Goal: Task Accomplishment & Management: Complete application form

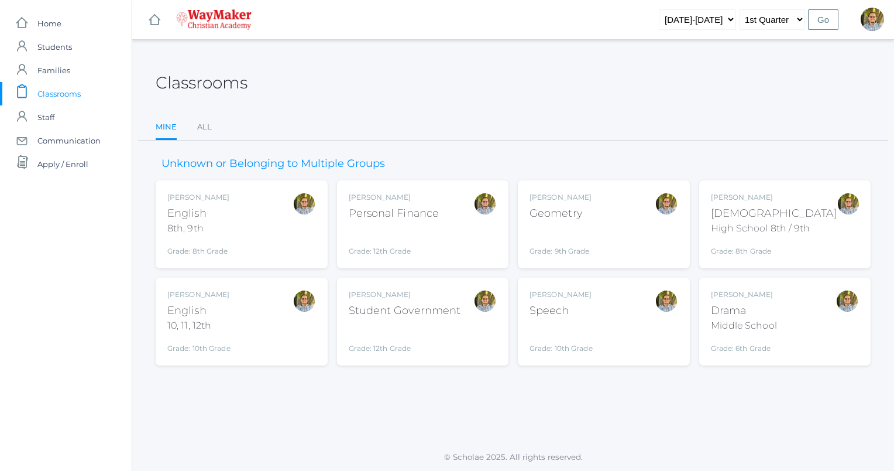
click at [60, 89] on span "Classrooms" at bounding box center [58, 93] width 43 height 23
click at [816, 212] on div "Kylen Braileanu Bible High School 8th / 9th Grade: 8th Grade HSBIBLE" at bounding box center [785, 224] width 149 height 64
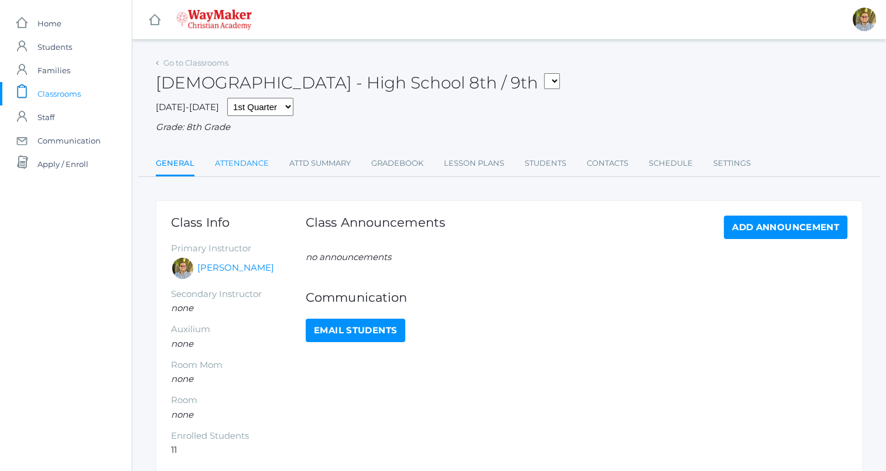
click at [259, 161] on link "Attendance" at bounding box center [242, 163] width 54 height 23
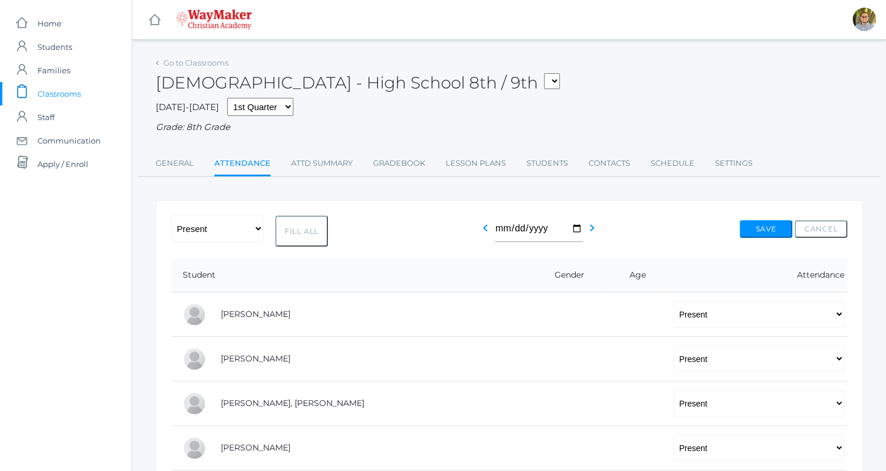
click at [73, 90] on span "Classrooms" at bounding box center [58, 93] width 43 height 23
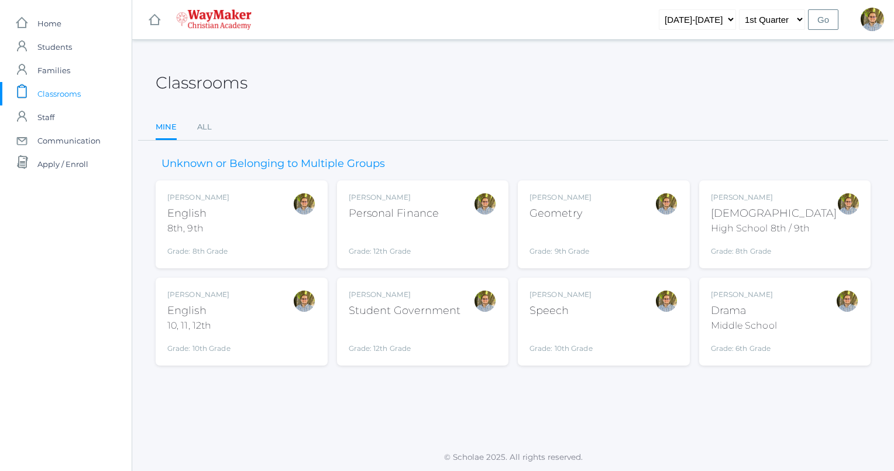
click at [297, 240] on div at bounding box center [304, 224] width 23 height 64
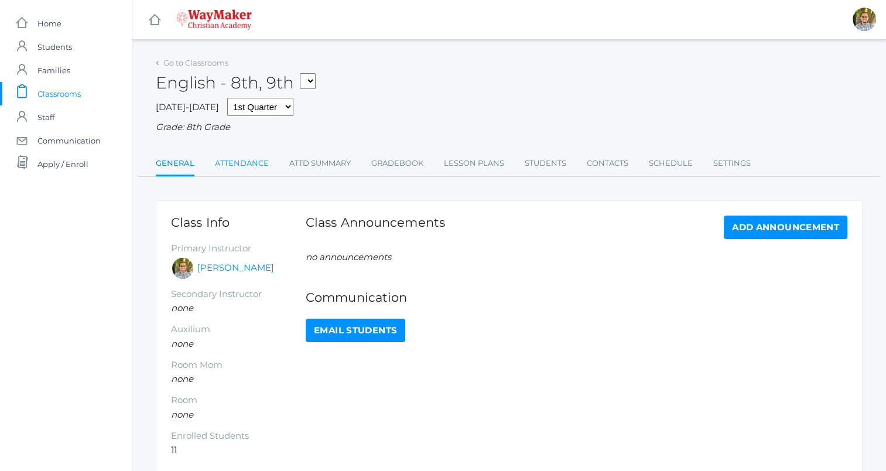
click at [241, 166] on link "Attendance" at bounding box center [242, 163] width 54 height 23
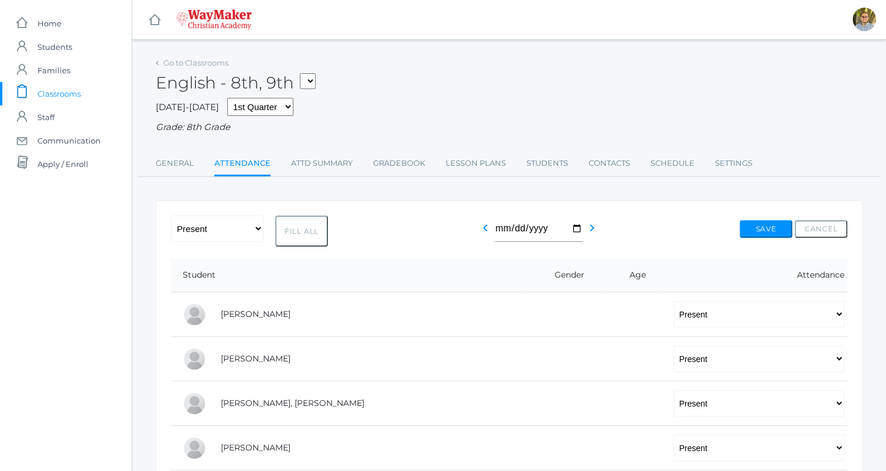
click at [52, 98] on span "Classrooms" at bounding box center [58, 93] width 43 height 23
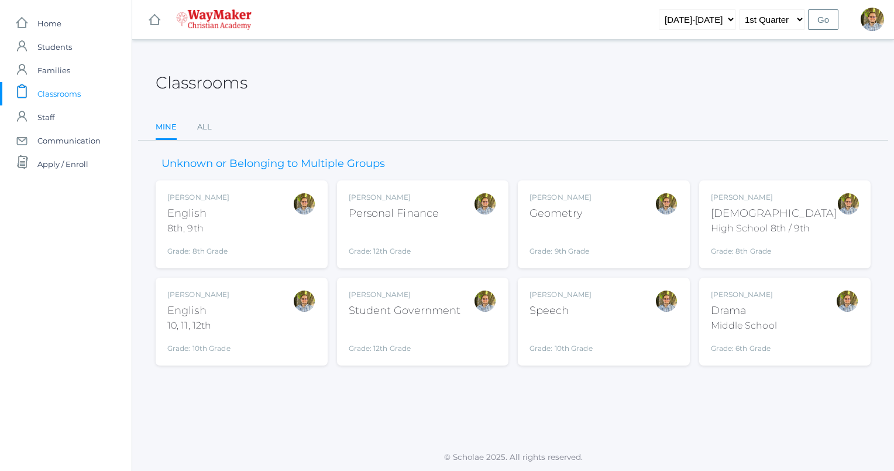
click at [262, 307] on div "[PERSON_NAME] English 10, 11, 12th Grade: 10th Grade HSENGLISH" at bounding box center [241, 321] width 149 height 64
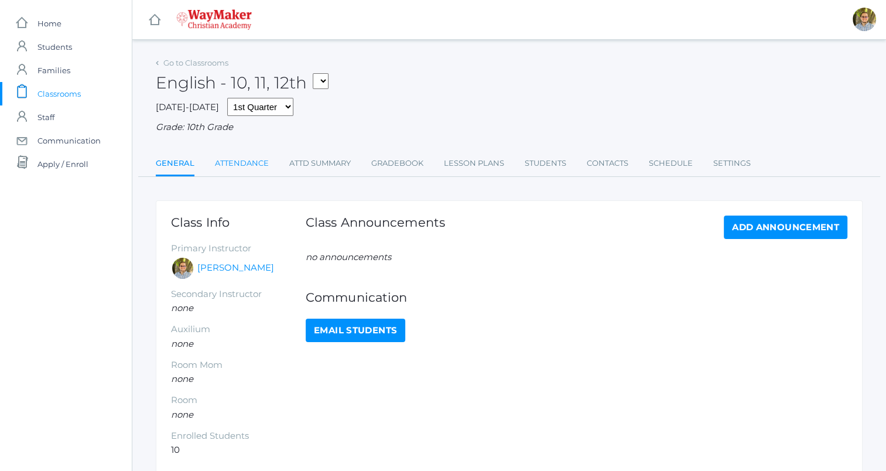
click at [248, 161] on link "Attendance" at bounding box center [242, 163] width 54 height 23
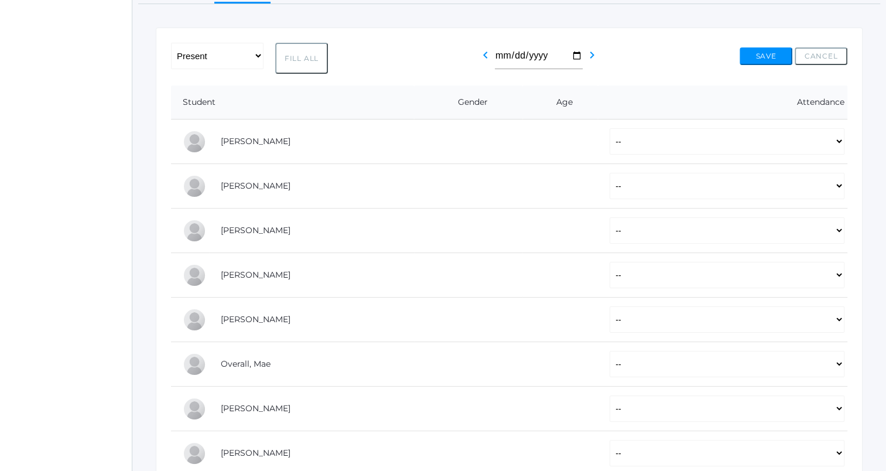
scroll to position [173, 0]
click at [298, 49] on button "Fill All" at bounding box center [301, 57] width 53 height 31
select select "P"
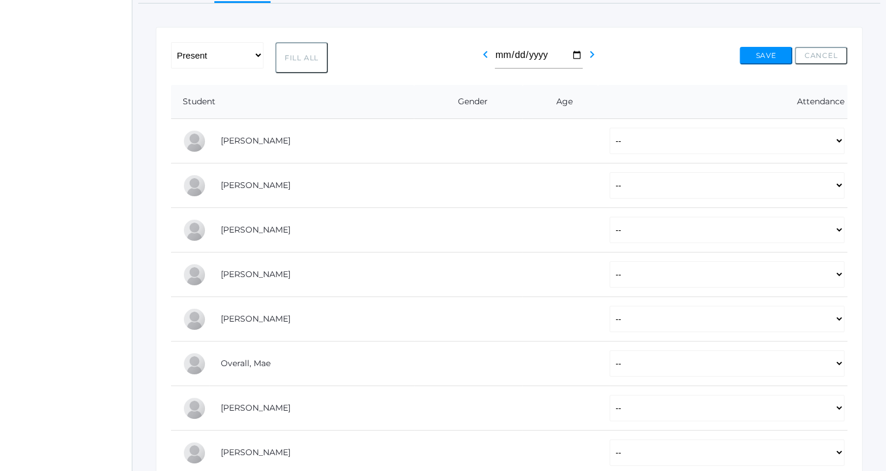
select select "P"
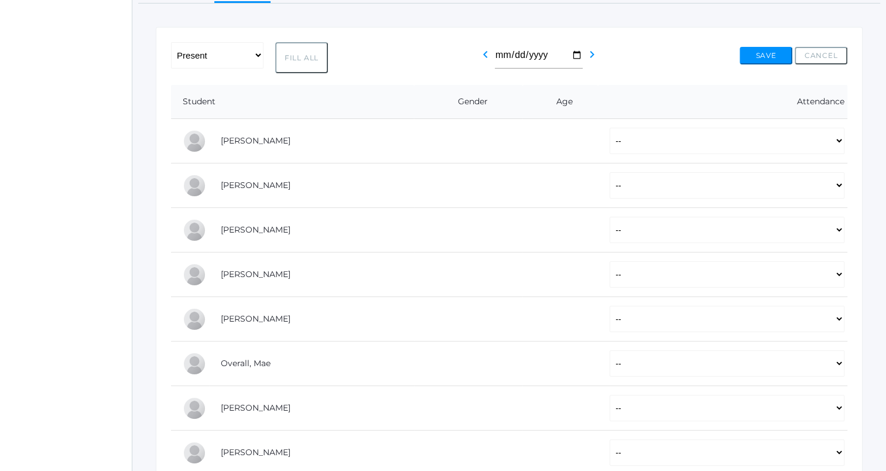
select select "P"
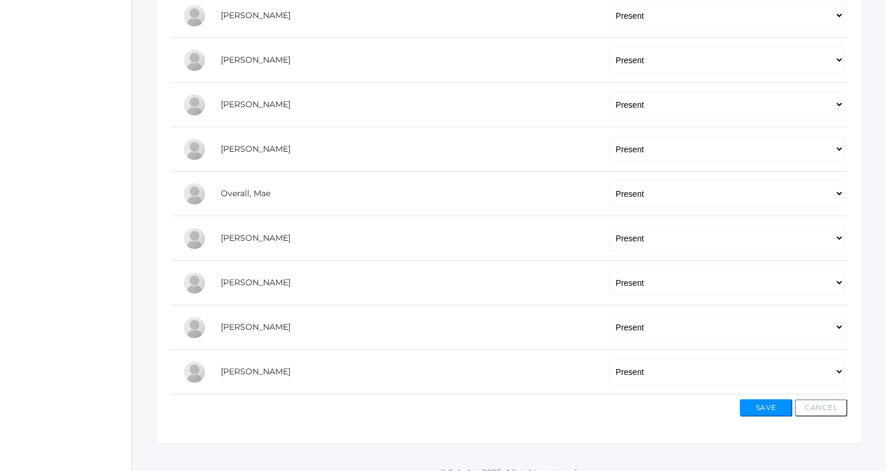
scroll to position [356, 0]
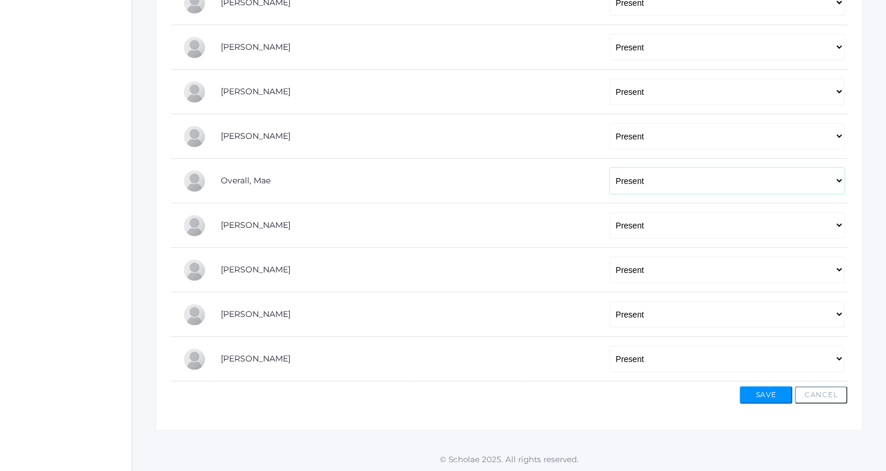
click at [709, 181] on select "-- Present Tardy Excused Tardy Unexcused Absent Excused Absent Unexcused" at bounding box center [726, 180] width 235 height 26
select select "AE"
click at [609, 167] on select "-- Present Tardy Excused Tardy Unexcused Absent Excused Absent Unexcused" at bounding box center [726, 180] width 235 height 26
click at [772, 393] on button "Save" at bounding box center [765, 395] width 53 height 18
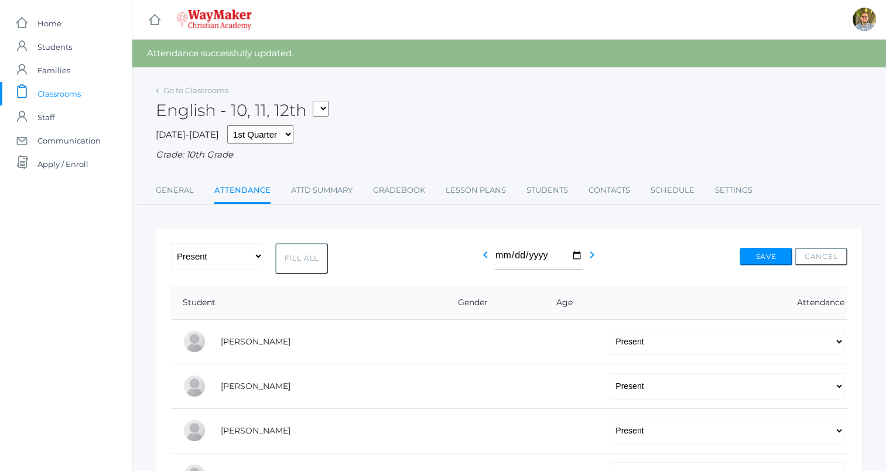
click at [59, 89] on span "Classrooms" at bounding box center [58, 93] width 43 height 23
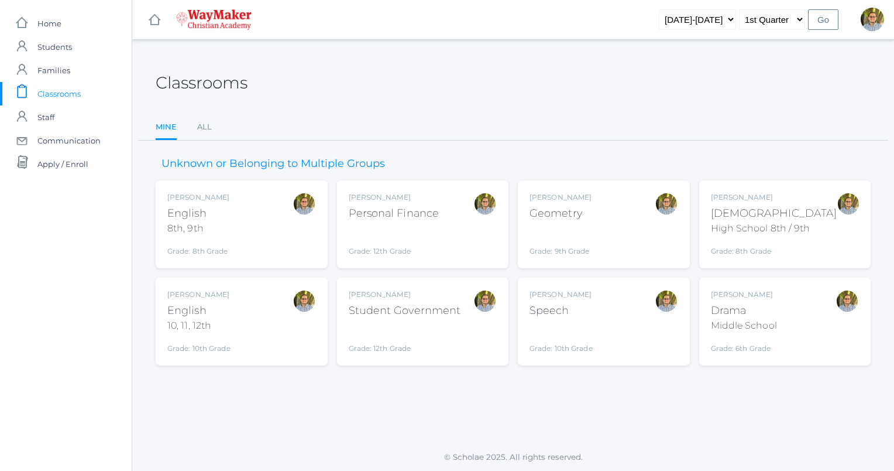
click at [599, 224] on div "Kylen Braileanu Geometry Grade: 9th Grade GEOM" at bounding box center [604, 224] width 149 height 64
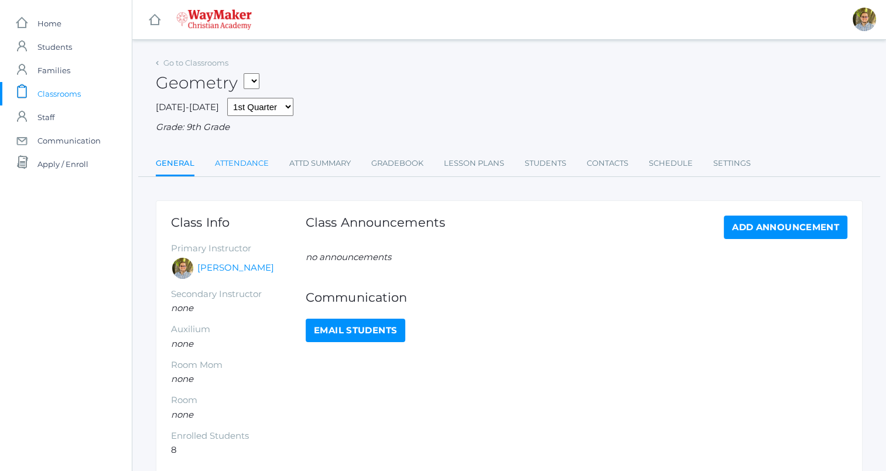
click at [239, 166] on link "Attendance" at bounding box center [242, 163] width 54 height 23
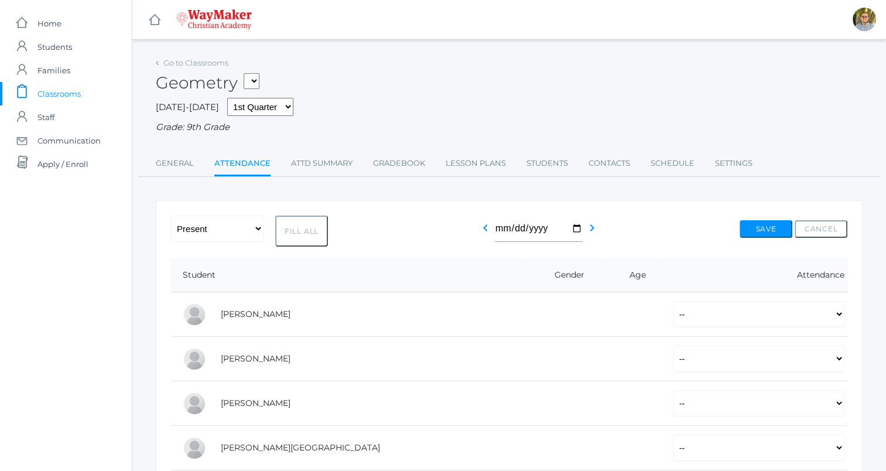
click at [307, 229] on button "Fill All" at bounding box center [301, 230] width 53 height 31
select select "P"
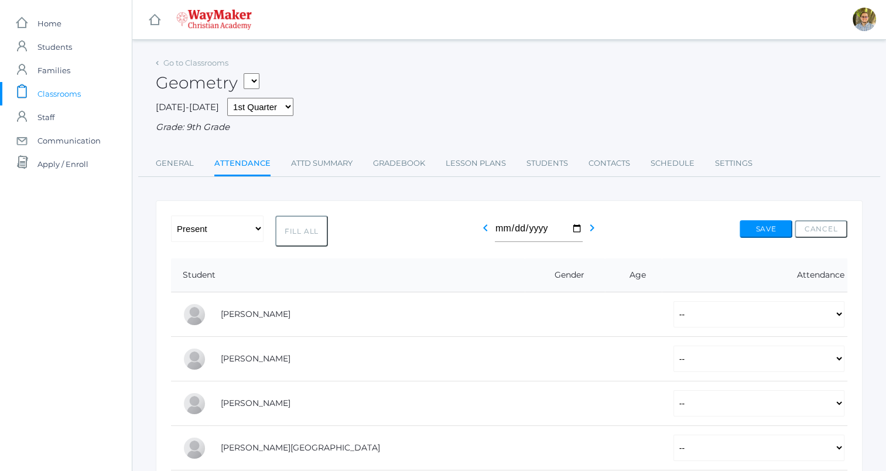
select select "P"
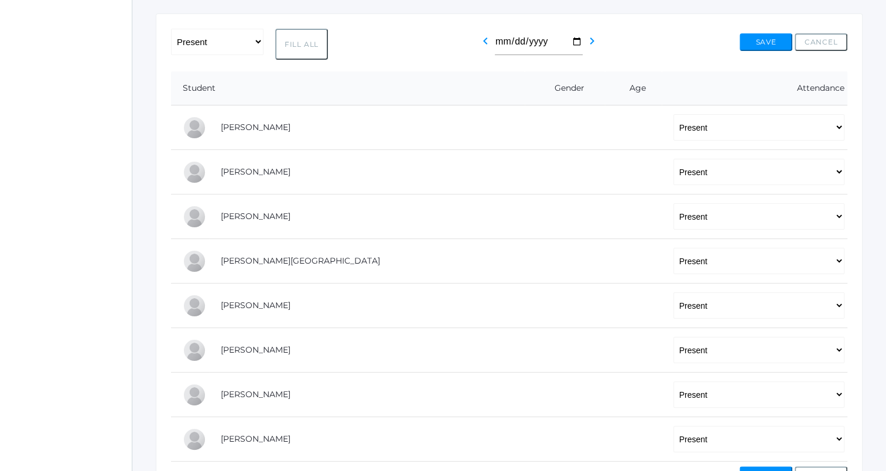
scroll to position [187, 0]
click at [665, 49] on div "-- Present Tardy Excused Tardy Unexcused Absent Excused Absent Unexcused Fill A…" at bounding box center [509, 43] width 676 height 31
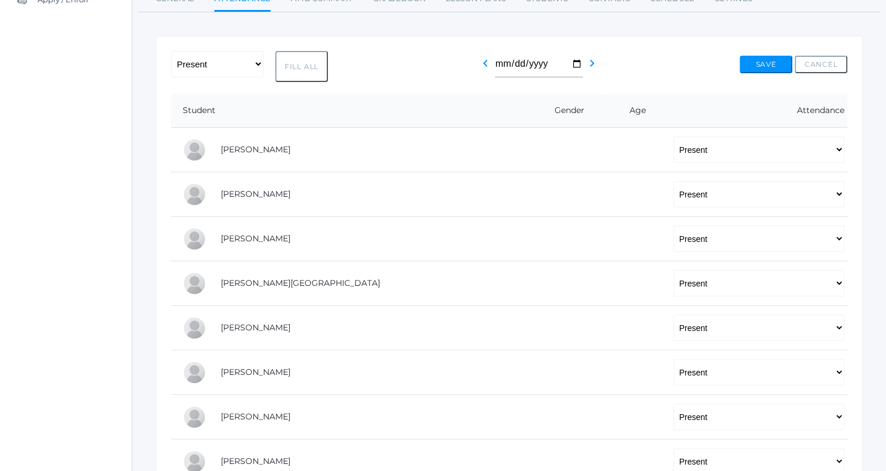
scroll to position [267, 0]
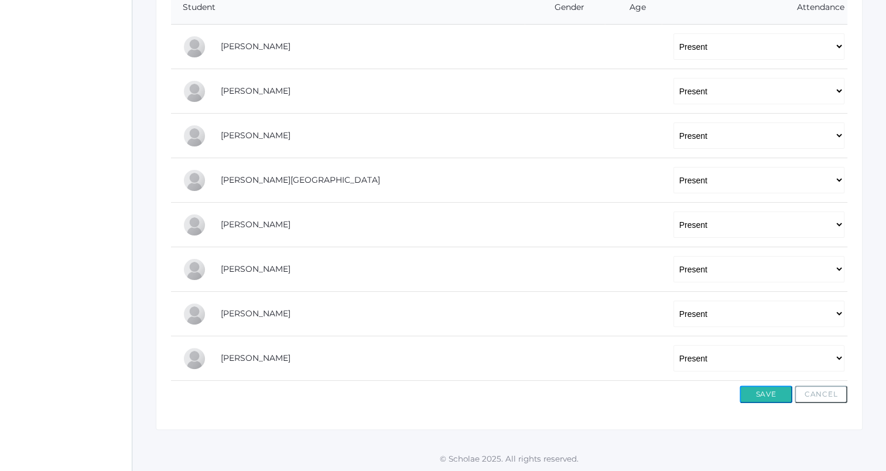
click at [753, 392] on button "Save" at bounding box center [765, 394] width 53 height 18
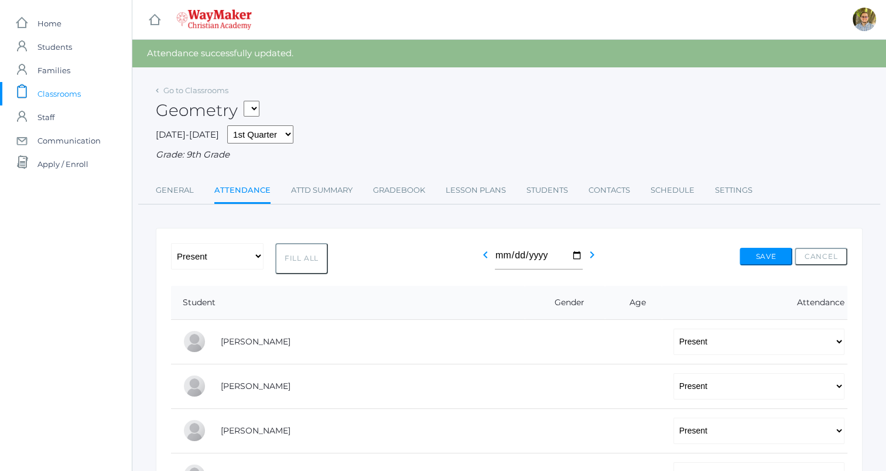
click at [66, 92] on span "Classrooms" at bounding box center [58, 93] width 43 height 23
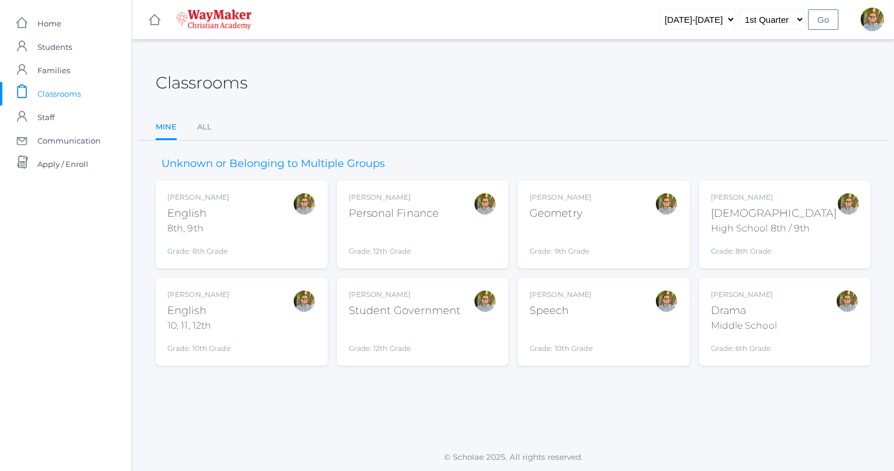
click at [520, 379] on div "Classrooms Mine All Mine All Unknown or Belonging to Multiple Groups [PERSON_NA…" at bounding box center [513, 241] width 762 height 374
click at [617, 305] on div "[PERSON_NAME] Speech Grade: 10th Grade SPEECH" at bounding box center [604, 321] width 149 height 64
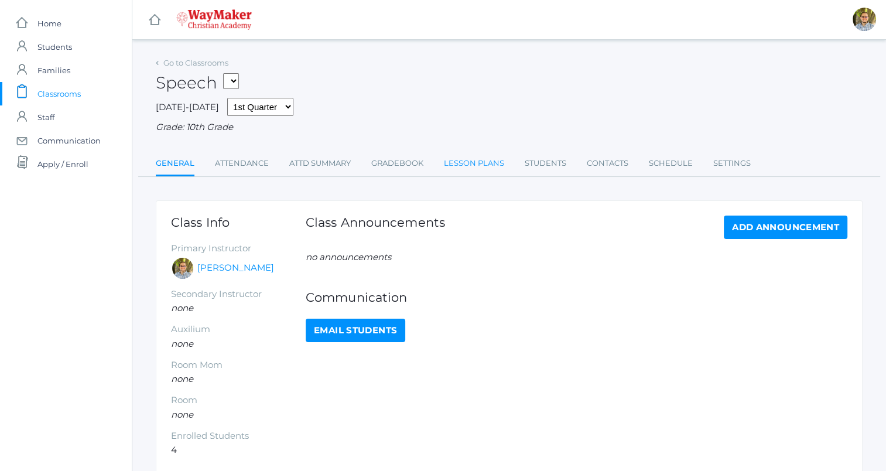
click at [481, 173] on link "Lesson Plans" at bounding box center [474, 163] width 60 height 23
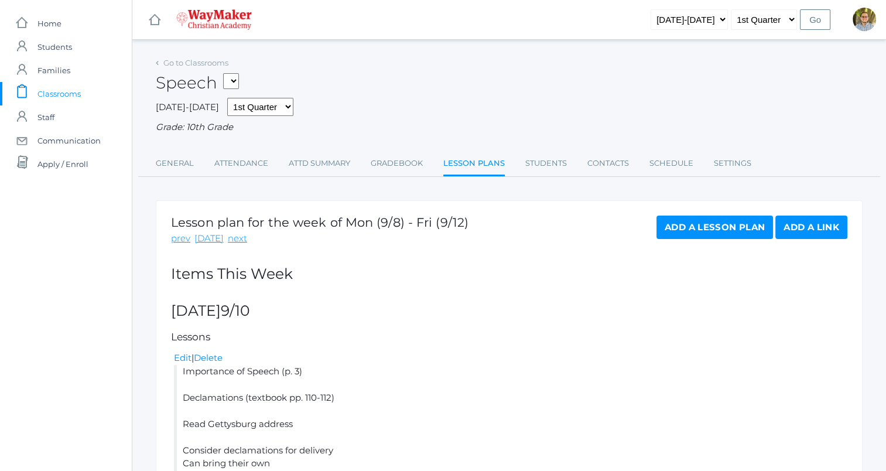
click at [64, 90] on span "Classrooms" at bounding box center [58, 93] width 43 height 23
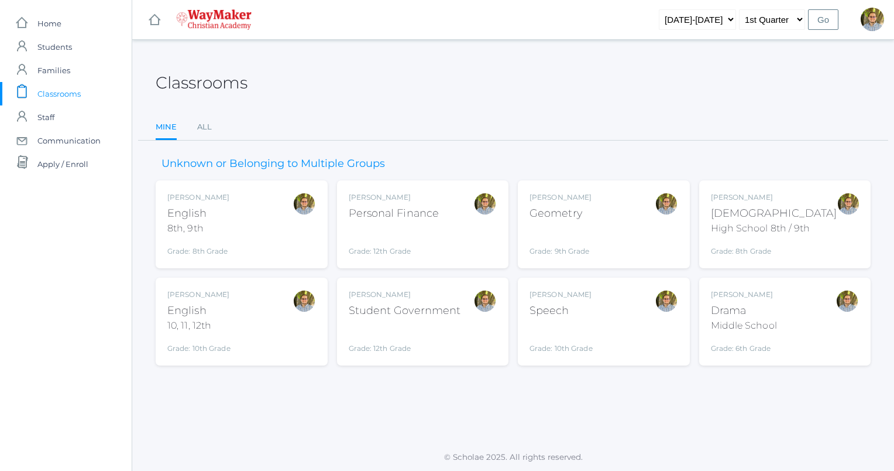
click at [798, 316] on div "Kylen Braileanu Drama Middle School Grade: 6th Grade THEATER" at bounding box center [785, 321] width 149 height 64
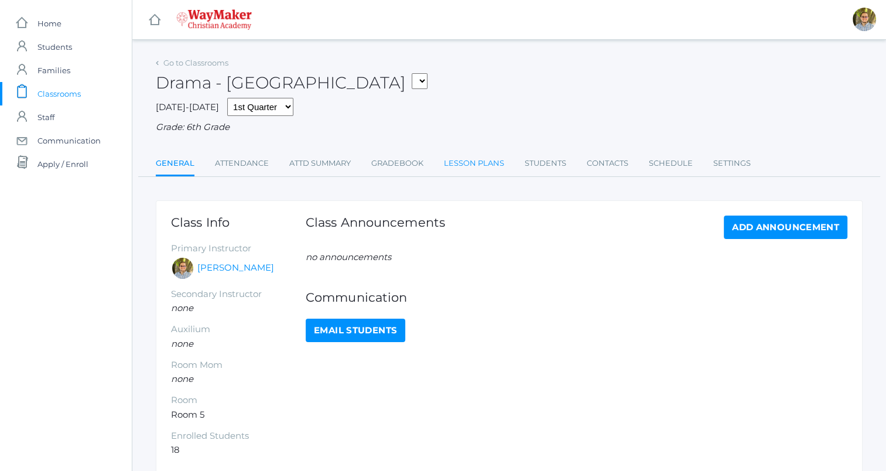
click at [482, 159] on link "Lesson Plans" at bounding box center [474, 163] width 60 height 23
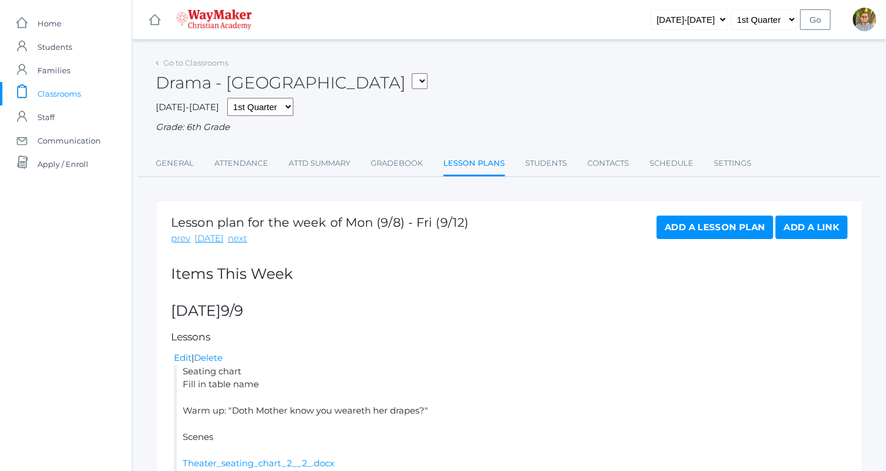
click at [84, 95] on link "icons/clipboard/plain Created with Sketch. Classrooms" at bounding box center [66, 93] width 132 height 23
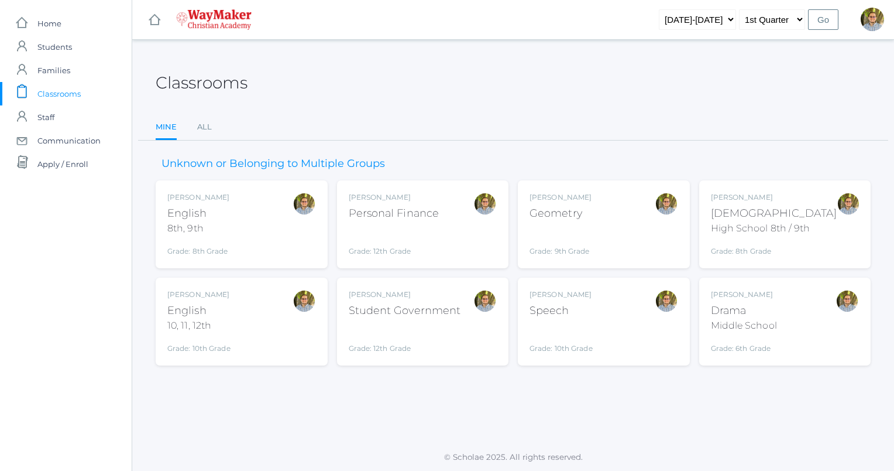
click at [632, 239] on div "[PERSON_NAME] Geometry Grade: 9th Grade GEOM" at bounding box center [604, 224] width 149 height 64
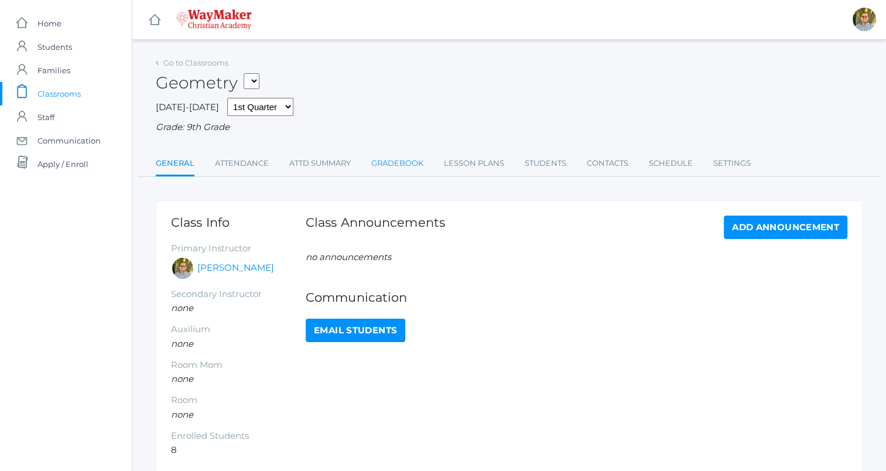
click at [387, 163] on link "Gradebook" at bounding box center [397, 163] width 52 height 23
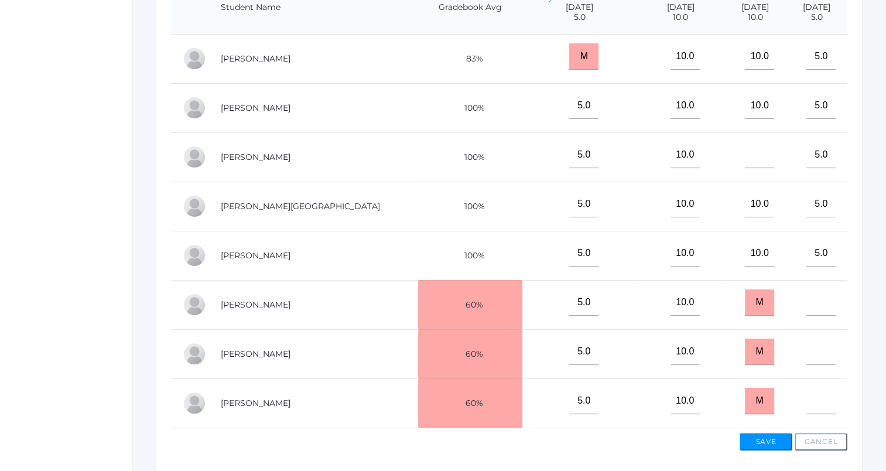
scroll to position [372, 0]
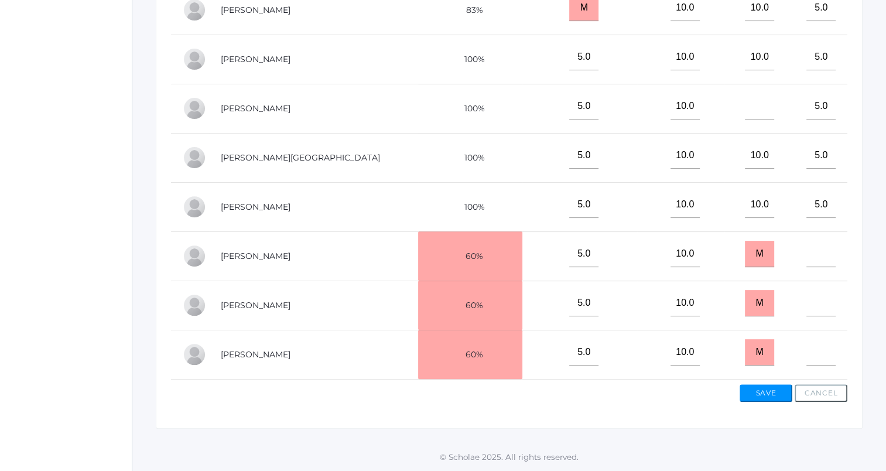
click at [799, 260] on td at bounding box center [815, 255] width 61 height 49
click at [806, 243] on input"] "text" at bounding box center [820, 254] width 29 height 26
type input"] "5"
click at [773, 386] on button "Save" at bounding box center [765, 393] width 53 height 18
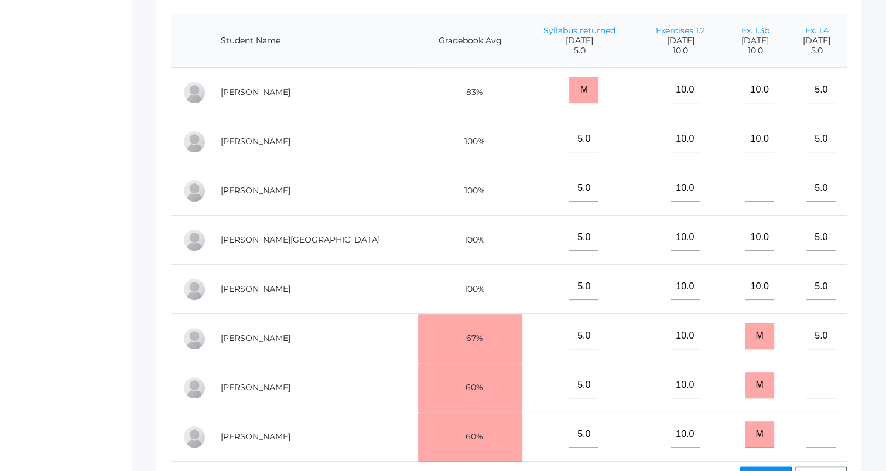
scroll to position [309, 0]
click at [744, 187] on input"] "text" at bounding box center [758, 189] width 29 height 26
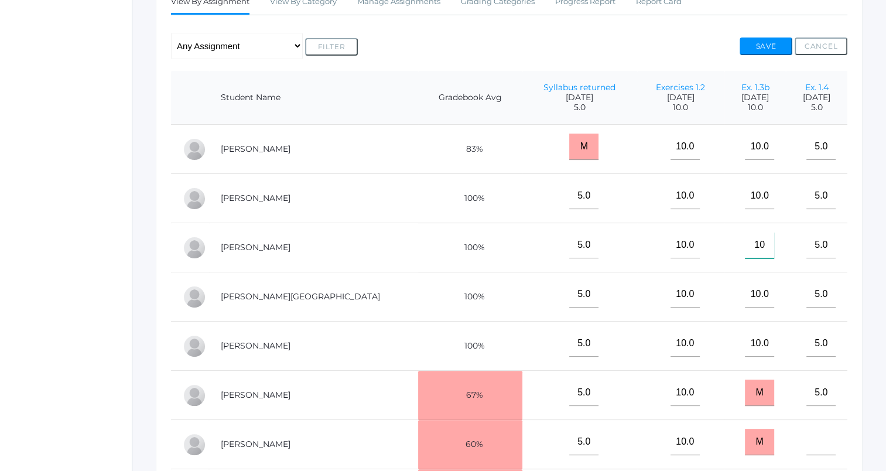
scroll to position [238, 0]
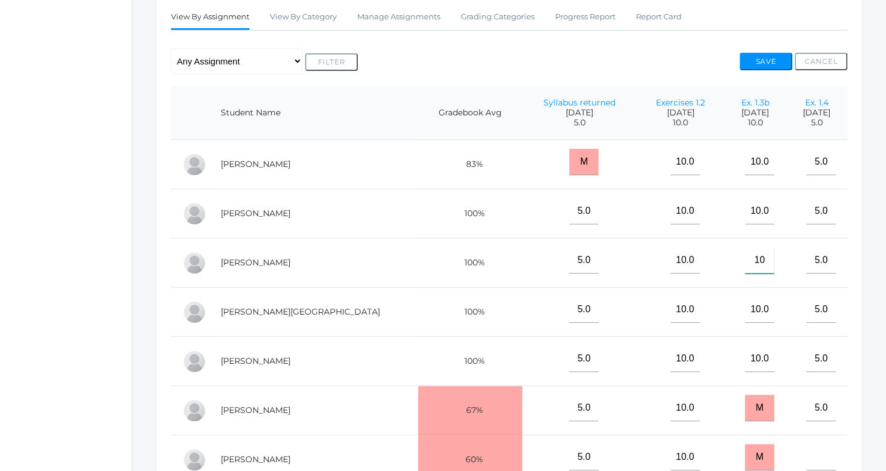
type input"] "10"
click at [766, 62] on button "Save" at bounding box center [765, 62] width 53 height 18
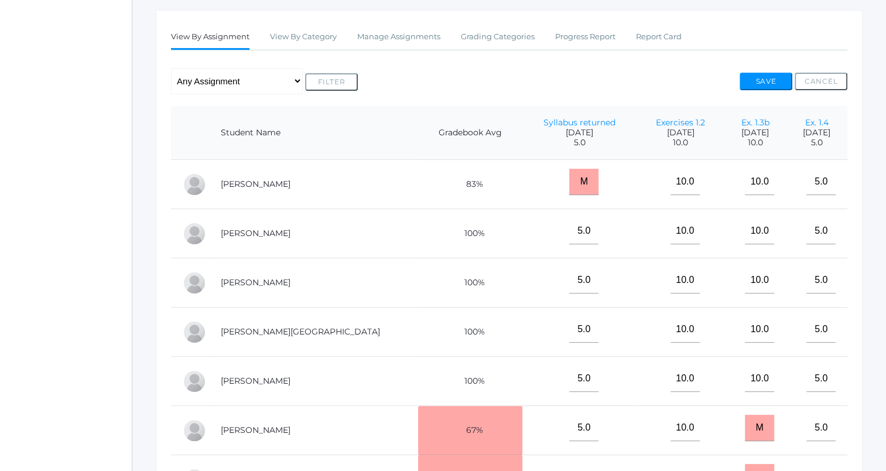
scroll to position [185, 0]
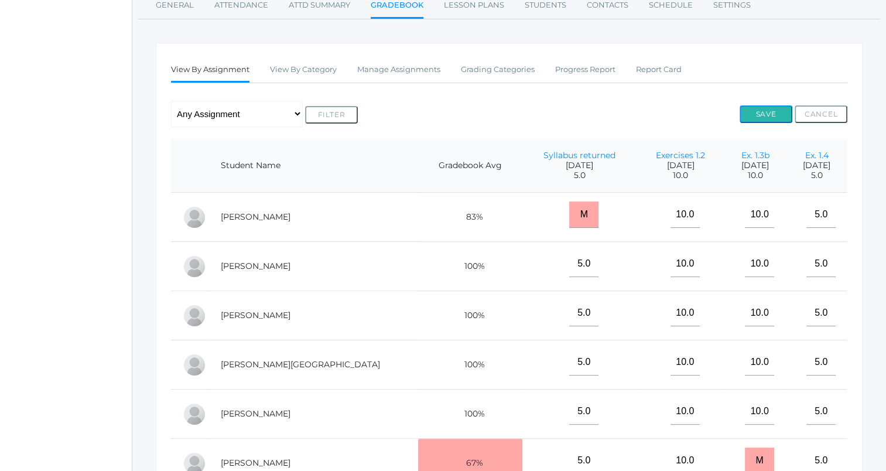
click at [770, 120] on button "Save" at bounding box center [765, 114] width 53 height 18
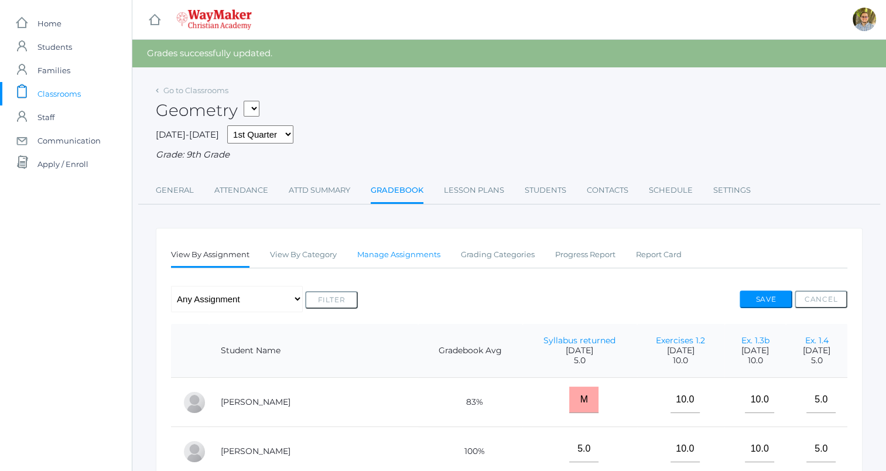
click at [412, 249] on link "Manage Assignments" at bounding box center [398, 254] width 83 height 23
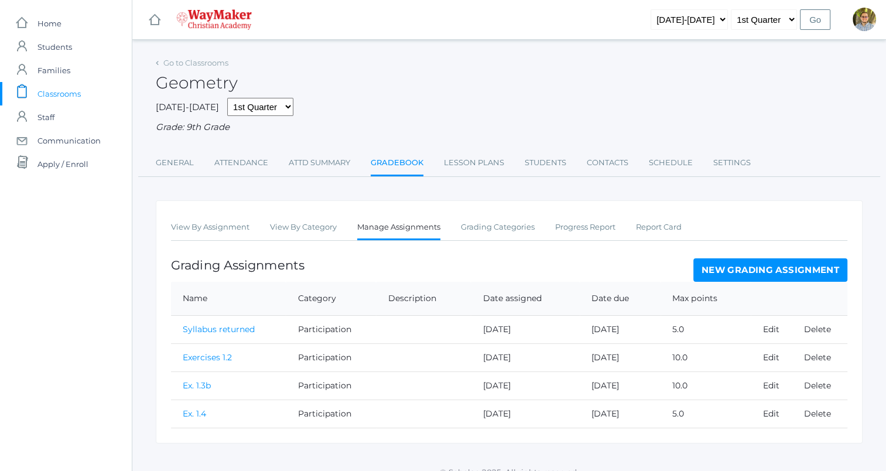
click at [742, 277] on link "New Grading Assignment" at bounding box center [770, 269] width 154 height 23
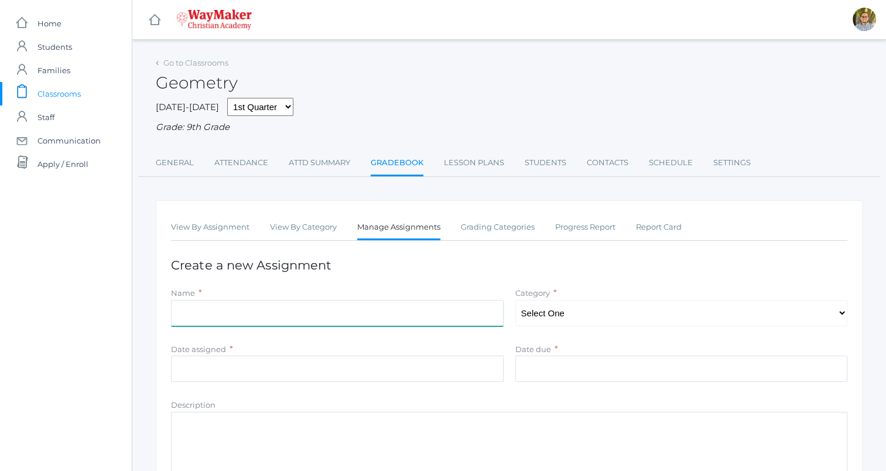
click at [468, 322] on input "Name" at bounding box center [337, 313] width 332 height 26
type input "Exercises 1.5"
click at [564, 306] on select "Select One Participation Accuracy" at bounding box center [681, 313] width 332 height 26
select select "1138"
click at [515, 300] on select "Select One Participation Accuracy" at bounding box center [681, 313] width 332 height 26
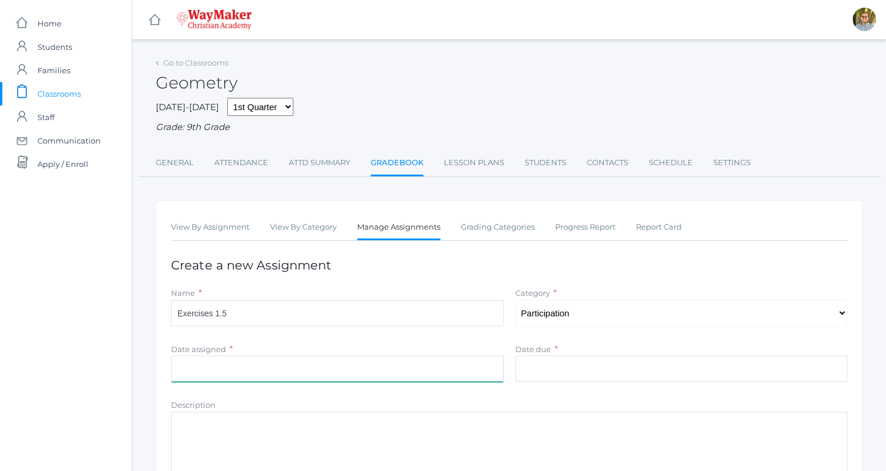
click at [438, 377] on input "Date assigned" at bounding box center [337, 368] width 332 height 26
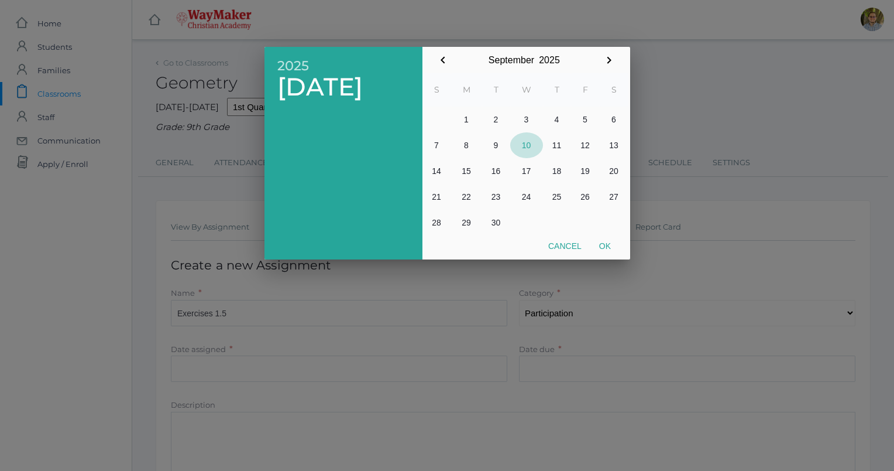
click at [527, 144] on button "10" at bounding box center [526, 145] width 33 height 26
click at [610, 247] on button "Ok" at bounding box center [605, 245] width 29 height 21
type input "[DATE]"
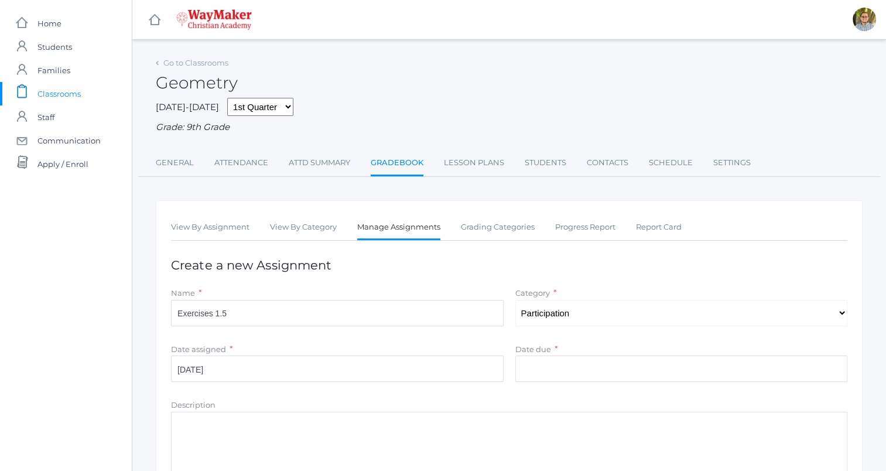
click at [620, 354] on div "Date due *" at bounding box center [681, 348] width 332 height 13
click at [621, 370] on input "Date due" at bounding box center [681, 368] width 332 height 26
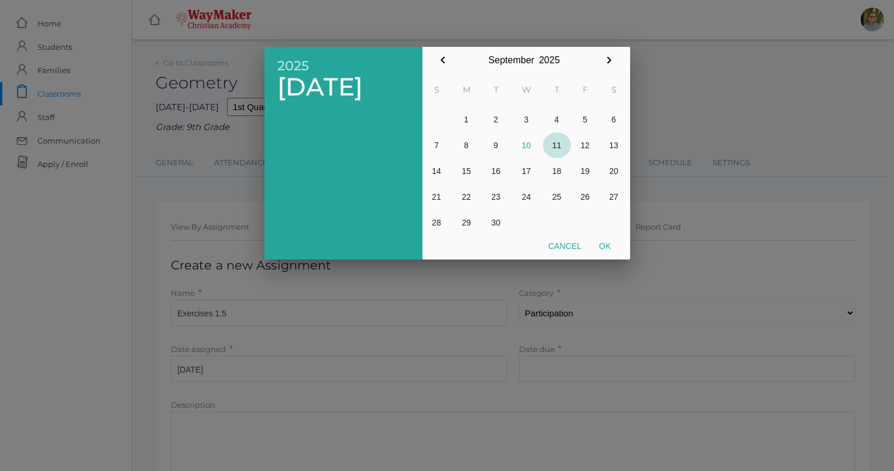
click at [554, 139] on button "11" at bounding box center [557, 145] width 28 height 26
click at [606, 239] on button "Ok" at bounding box center [605, 245] width 29 height 21
type input "[DATE]"
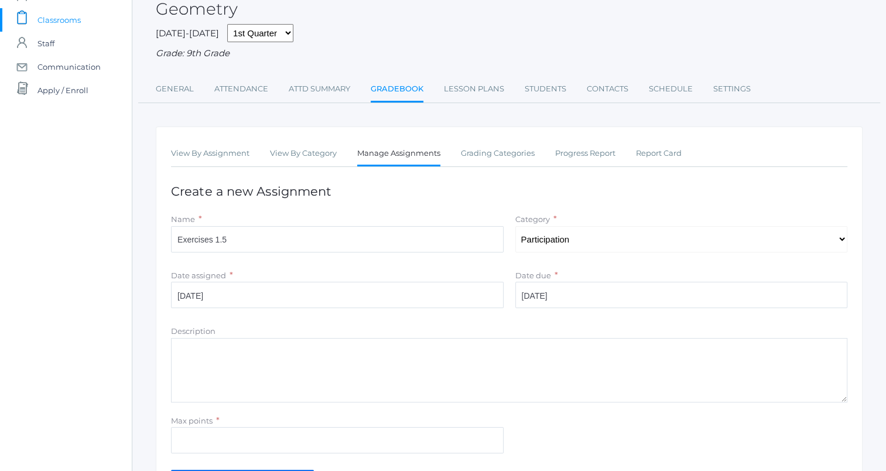
scroll to position [163, 0]
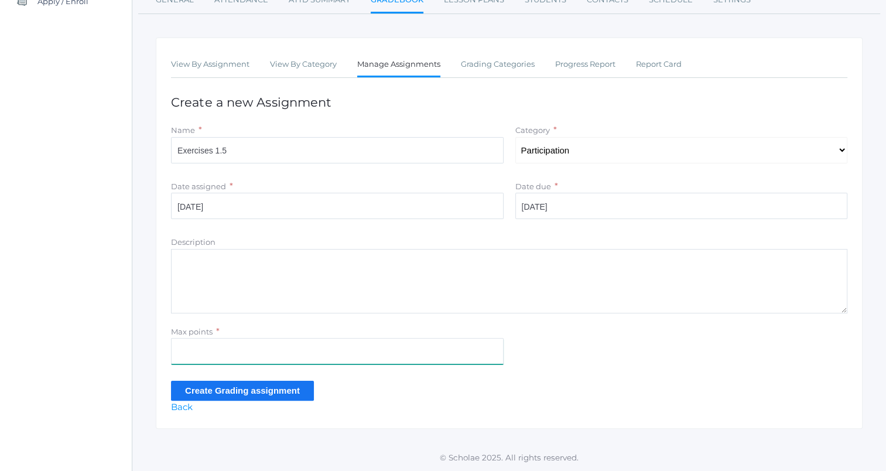
click at [364, 350] on input "Max points" at bounding box center [337, 351] width 332 height 26
type input "5"
click at [218, 389] on input "Create Grading assignment" at bounding box center [242, 389] width 143 height 19
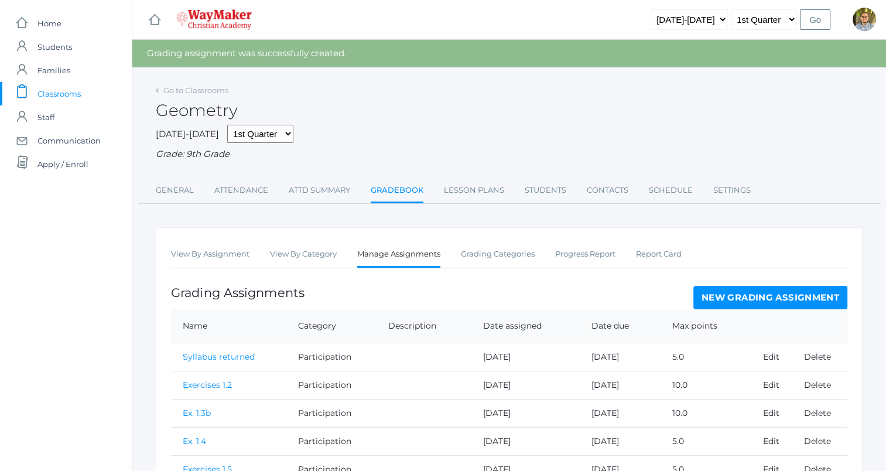
scroll to position [70, 0]
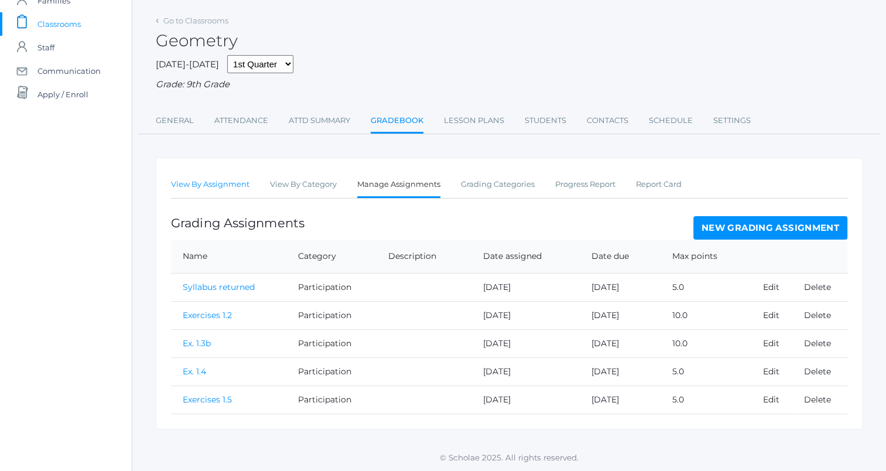
click at [194, 183] on link "View By Assignment" at bounding box center [210, 184] width 78 height 23
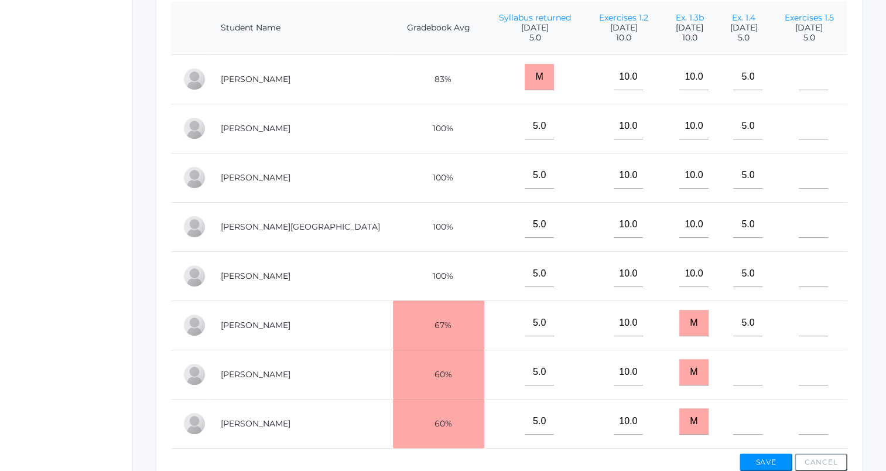
scroll to position [299, 0]
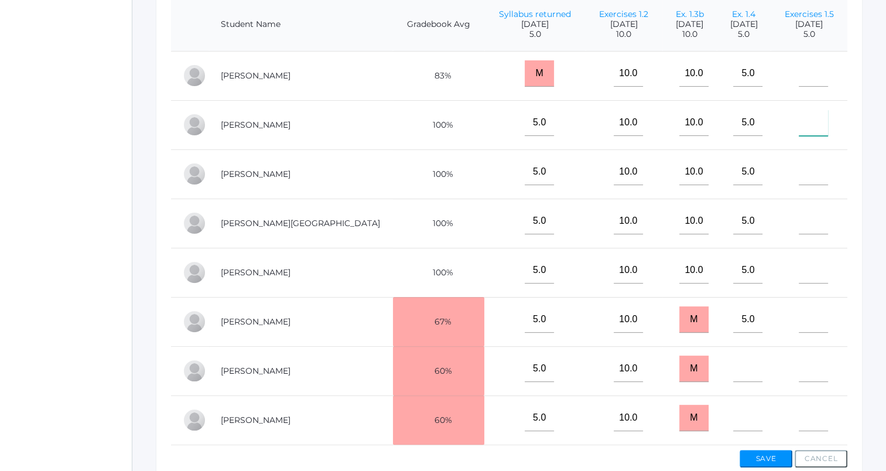
click at [806, 122] on input"] "text" at bounding box center [812, 122] width 29 height 26
type input"] "5"
click at [767, 460] on button "Save" at bounding box center [765, 458] width 53 height 18
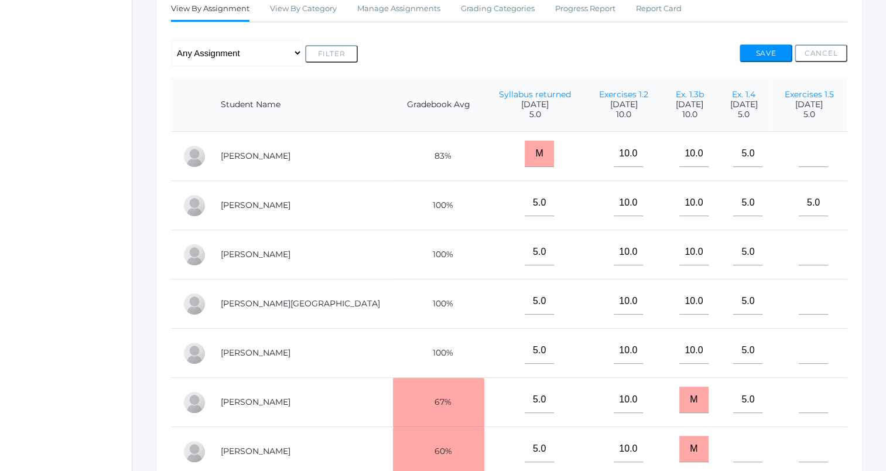
scroll to position [248, 0]
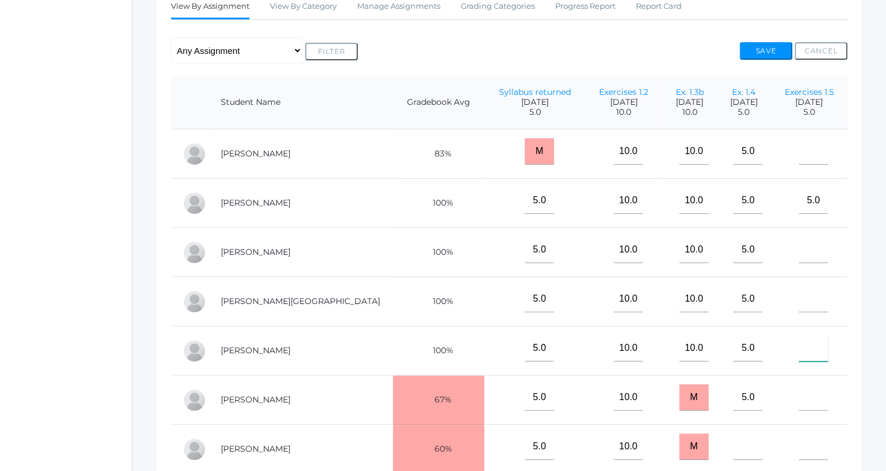
click at [810, 339] on input"] "text" at bounding box center [812, 348] width 29 height 26
type input"] "5"
click at [770, 56] on button "Save" at bounding box center [765, 51] width 53 height 18
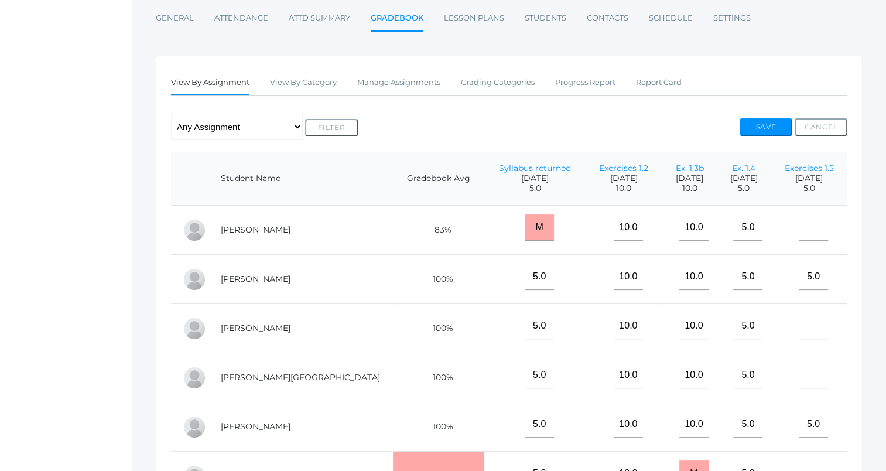
scroll to position [173, 0]
click at [759, 117] on button "Save" at bounding box center [765, 126] width 53 height 18
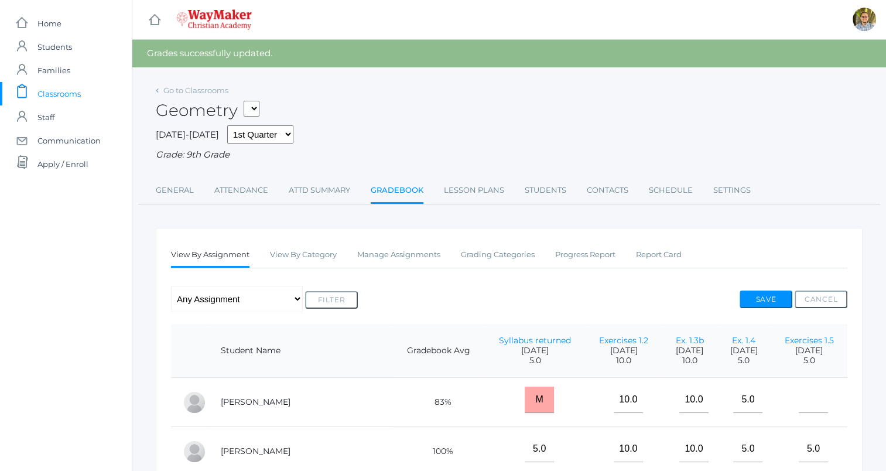
click at [441, 266] on ul "View By Assignment View By Category Manage Assignments Grading Categories Progr…" at bounding box center [509, 255] width 676 height 25
click at [426, 260] on link "Manage Assignments" at bounding box center [398, 254] width 83 height 23
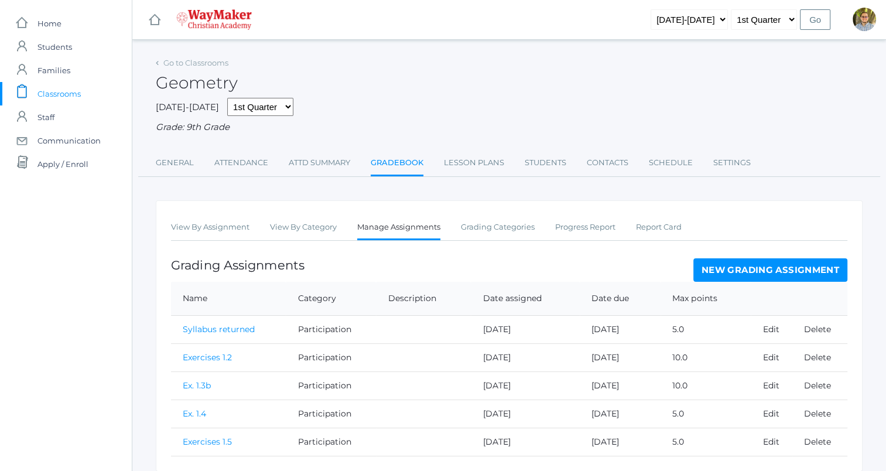
scroll to position [42, 0]
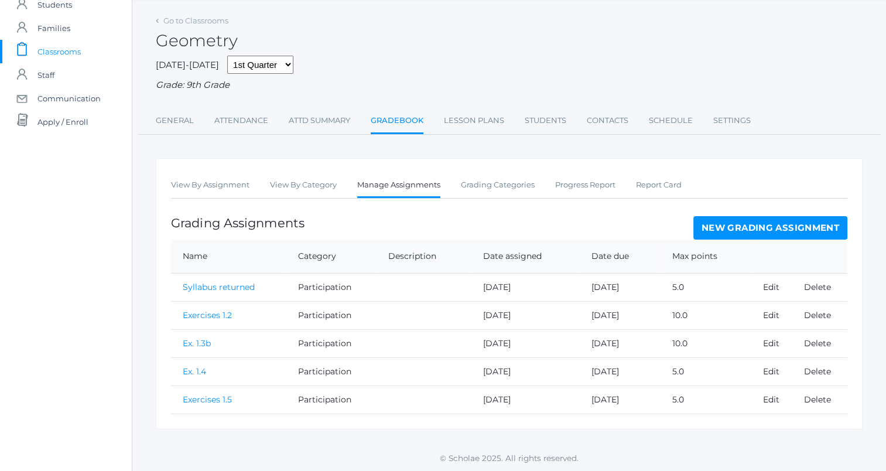
click at [211, 402] on link "Exercises 1.5" at bounding box center [207, 399] width 49 height 11
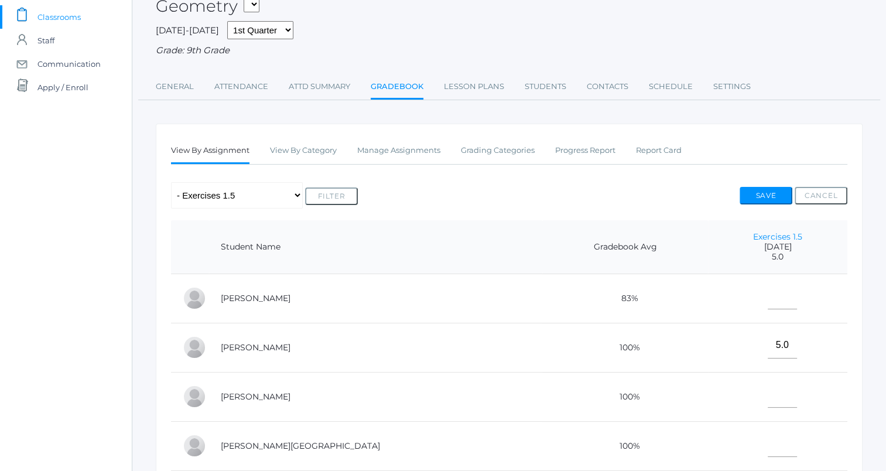
scroll to position [75, 0]
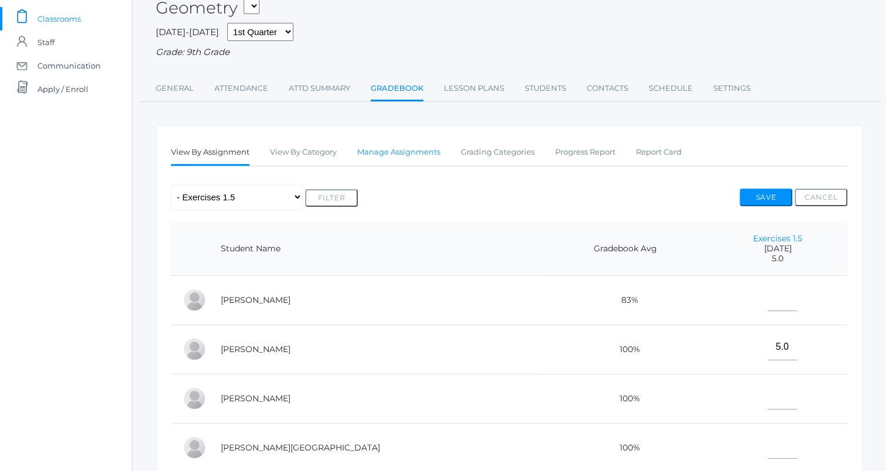
click at [409, 164] on link "Manage Assignments" at bounding box center [398, 151] width 83 height 23
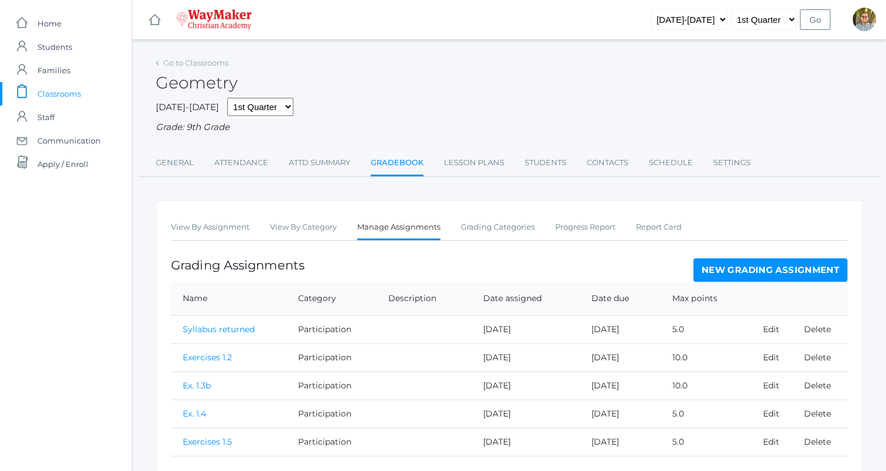
scroll to position [42, 0]
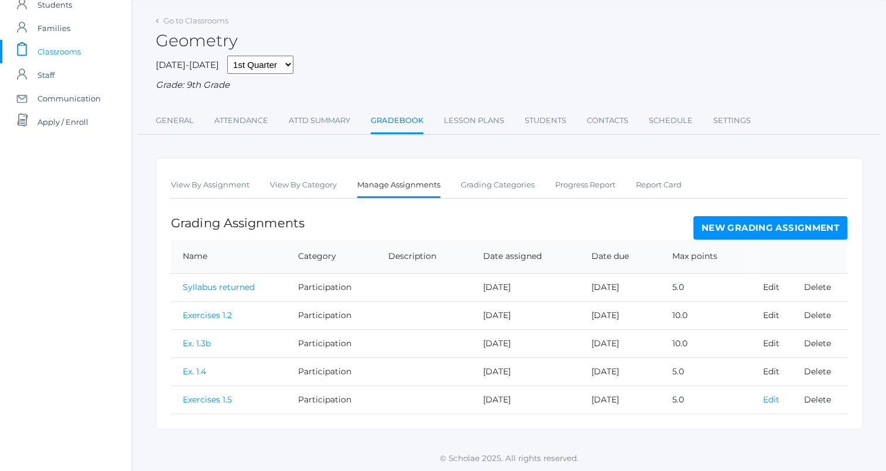
click at [769, 400] on link "Edit" at bounding box center [770, 399] width 16 height 11
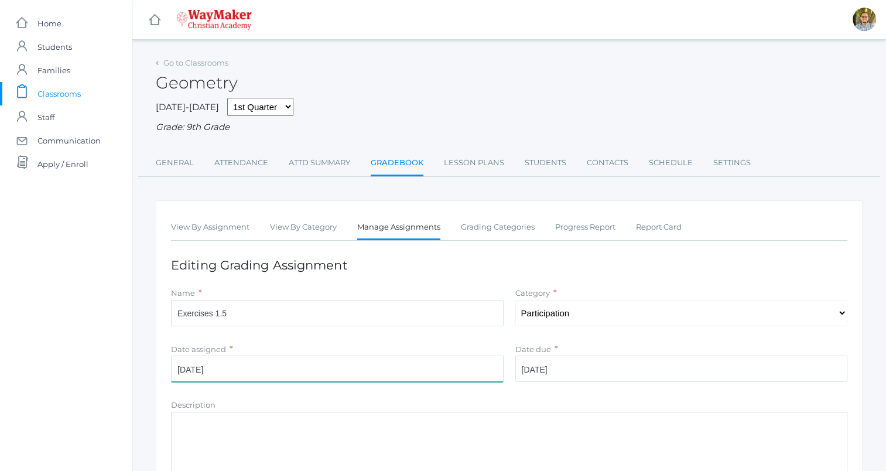
click at [417, 368] on input "[DATE]" at bounding box center [337, 368] width 332 height 26
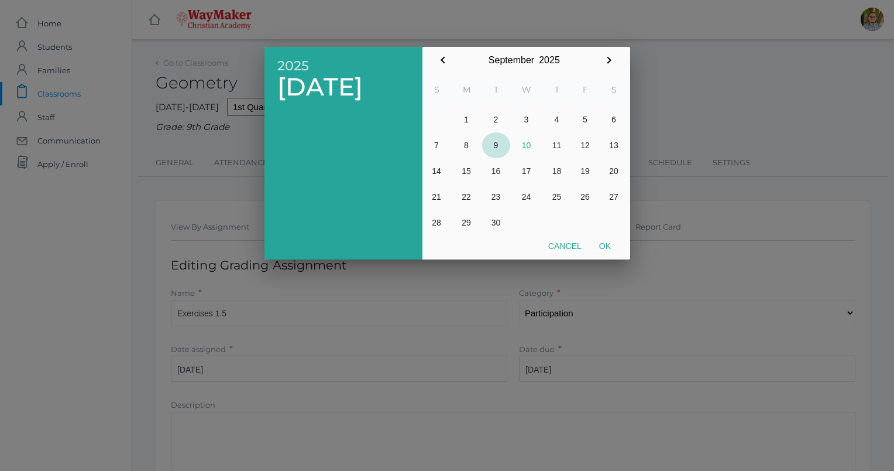
click at [501, 140] on button "9" at bounding box center [496, 145] width 28 height 26
click at [606, 248] on button "Ok" at bounding box center [605, 245] width 29 height 21
type input "[DATE]"
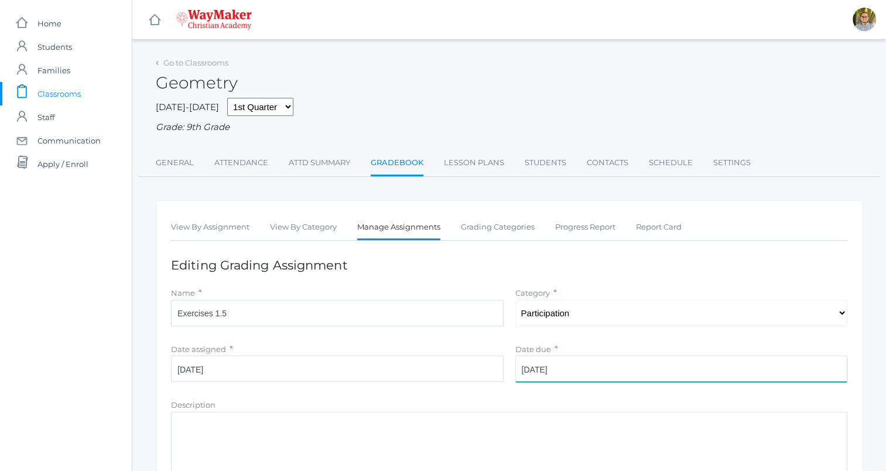
click at [625, 380] on input "[DATE]" at bounding box center [681, 368] width 332 height 26
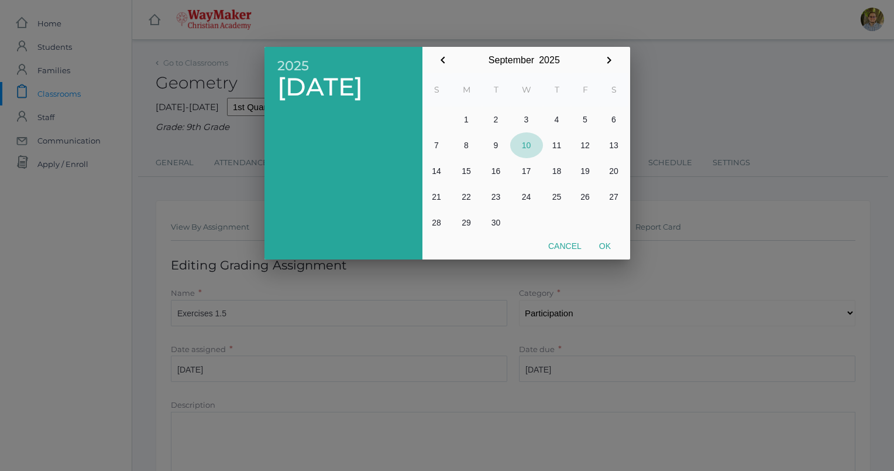
click at [522, 147] on button "10" at bounding box center [526, 145] width 33 height 26
click at [611, 239] on button "Ok" at bounding box center [605, 245] width 29 height 21
type input "[DATE]"
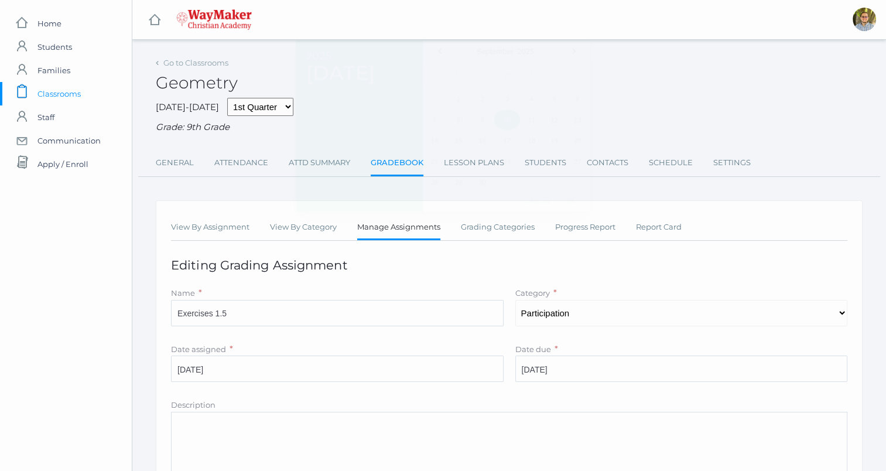
scroll to position [163, 0]
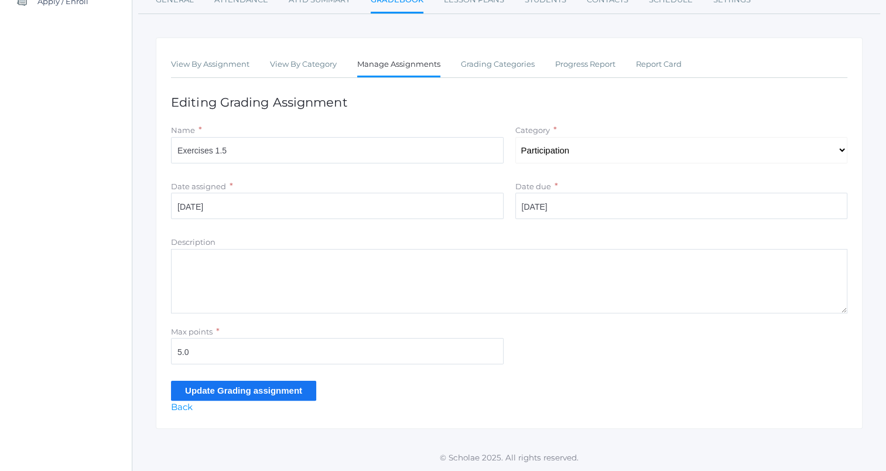
click at [268, 379] on form "Name * Exercises 1.5 Category * Select One Participation Accuracy Date assigned…" at bounding box center [509, 261] width 676 height 276
click at [268, 383] on input "Update Grading assignment" at bounding box center [243, 389] width 145 height 19
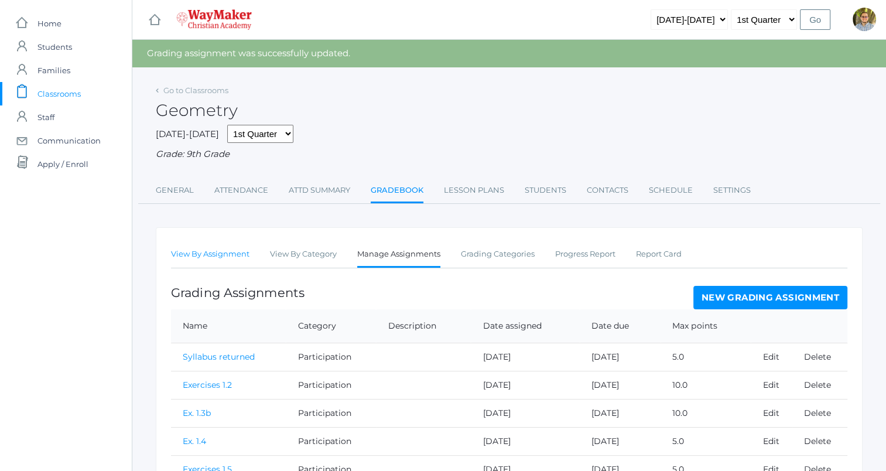
click at [220, 250] on link "View By Assignment" at bounding box center [210, 253] width 78 height 23
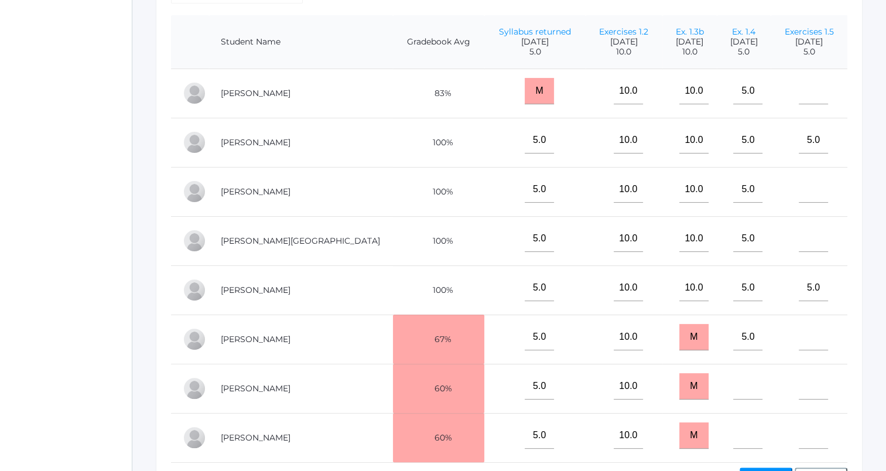
scroll to position [282, 0]
click at [798, 92] on input"] "text" at bounding box center [812, 90] width 29 height 26
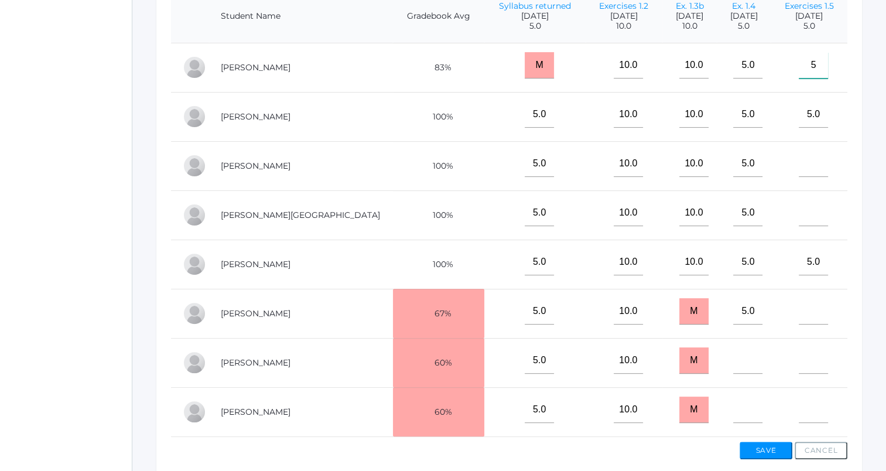
scroll to position [308, 0]
type input"] "5"
click at [768, 458] on button "Save" at bounding box center [765, 449] width 53 height 18
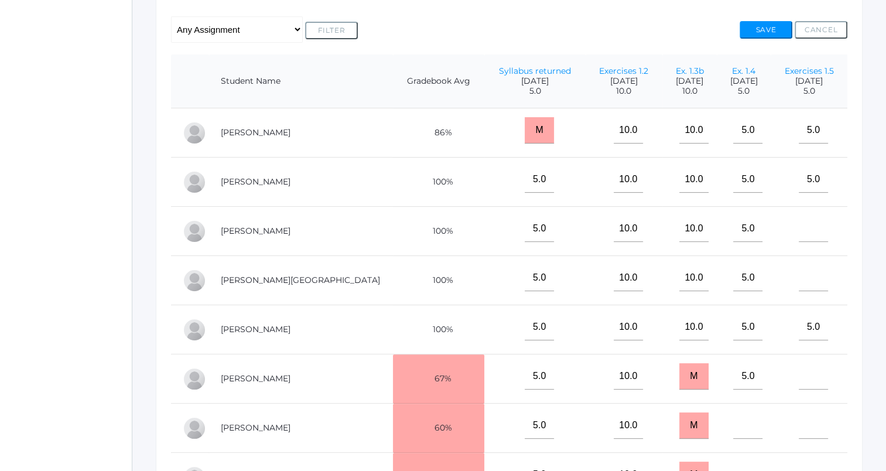
scroll to position [276, 0]
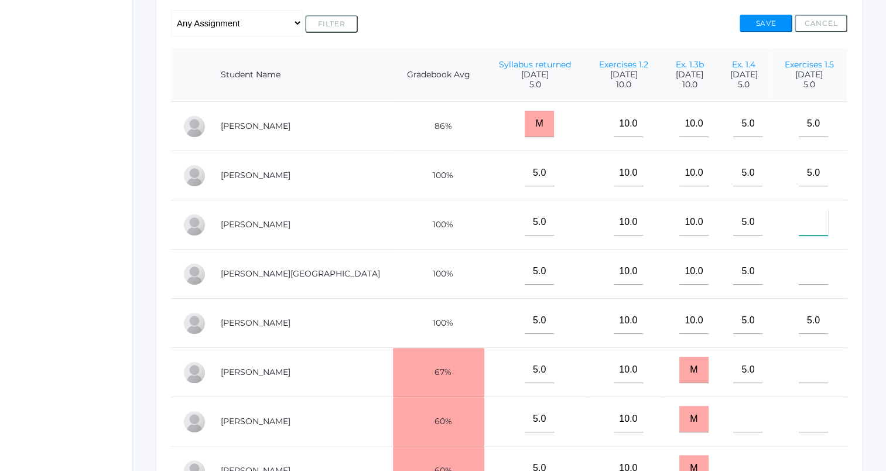
click at [804, 219] on input"] "text" at bounding box center [812, 222] width 29 height 26
type input"] "5"
click at [770, 23] on button "Save" at bounding box center [765, 24] width 53 height 18
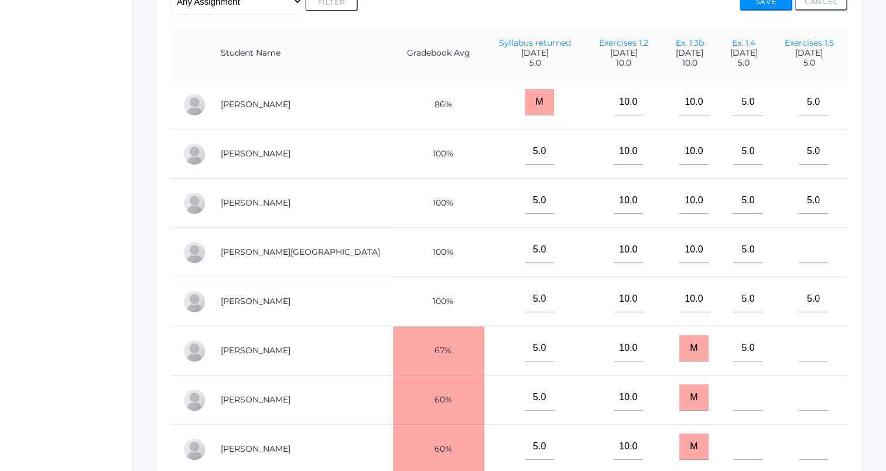
scroll to position [299, 0]
click at [808, 254] on input"] "text" at bounding box center [812, 248] width 29 height 26
type input"] "5"
click at [775, 4] on button "Save" at bounding box center [765, 0] width 53 height 18
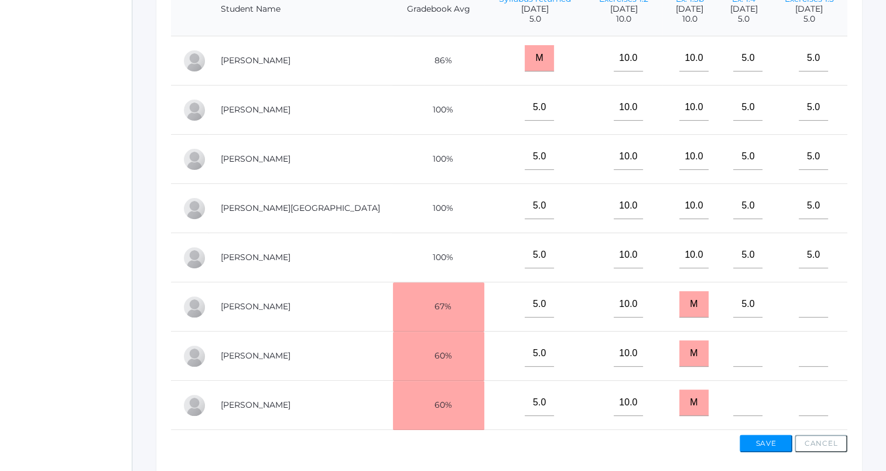
scroll to position [399, 0]
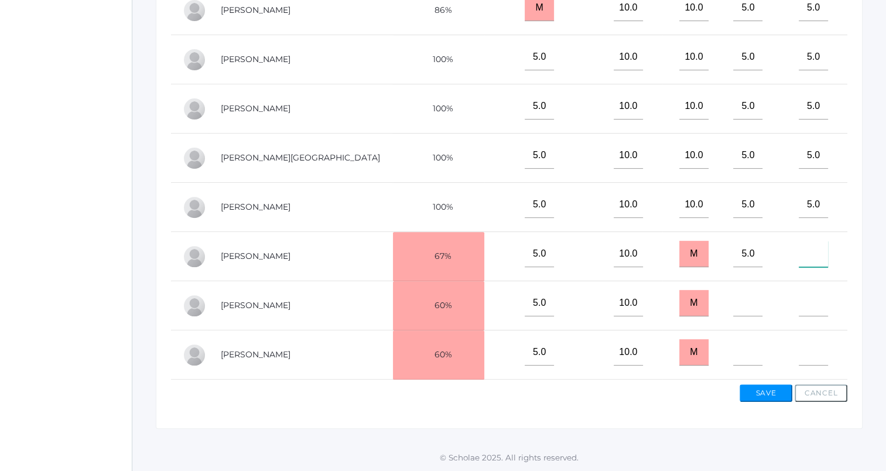
click at [802, 255] on input"] "text" at bounding box center [812, 254] width 29 height 26
type input"] "5"
click at [762, 397] on button "Save" at bounding box center [765, 393] width 53 height 18
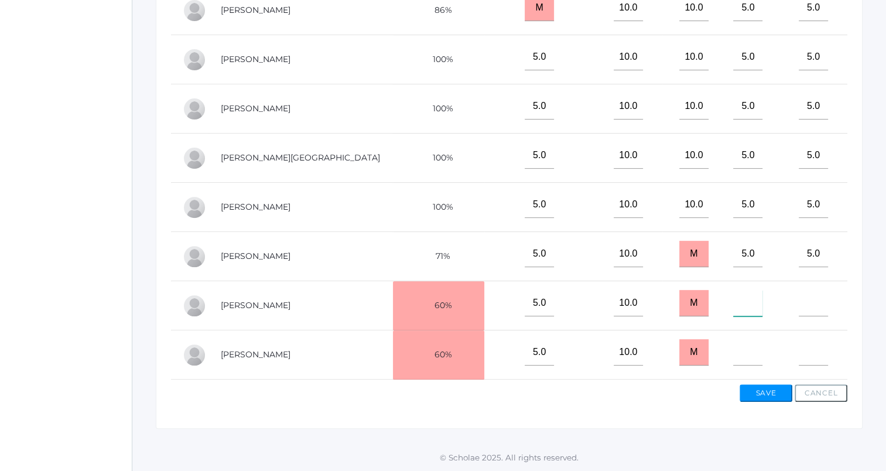
click at [733, 294] on input"] "text" at bounding box center [747, 303] width 29 height 26
type input"] "m"
click at [733, 349] on input"] "text" at bounding box center [747, 352] width 29 height 26
type input"] "m"
click at [798, 296] on input"] "text" at bounding box center [812, 303] width 29 height 26
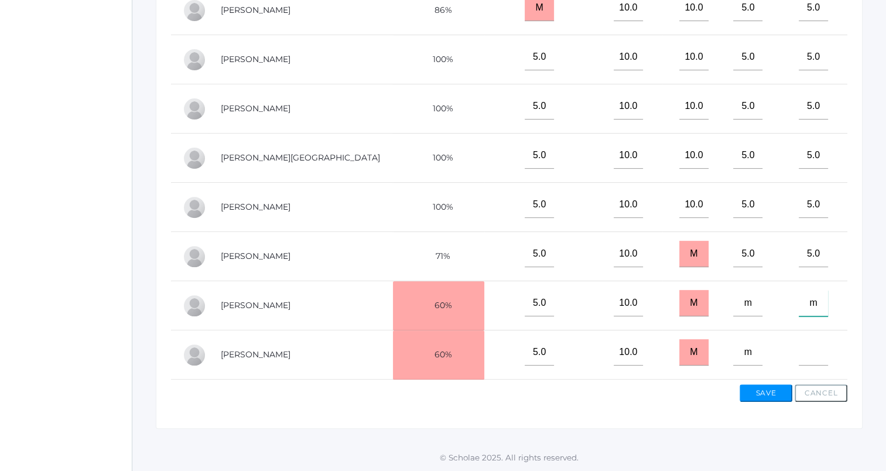
type input"] "m"
click at [802, 341] on input"] "text" at bounding box center [812, 352] width 29 height 26
type input"] "m"
click at [775, 391] on button "Save" at bounding box center [765, 393] width 53 height 18
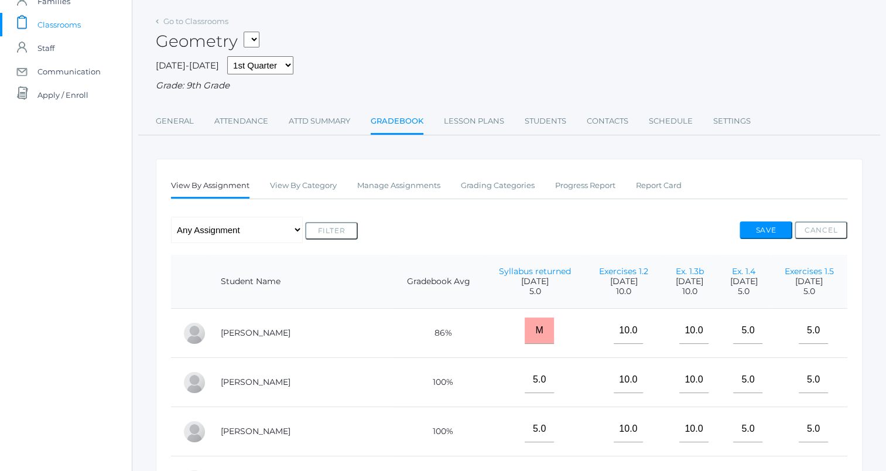
scroll to position [56, 0]
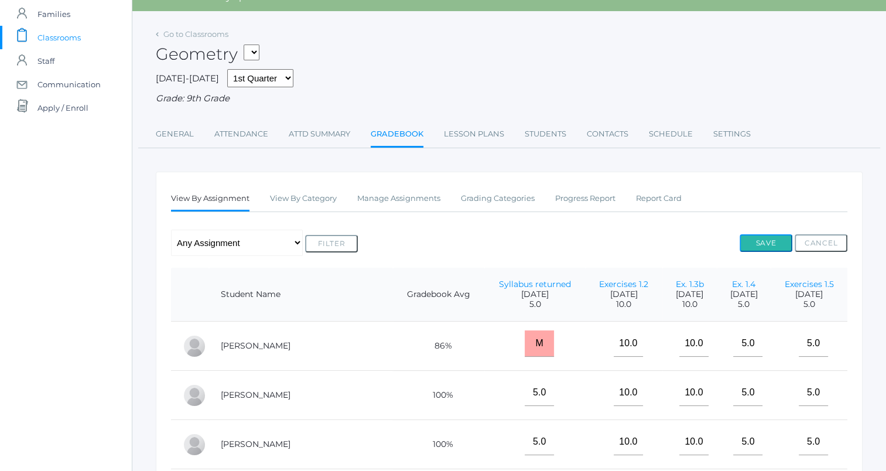
click at [761, 243] on button "Save" at bounding box center [765, 243] width 53 height 18
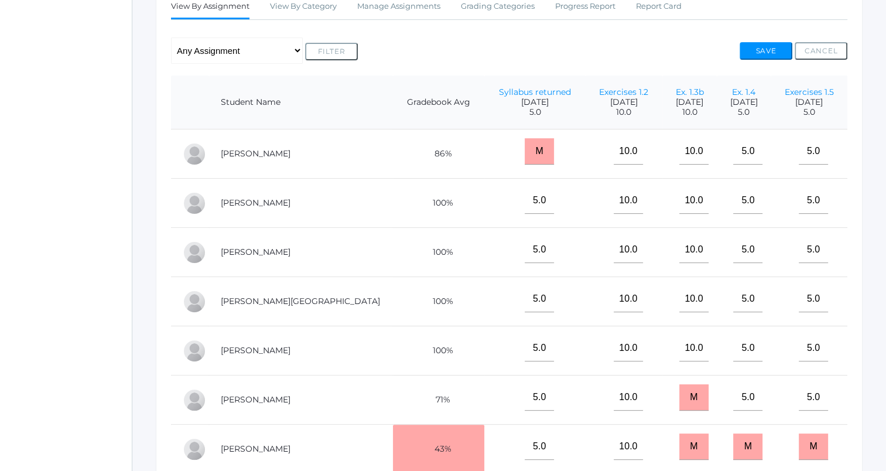
scroll to position [253, 0]
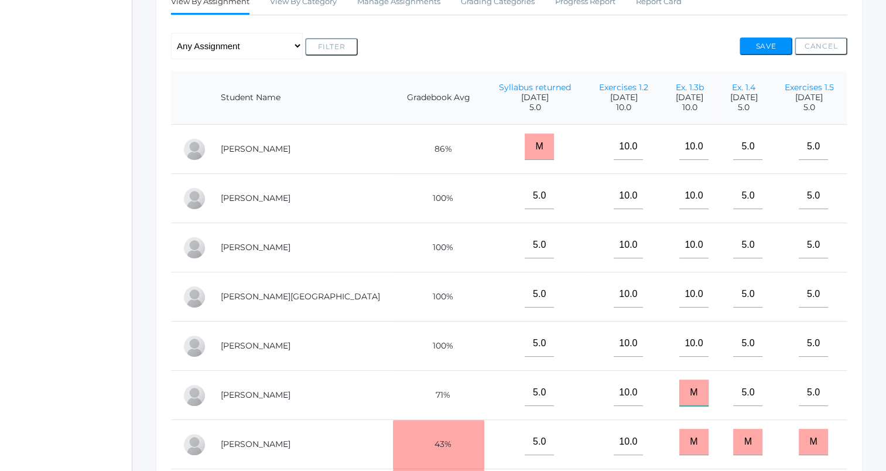
click at [679, 392] on input "M" at bounding box center [693, 392] width 29 height 26
type input "5"
click at [763, 45] on button "Save" at bounding box center [765, 46] width 53 height 18
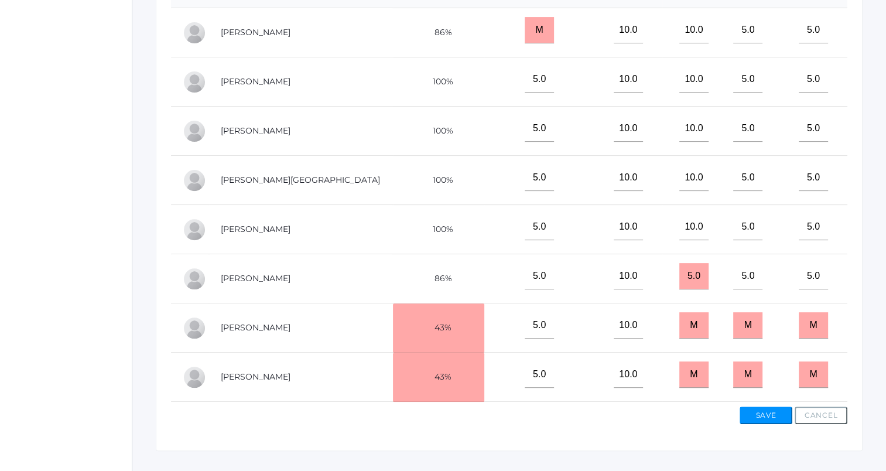
scroll to position [393, 0]
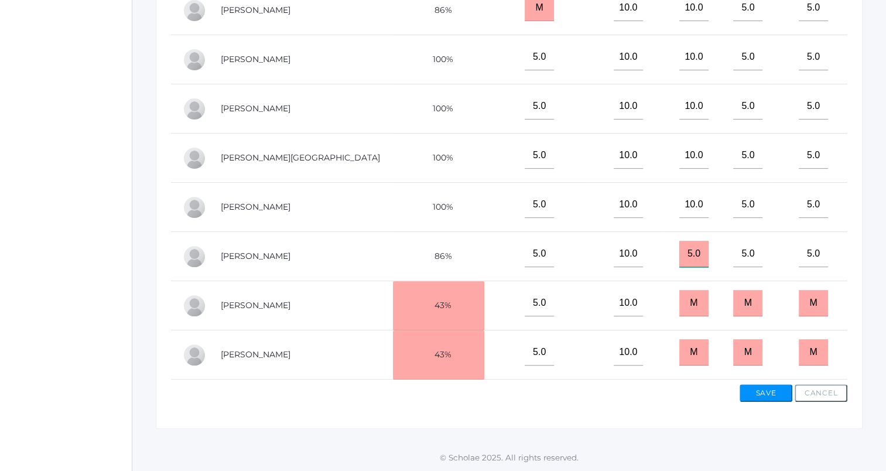
click at [679, 250] on input "5.0" at bounding box center [693, 254] width 29 height 26
type input "5"
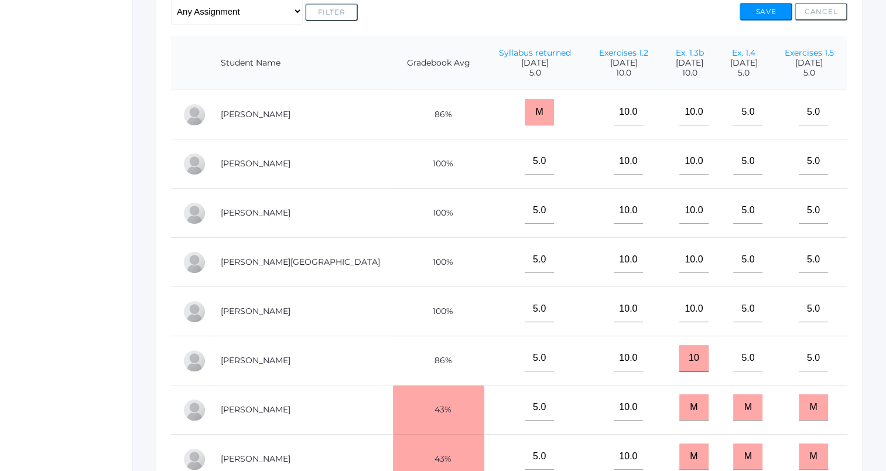
scroll to position [289, 0]
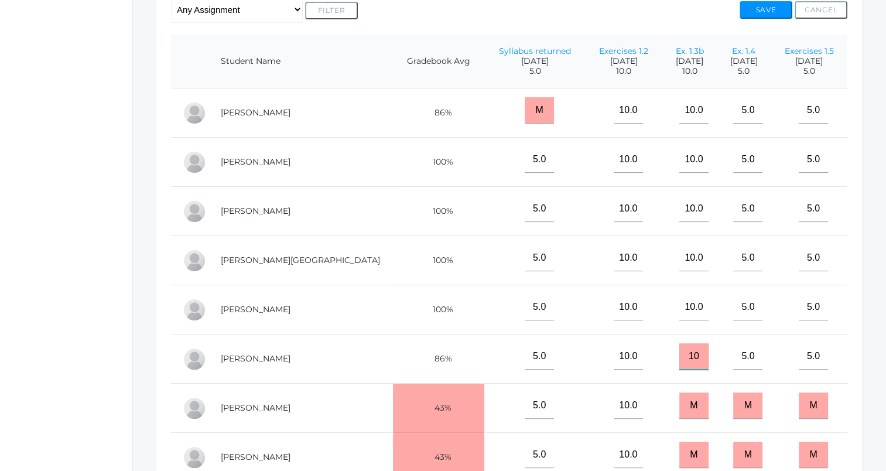
type input "10"
click at [760, 5] on button "Save" at bounding box center [765, 10] width 53 height 18
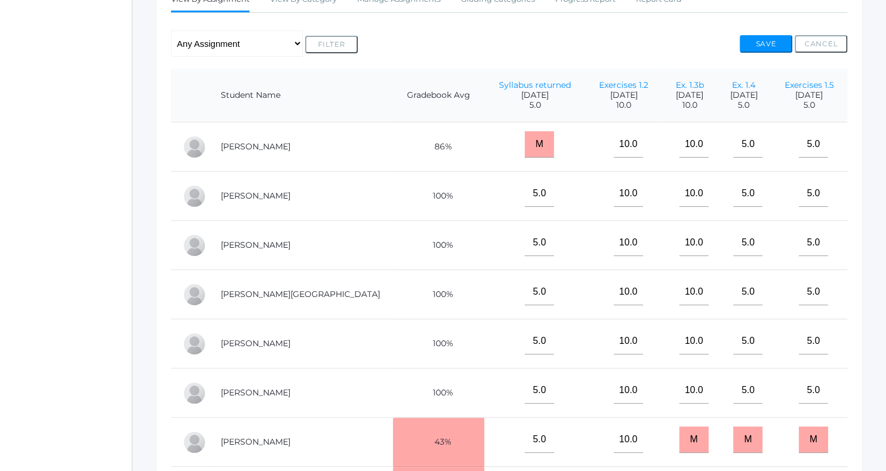
scroll to position [254, 0]
click at [757, 42] on button "Save" at bounding box center [765, 45] width 53 height 18
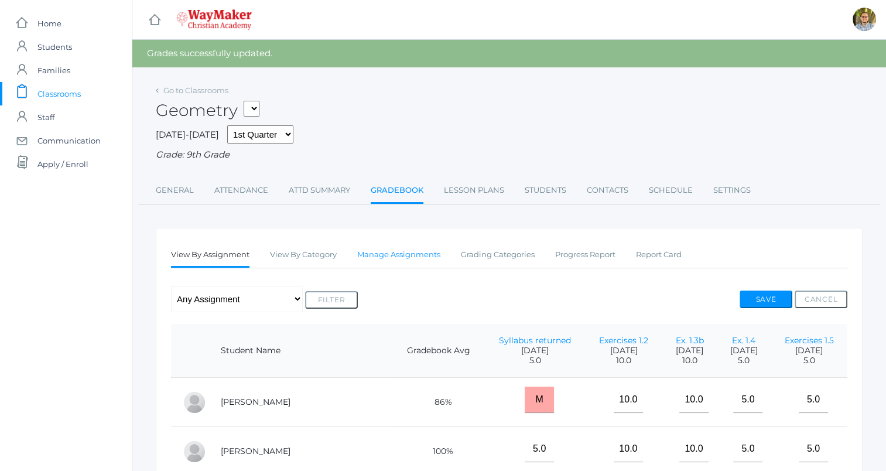
click at [390, 261] on link "Manage Assignments" at bounding box center [398, 254] width 83 height 23
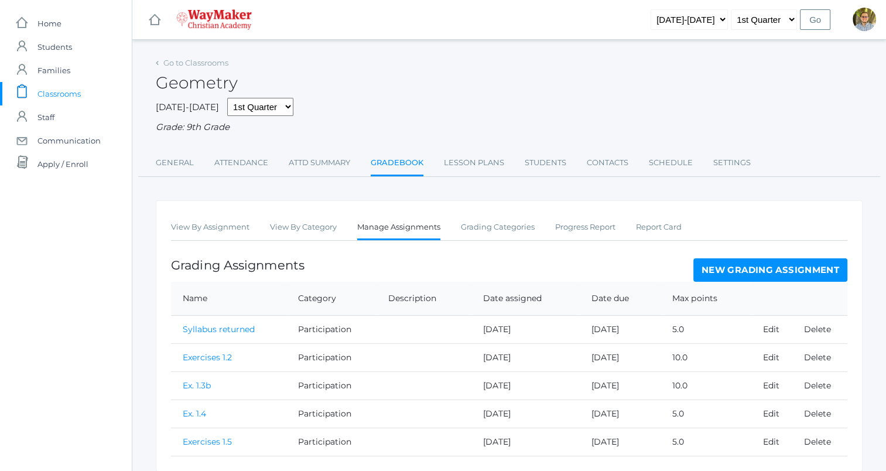
click at [734, 273] on link "New Grading Assignment" at bounding box center [770, 269] width 154 height 23
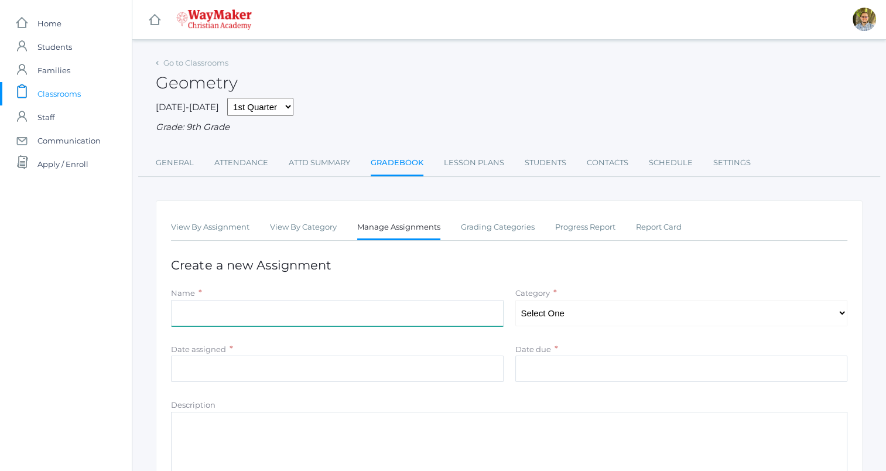
click at [428, 324] on input "Name" at bounding box center [337, 313] width 332 height 26
type input "Quiz 1"
click at [547, 306] on select "Select One Participation Accuracy" at bounding box center [681, 313] width 332 height 26
select select "1139"
click at [515, 300] on select "Select One Participation Accuracy" at bounding box center [681, 313] width 332 height 26
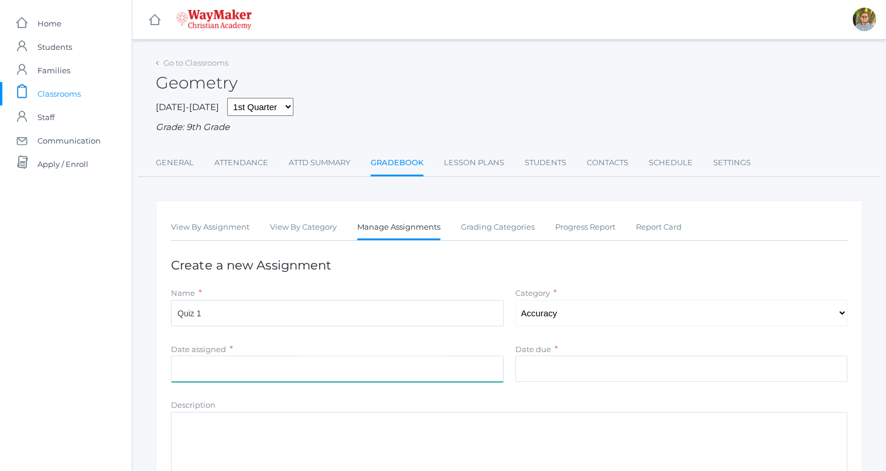
click at [392, 375] on input "Date assigned" at bounding box center [337, 368] width 332 height 26
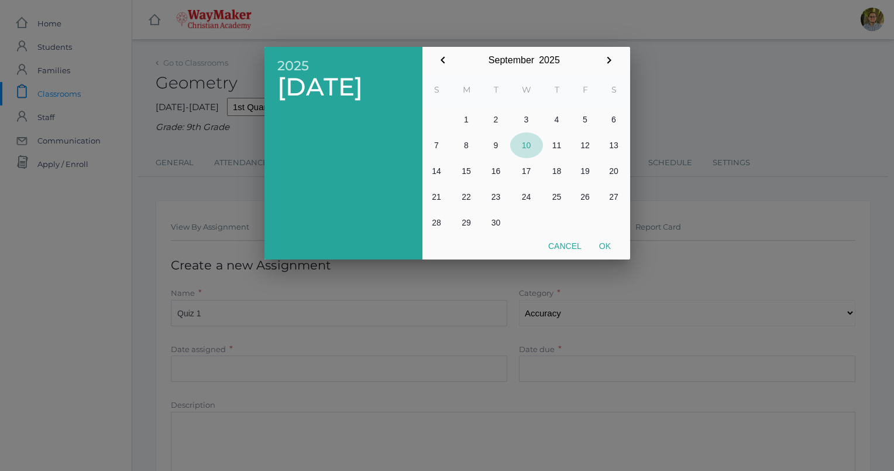
click at [528, 147] on button "10" at bounding box center [526, 145] width 33 height 26
click at [603, 241] on button "Ok" at bounding box center [605, 245] width 29 height 21
type input "[DATE]"
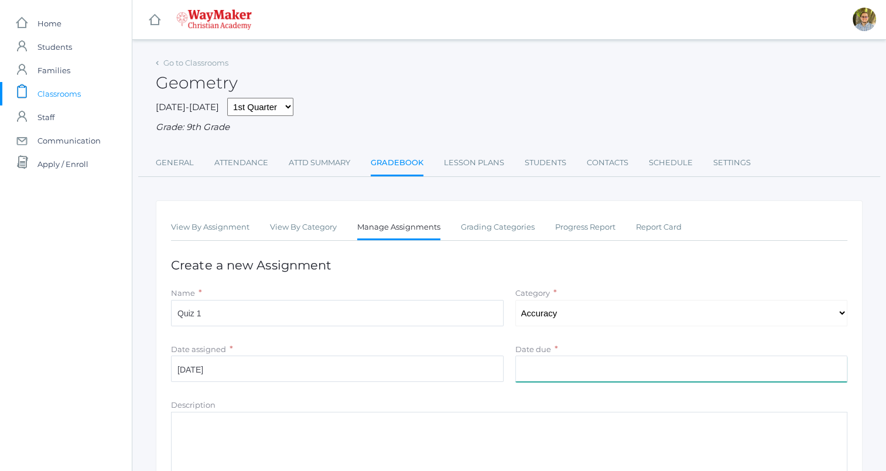
click at [620, 367] on input "Date due" at bounding box center [681, 368] width 332 height 26
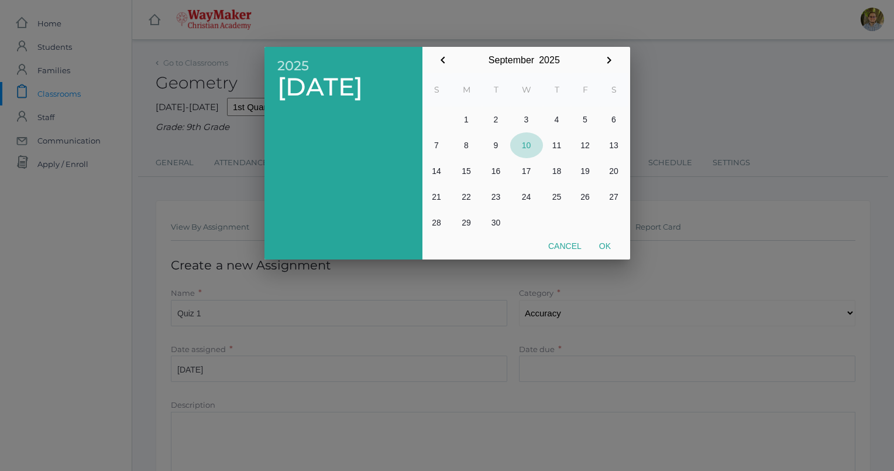
click at [524, 145] on button "10" at bounding box center [526, 145] width 33 height 26
click at [607, 245] on button "Ok" at bounding box center [605, 245] width 29 height 21
type input "[DATE]"
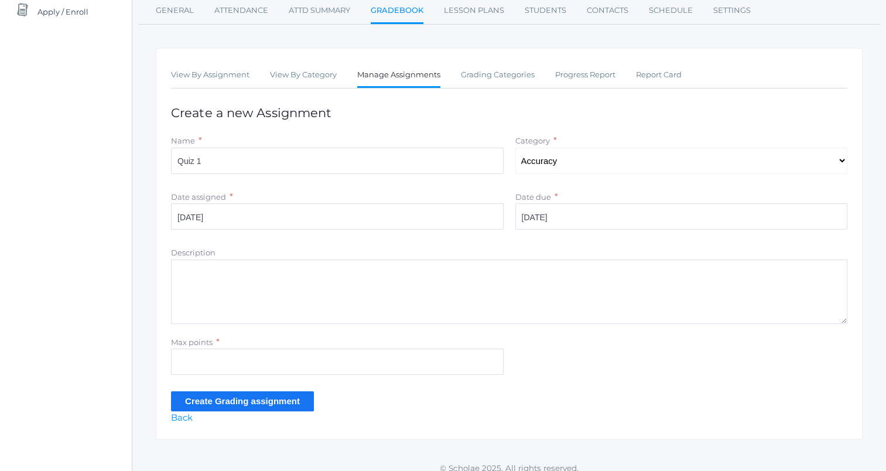
scroll to position [163, 0]
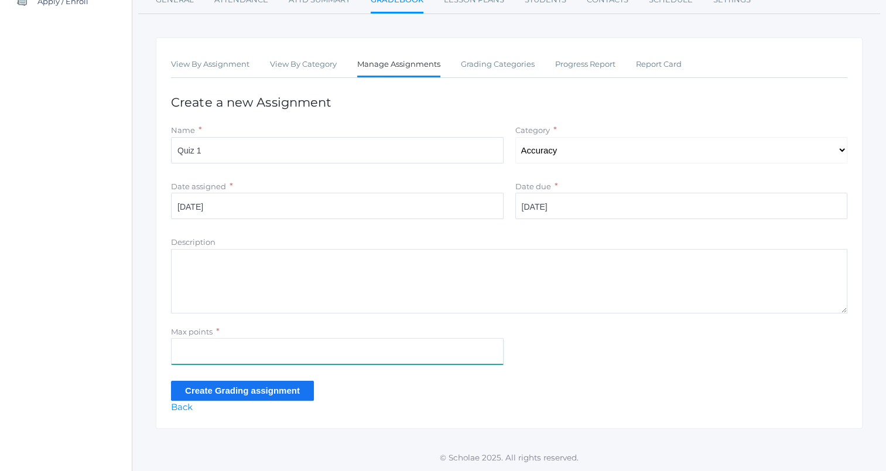
click at [326, 359] on input "Max points" at bounding box center [337, 351] width 332 height 26
type input "10"
click at [190, 386] on input "Create Grading assignment" at bounding box center [242, 389] width 143 height 19
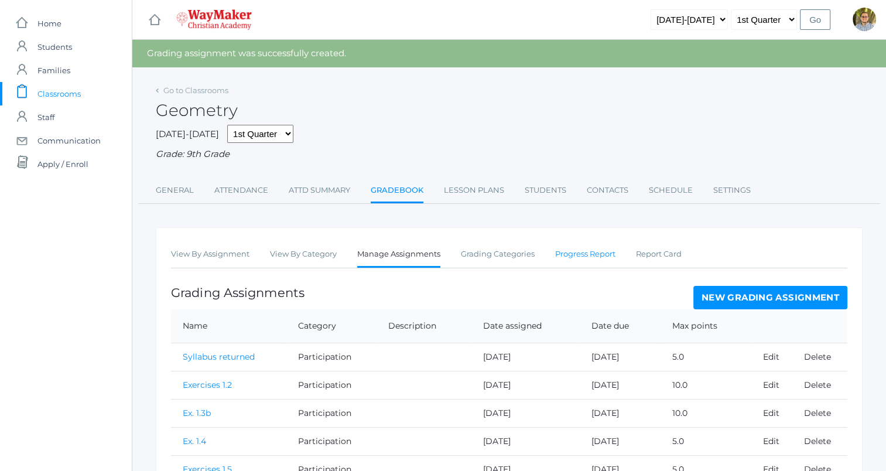
scroll to position [98, 0]
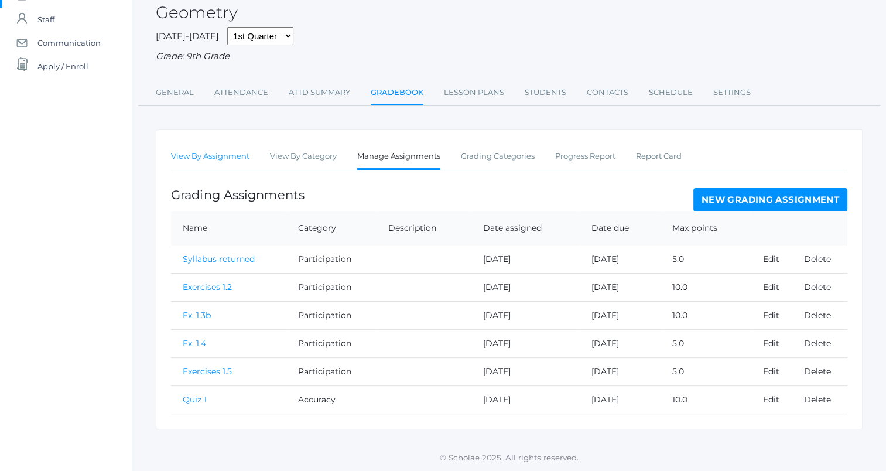
click at [217, 149] on link "View By Assignment" at bounding box center [210, 156] width 78 height 23
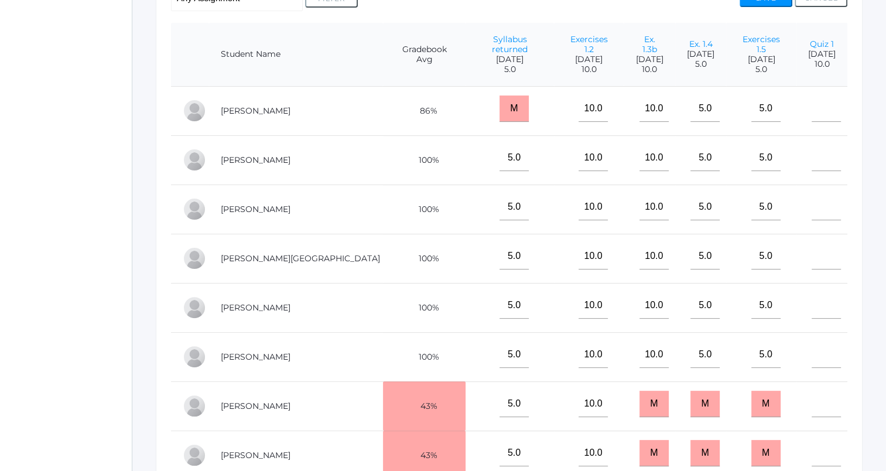
scroll to position [279, 0]
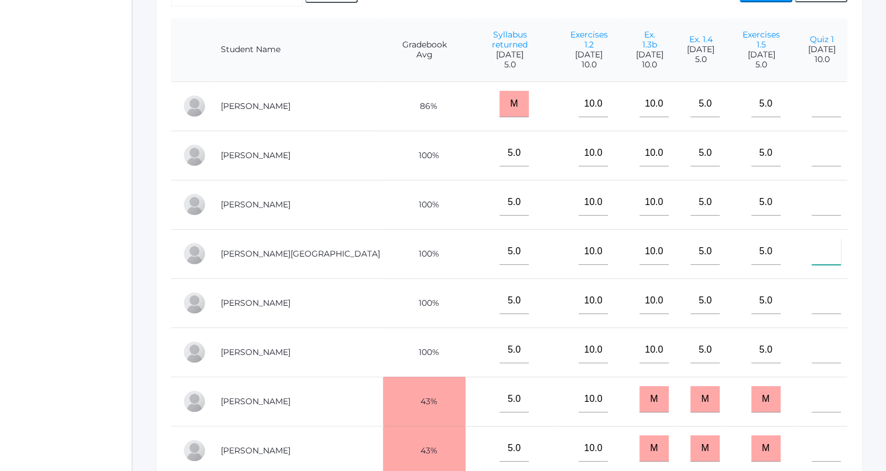
click at [812, 238] on input"] "text" at bounding box center [825, 251] width 29 height 26
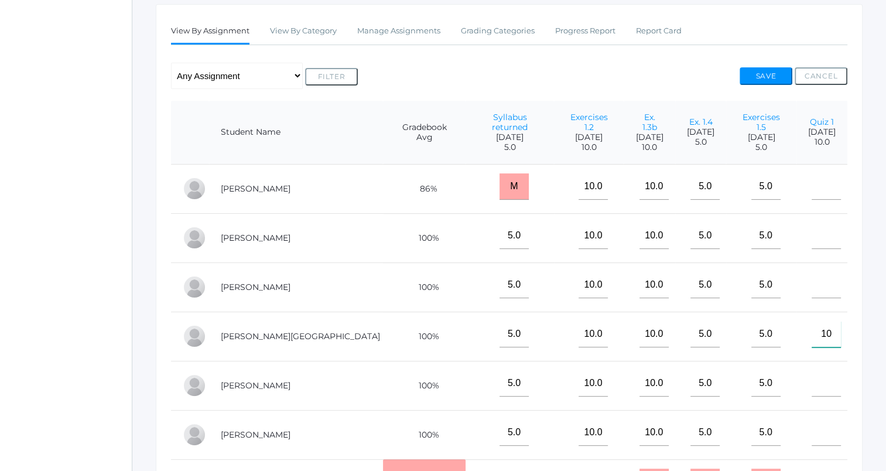
scroll to position [187, 0]
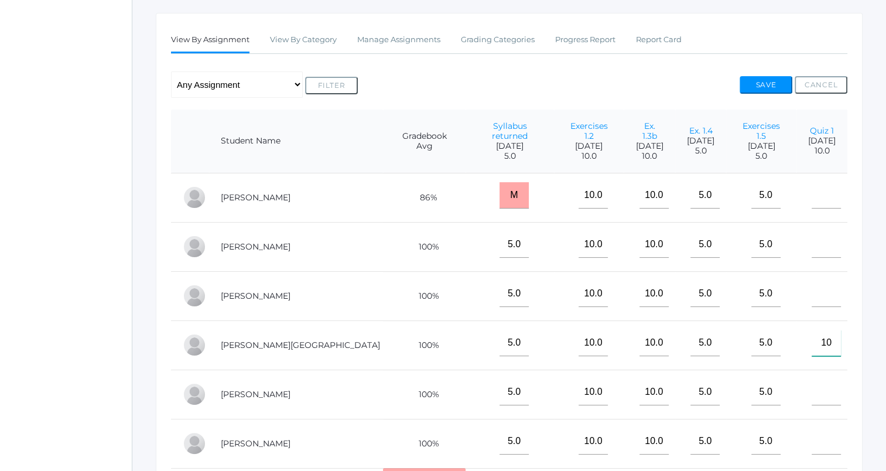
type input"] "10"
click at [763, 84] on button "Save" at bounding box center [765, 85] width 53 height 18
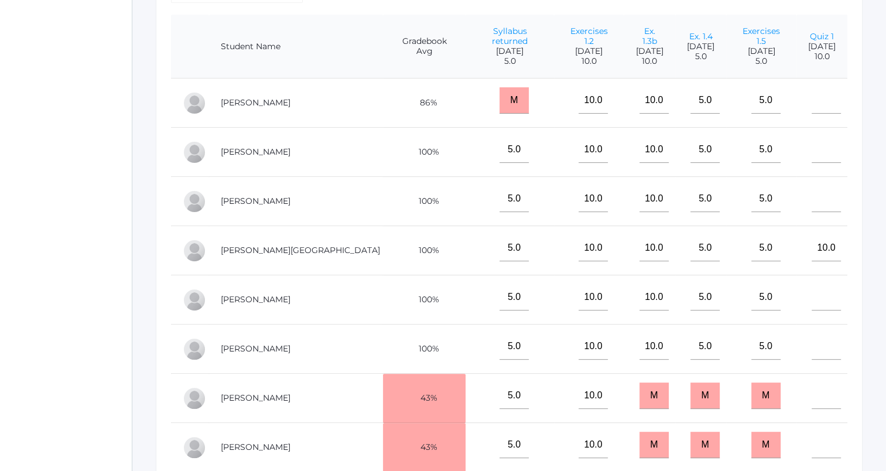
scroll to position [304, 0]
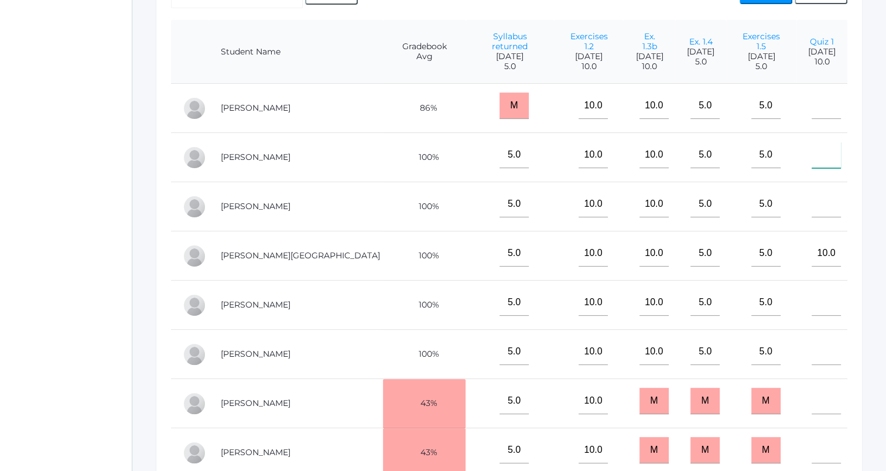
click at [812, 145] on input"] "text" at bounding box center [825, 155] width 29 height 26
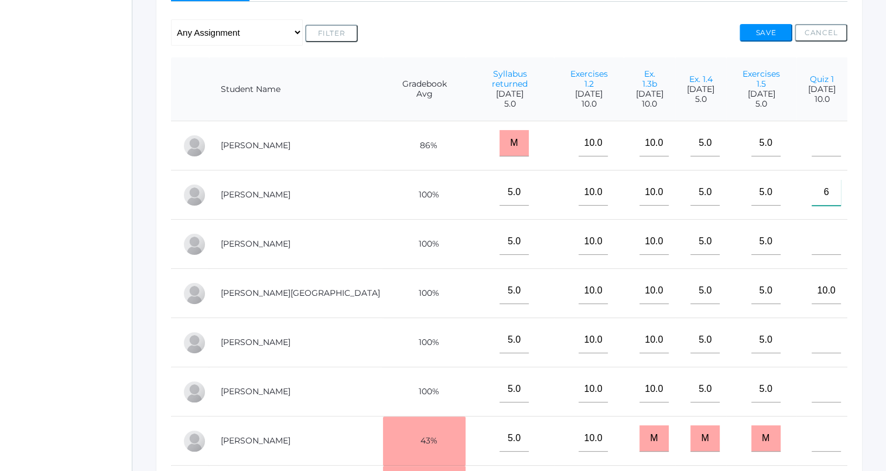
scroll to position [259, 0]
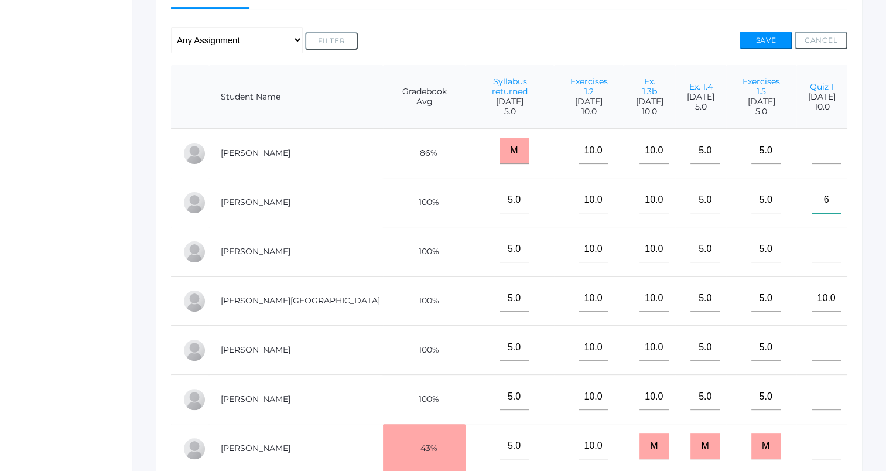
type input"] "6"
click at [770, 32] on button "Save" at bounding box center [765, 41] width 53 height 18
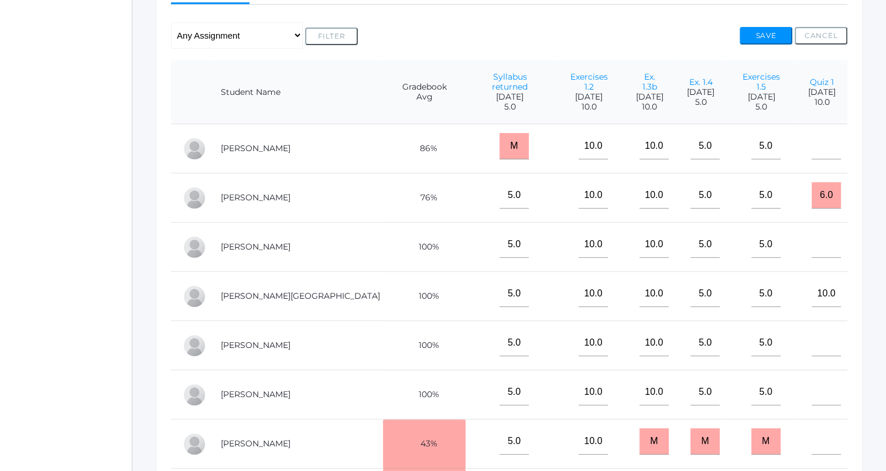
scroll to position [313, 0]
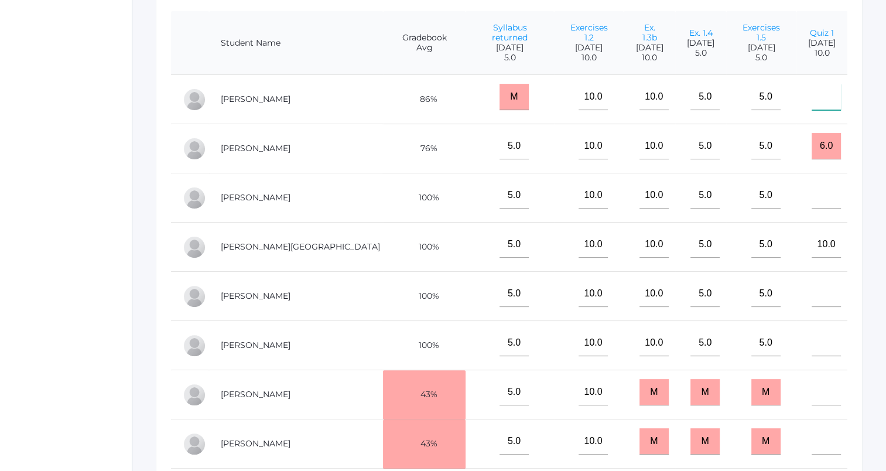
click at [811, 95] on input"] "text" at bounding box center [825, 97] width 29 height 26
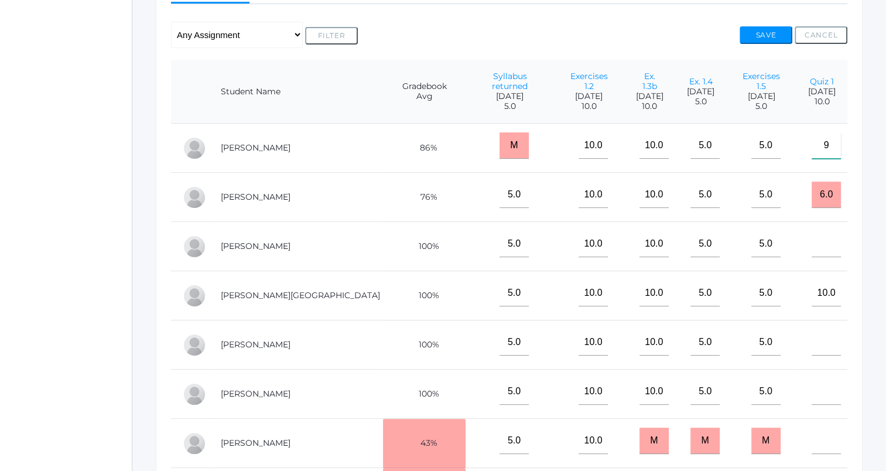
scroll to position [257, 0]
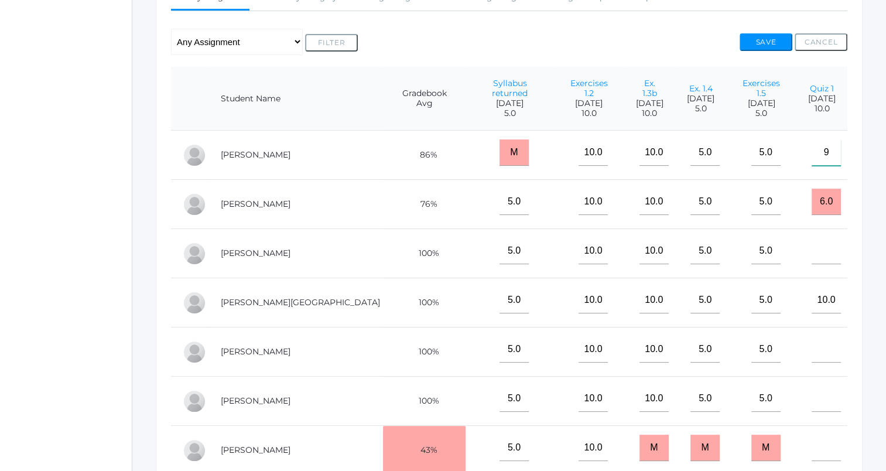
type input"] "9"
click at [762, 35] on button "Save" at bounding box center [765, 42] width 53 height 18
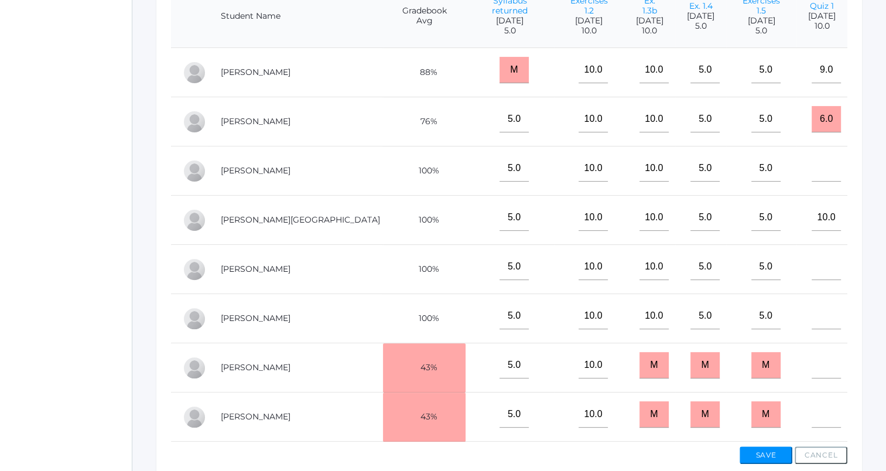
scroll to position [341, 0]
click at [813, 303] on input"] "text" at bounding box center [825, 314] width 29 height 26
type input"] "7"
click at [756, 458] on button "Save" at bounding box center [765, 454] width 53 height 18
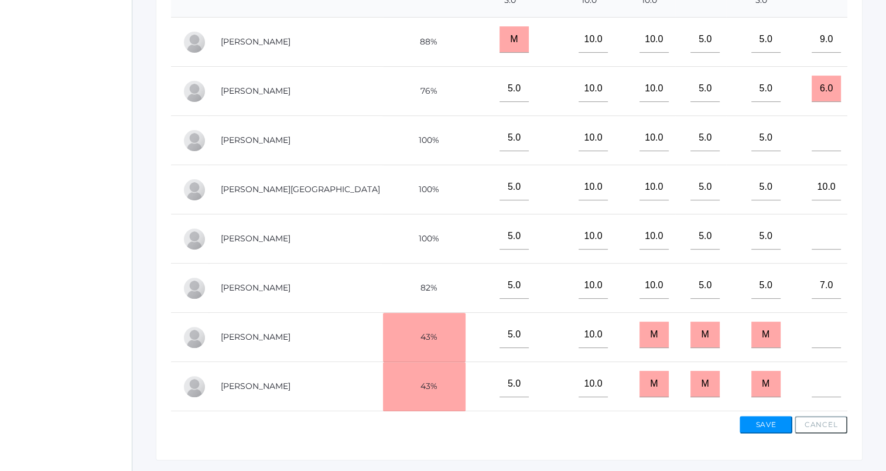
scroll to position [399, 0]
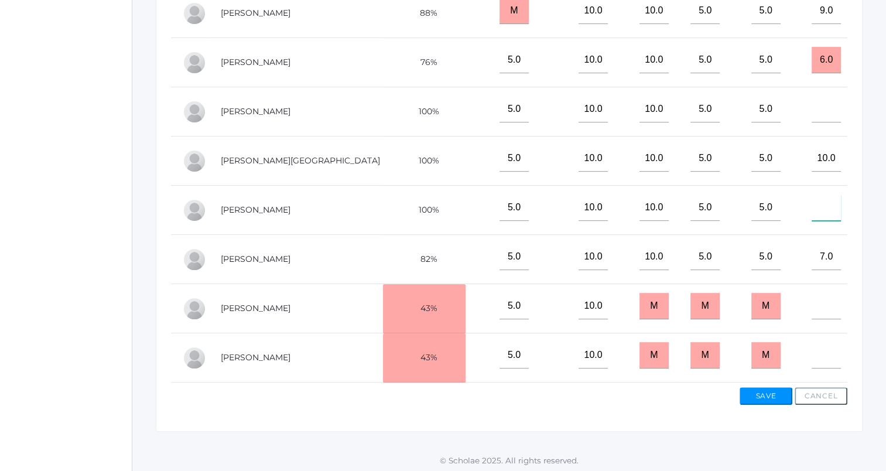
click at [815, 202] on input"] "text" at bounding box center [825, 207] width 29 height 26
type input"] "10"
click at [759, 391] on button "Save" at bounding box center [765, 396] width 53 height 18
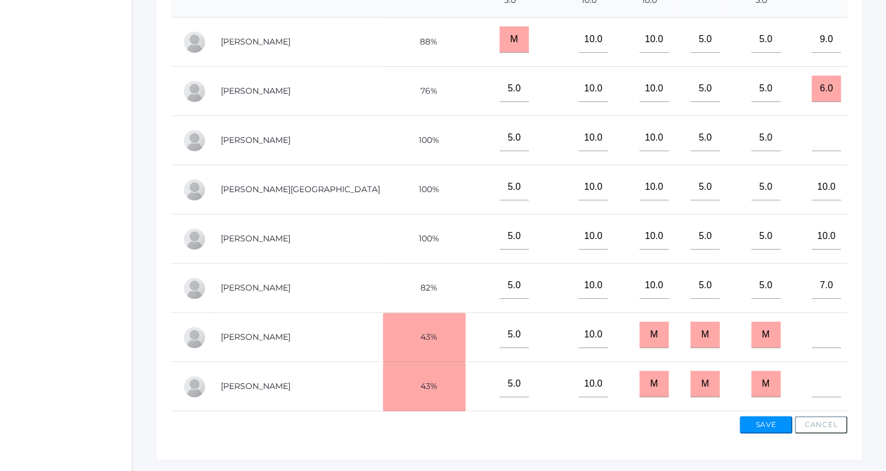
scroll to position [351, 0]
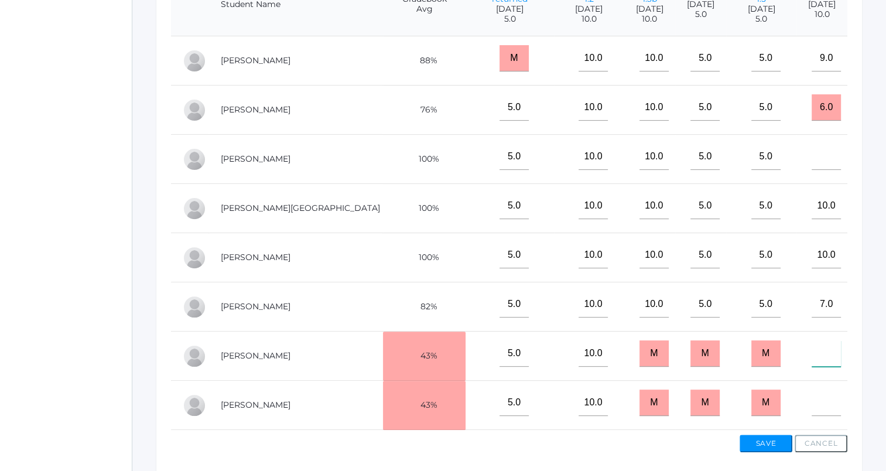
click at [819, 352] on input"] "text" at bounding box center [825, 353] width 29 height 26
type input"] "7"
click at [768, 442] on button "Save" at bounding box center [765, 443] width 53 height 18
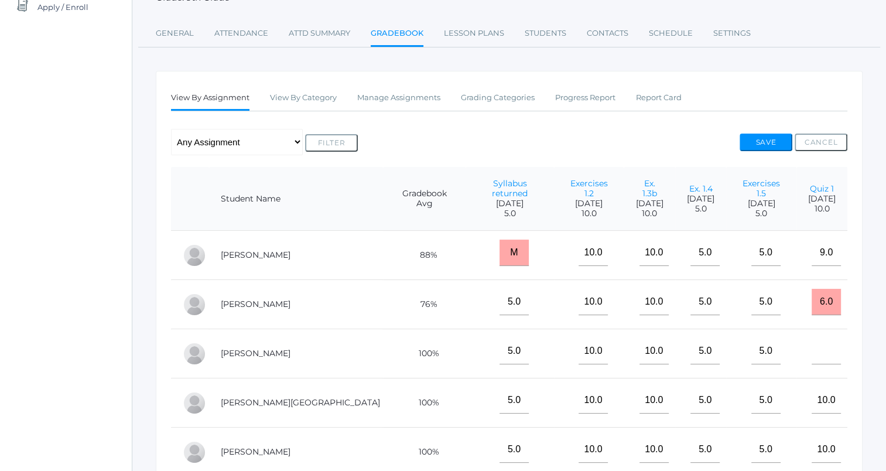
scroll to position [158, 0]
click at [811, 342] on input"] "text" at bounding box center [825, 350] width 29 height 26
type input"] "8"
click at [771, 136] on button "Save" at bounding box center [765, 141] width 53 height 18
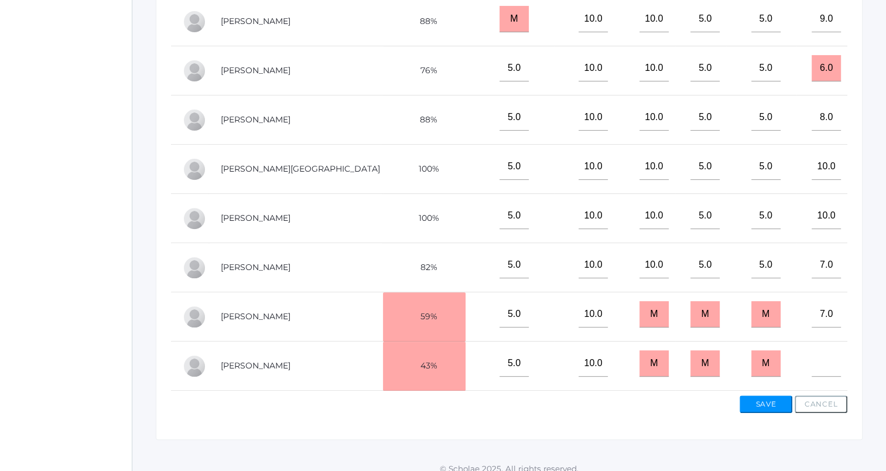
scroll to position [399, 0]
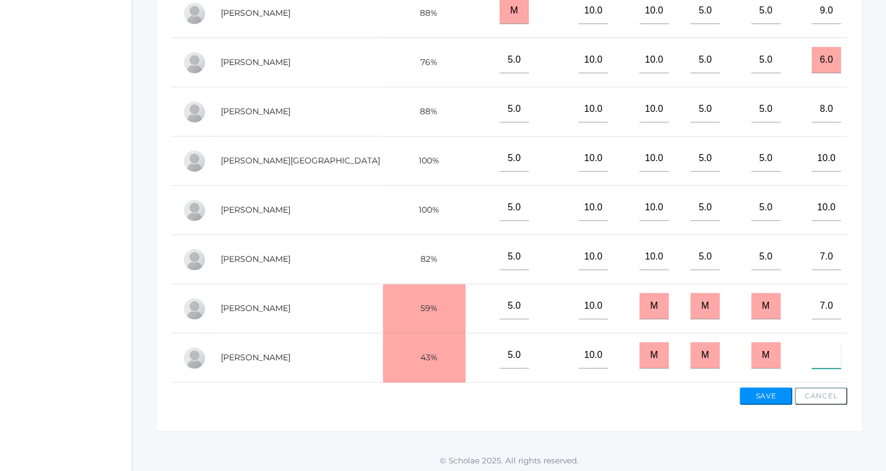
click at [811, 342] on input"] "text" at bounding box center [825, 355] width 29 height 26
type input"] "4"
click at [767, 390] on button "Save" at bounding box center [765, 396] width 53 height 18
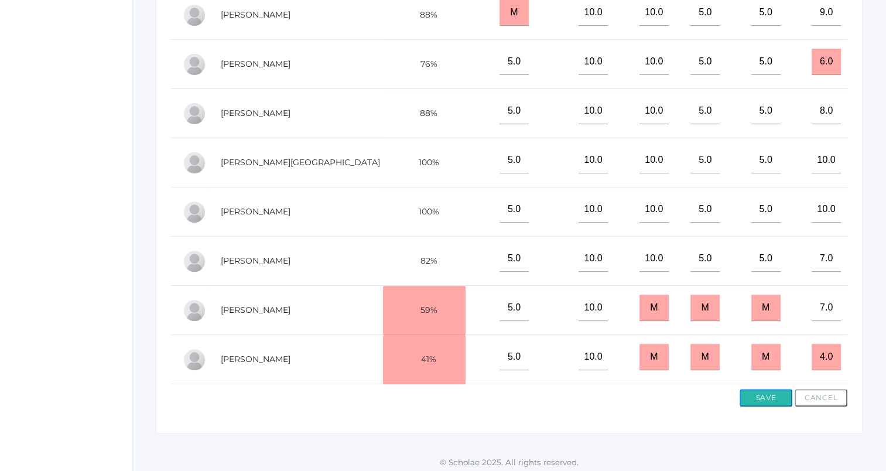
click at [774, 389] on button "Save" at bounding box center [765, 398] width 53 height 18
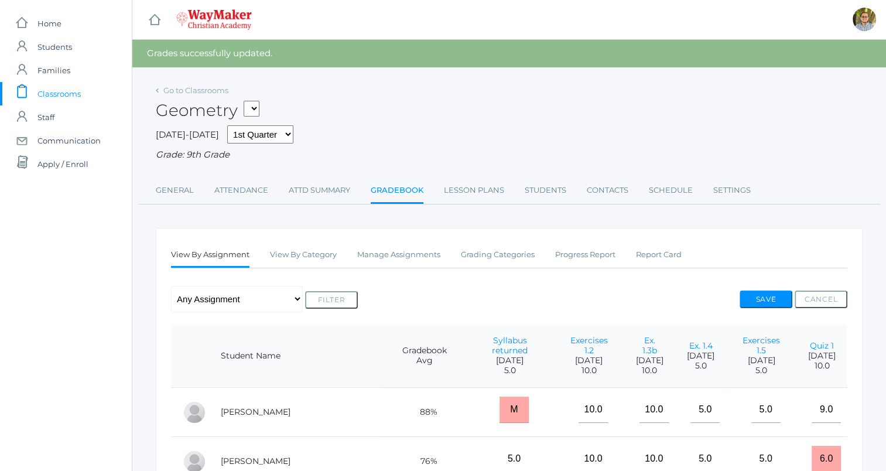
click at [72, 92] on span "Classrooms" at bounding box center [58, 93] width 43 height 23
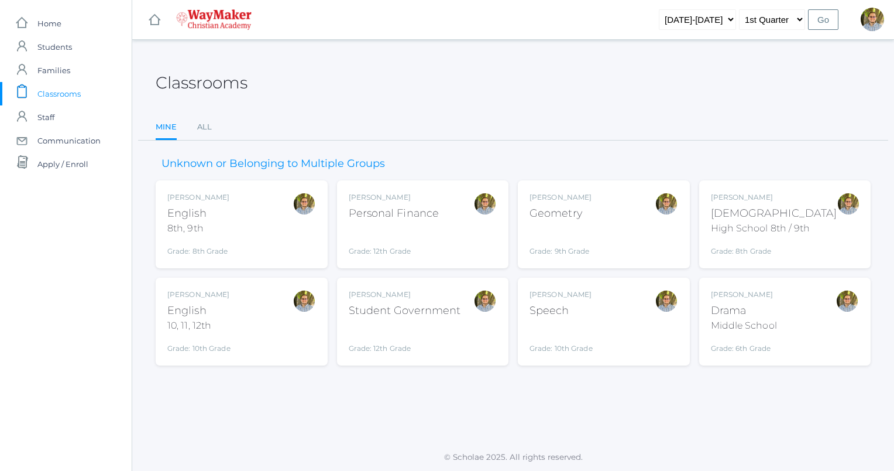
click at [77, 89] on span "Classrooms" at bounding box center [58, 93] width 43 height 23
click at [641, 241] on div "[PERSON_NAME] Geometry Grade: 9th Grade GEOM" at bounding box center [604, 224] width 149 height 64
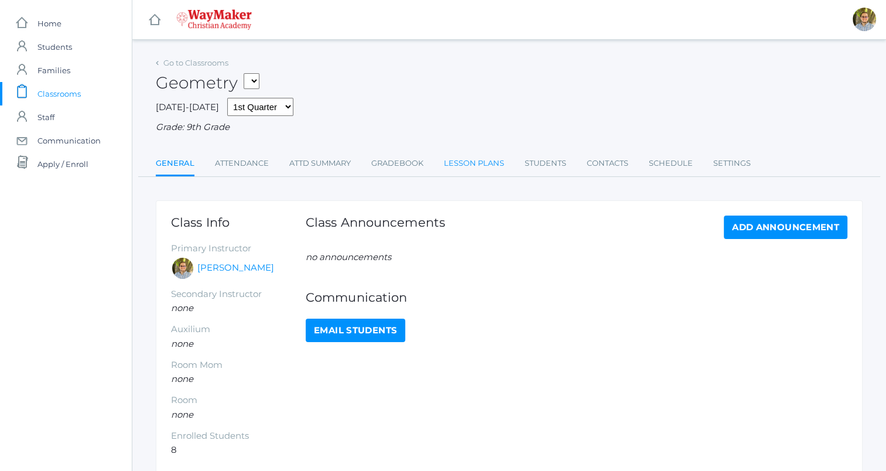
click at [453, 173] on link "Lesson Plans" at bounding box center [474, 163] width 60 height 23
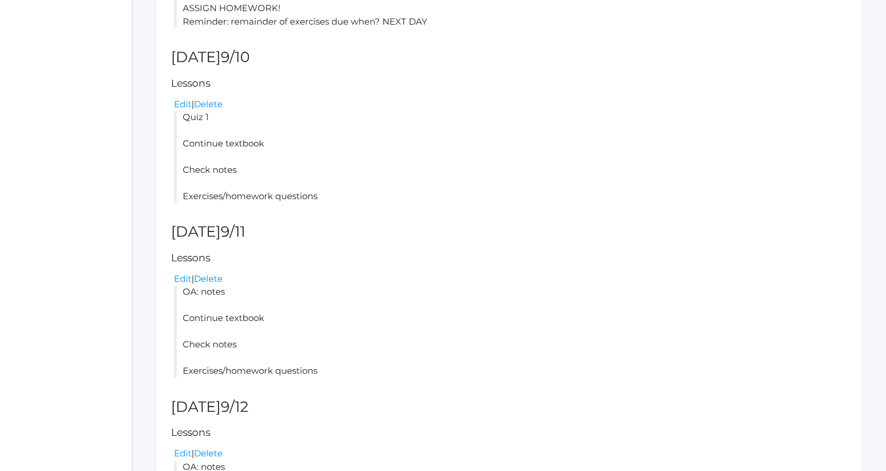
scroll to position [592, 0]
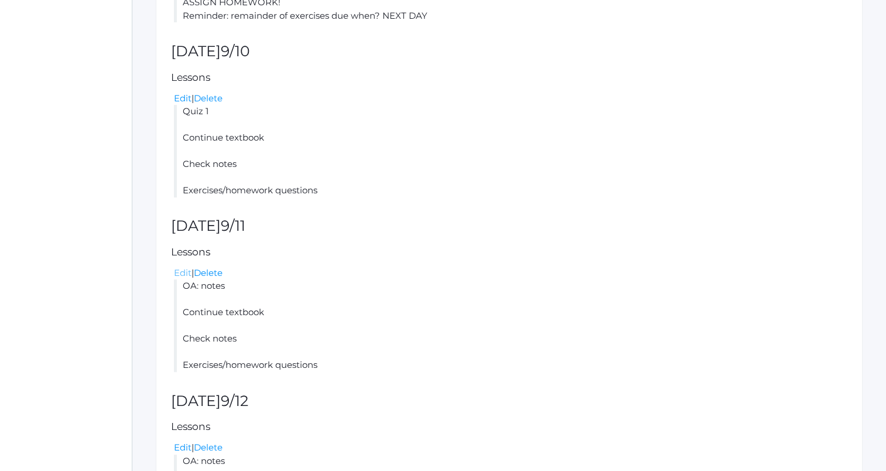
click at [179, 274] on link "Edit" at bounding box center [183, 272] width 18 height 11
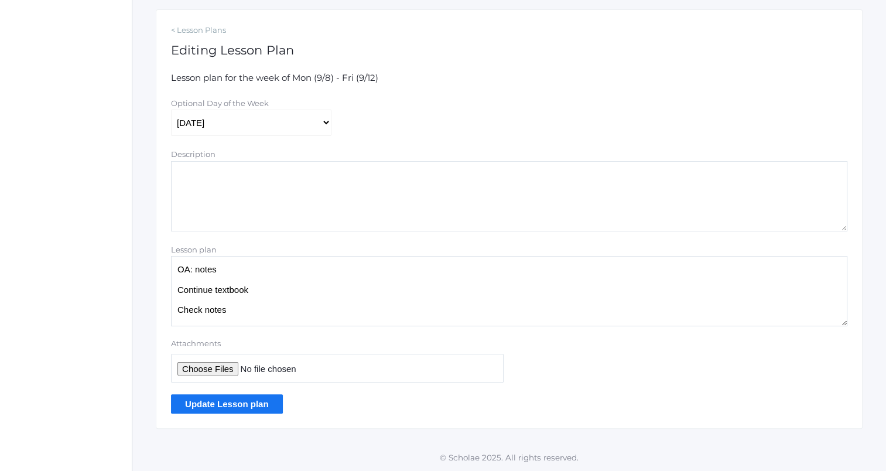
click at [267, 275] on textarea "OA: notes Continue textbook Check notes Exercises/homework questions" at bounding box center [509, 291] width 676 height 70
type textarea "OA: notes Very important for you to talk to me if you miss a day, since we cove…"
click at [267, 408] on input "Update Lesson plan" at bounding box center [227, 403] width 112 height 19
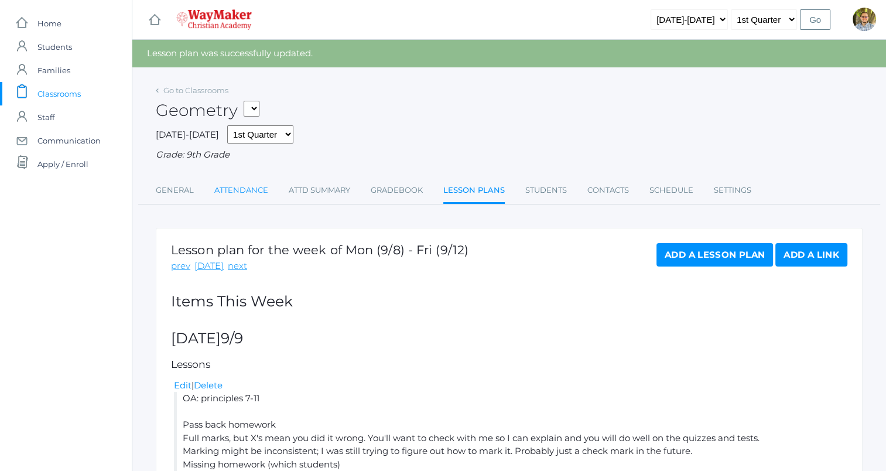
click at [241, 192] on link "Attendance" at bounding box center [241, 190] width 54 height 23
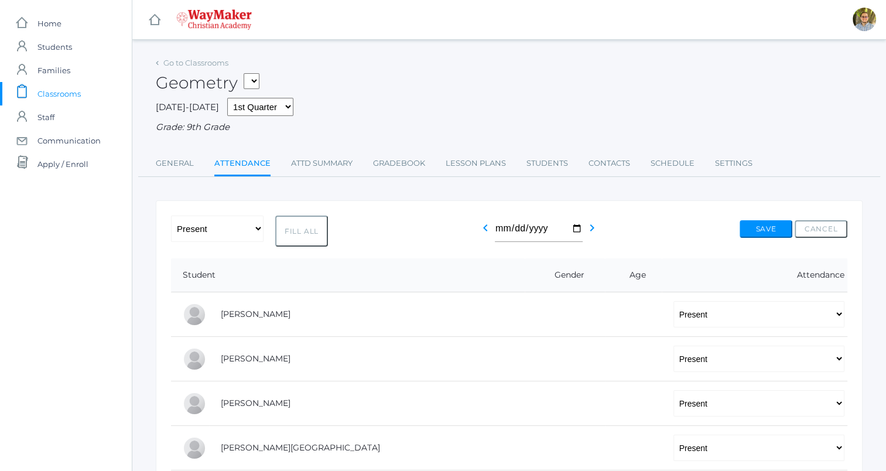
click at [54, 90] on span "Classrooms" at bounding box center [58, 93] width 43 height 23
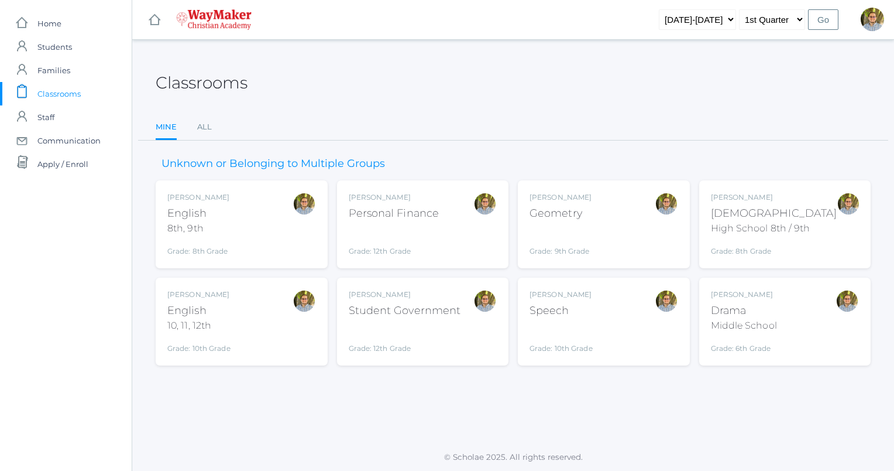
click at [672, 304] on div at bounding box center [666, 300] width 23 height 23
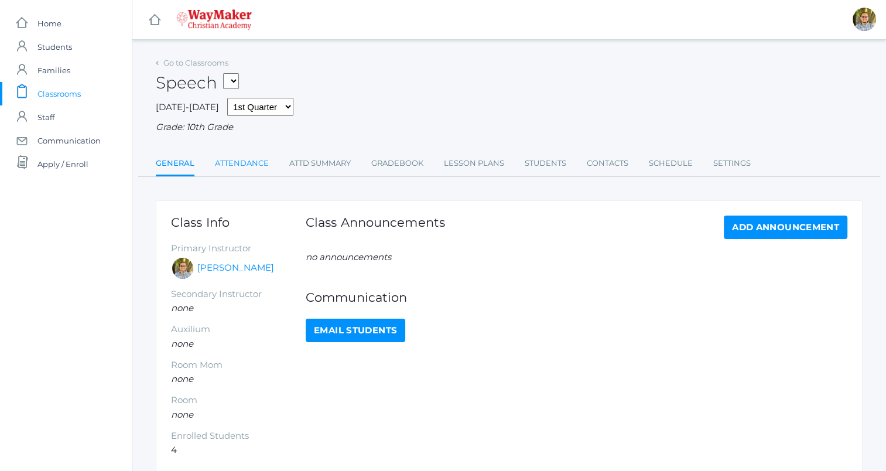
click at [239, 161] on link "Attendance" at bounding box center [242, 163] width 54 height 23
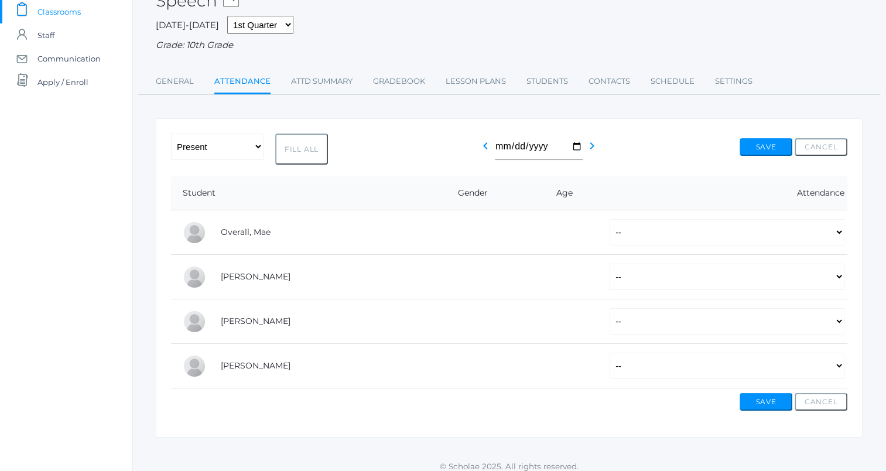
scroll to position [90, 0]
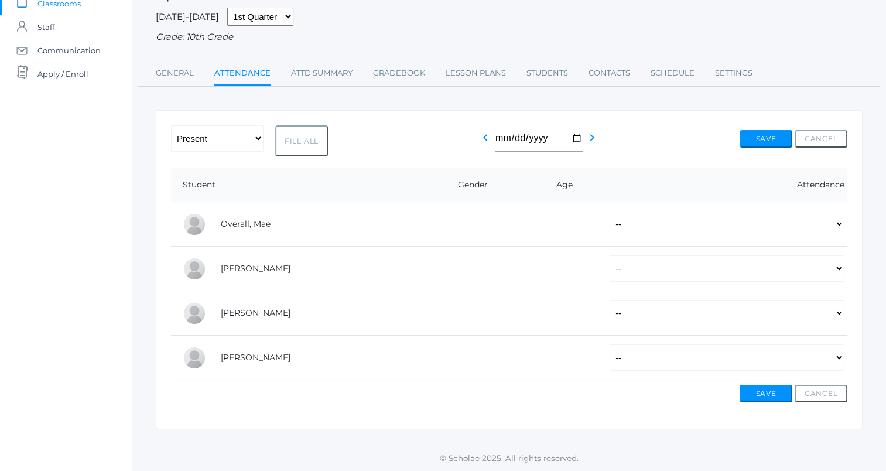
click at [279, 136] on button "Fill All" at bounding box center [301, 140] width 53 height 31
select select "P"
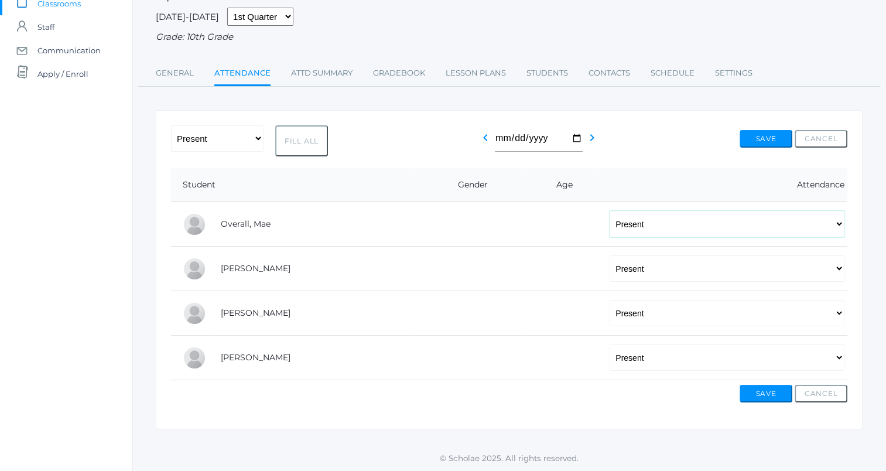
click at [746, 231] on select "-- Present Tardy Excused Tardy Unexcused Absent Excused Absent Unexcused" at bounding box center [726, 224] width 235 height 26
select select "AE"
click at [609, 211] on select "-- Present Tardy Excused Tardy Unexcused Absent Excused Absent Unexcused" at bounding box center [726, 224] width 235 height 26
click at [762, 140] on button "Save" at bounding box center [765, 139] width 53 height 18
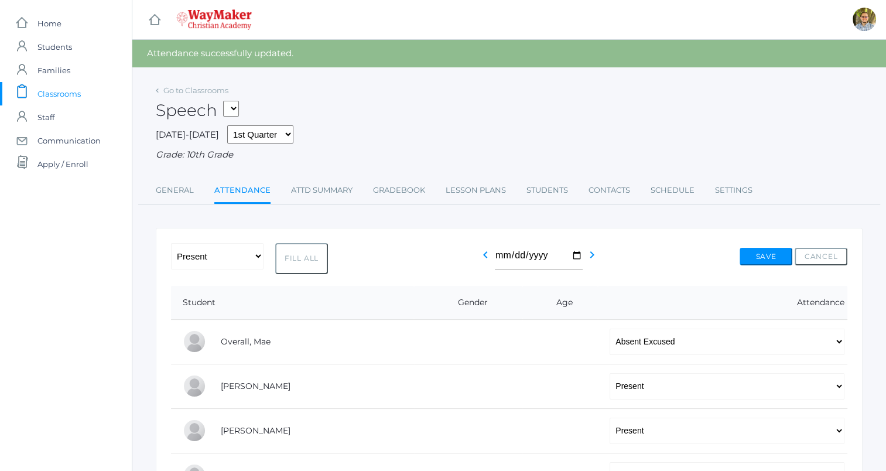
click at [61, 90] on span "Classrooms" at bounding box center [58, 93] width 43 height 23
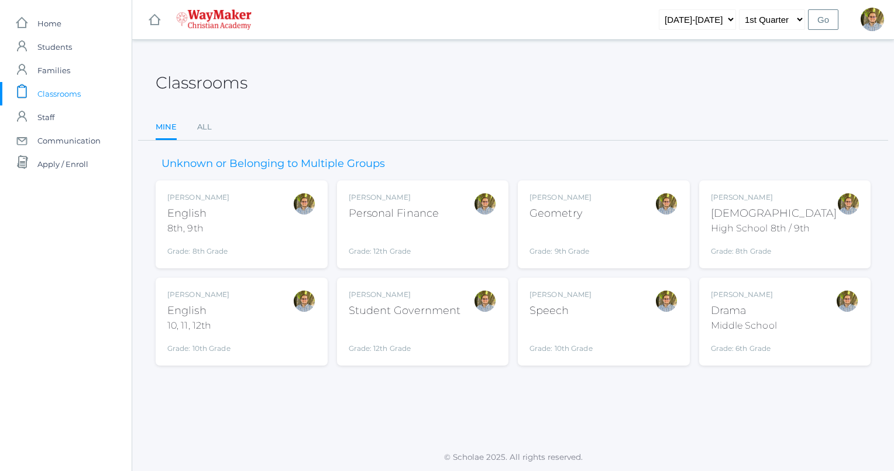
click at [606, 320] on div "[PERSON_NAME] Speech Grade: 10th Grade SPEECH" at bounding box center [604, 321] width 149 height 64
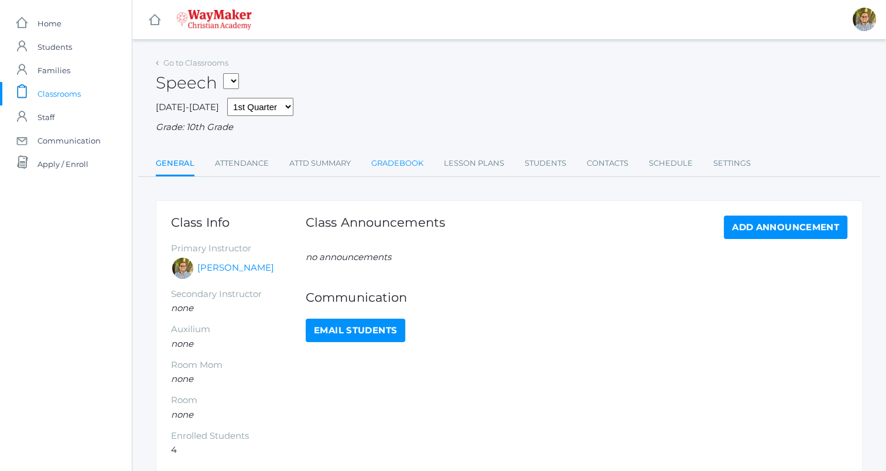
click at [394, 166] on link "Gradebook" at bounding box center [397, 163] width 52 height 23
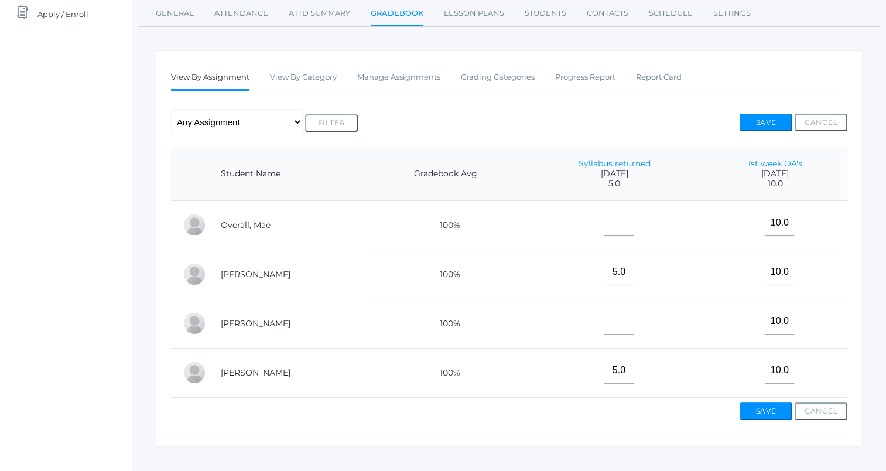
scroll to position [176, 0]
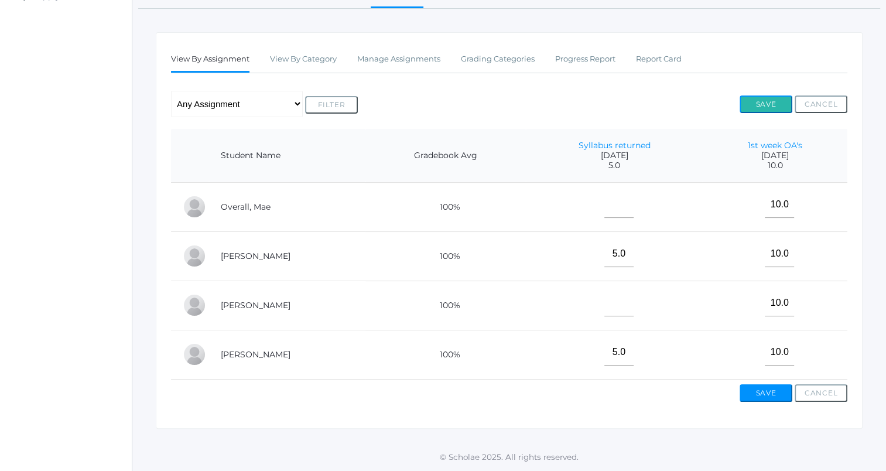
click at [763, 98] on button "Save" at bounding box center [765, 104] width 53 height 18
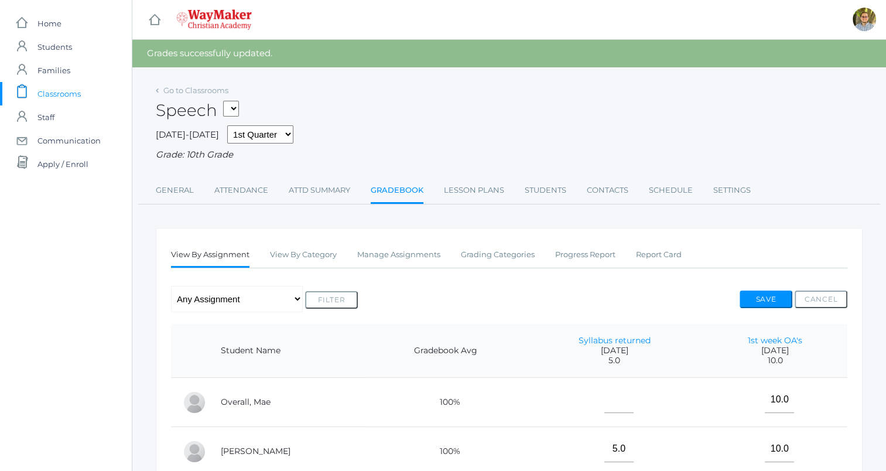
click at [70, 95] on span "Classrooms" at bounding box center [58, 93] width 43 height 23
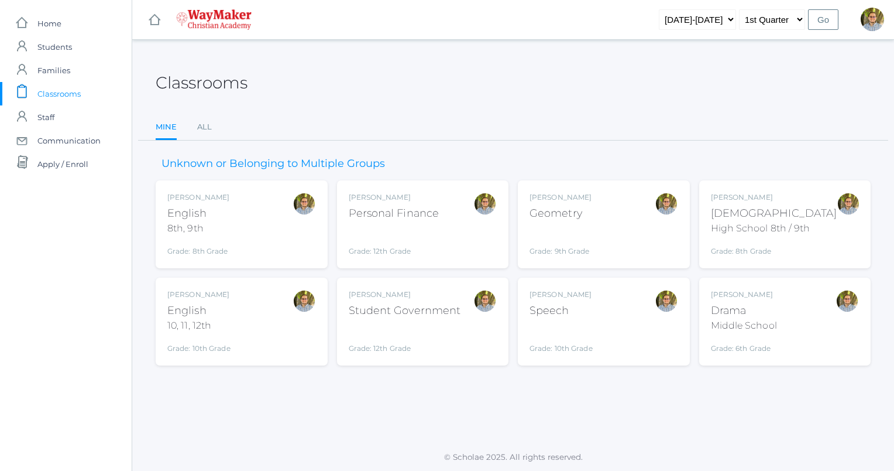
click at [631, 219] on div "Kylen Braileanu Geometry Grade: 9th Grade GEOM" at bounding box center [604, 224] width 149 height 64
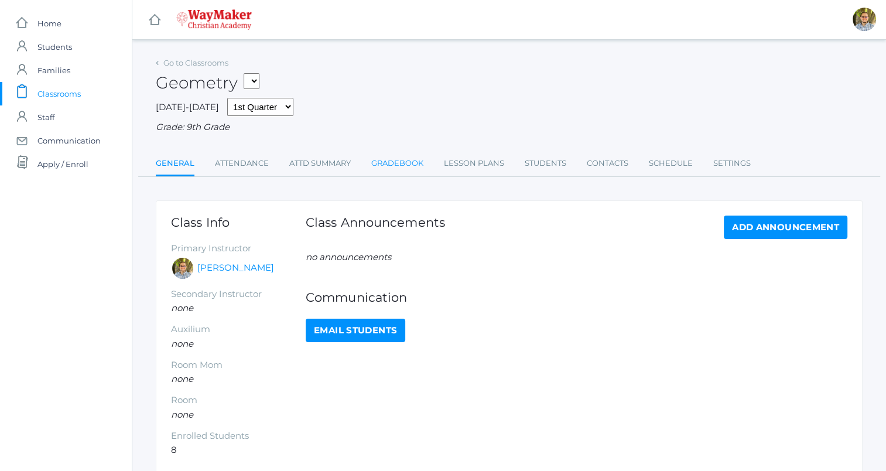
click at [396, 159] on link "Gradebook" at bounding box center [397, 163] width 52 height 23
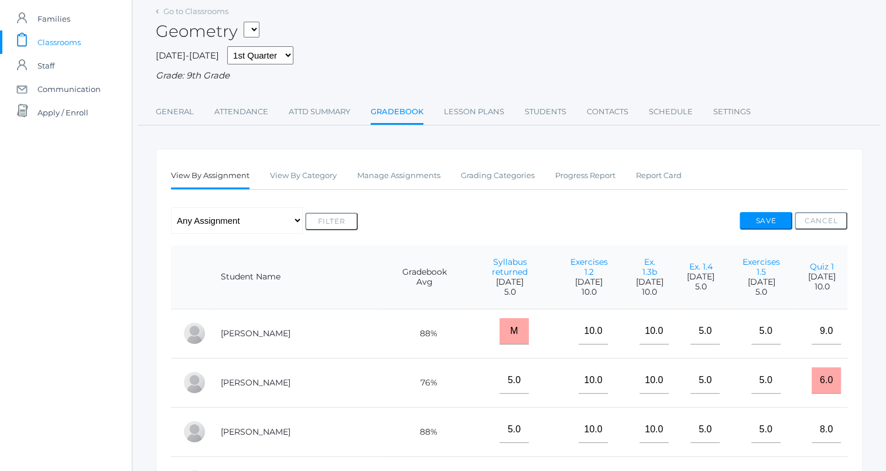
scroll to position [53, 0]
click at [499, 319] on input "M" at bounding box center [513, 330] width 29 height 26
type input "5"
click at [743, 218] on button "Save" at bounding box center [765, 220] width 53 height 18
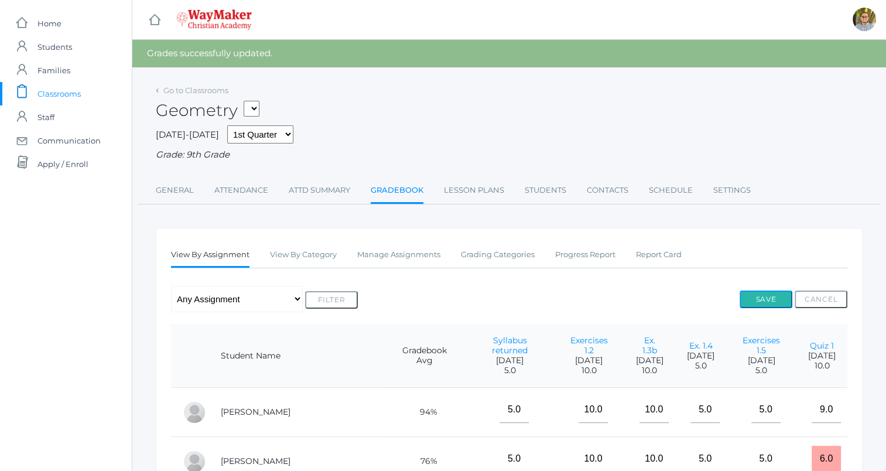
click at [768, 307] on button "Save" at bounding box center [765, 299] width 53 height 18
click at [74, 88] on span "Classrooms" at bounding box center [58, 93] width 43 height 23
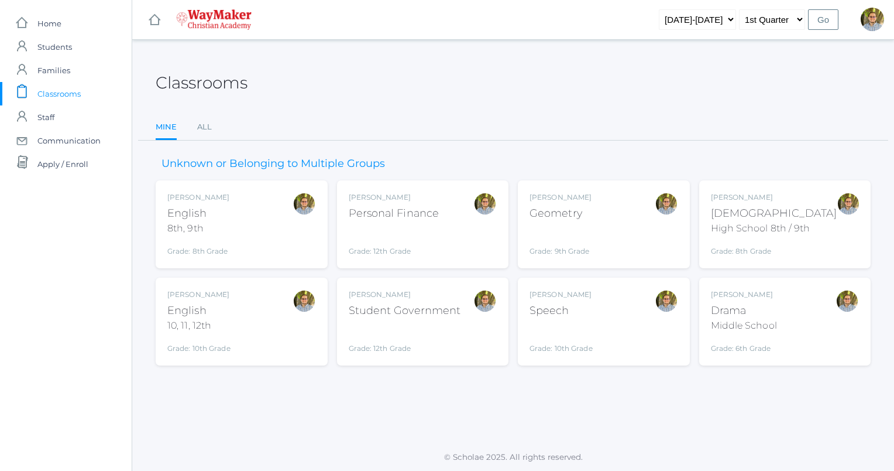
click at [265, 311] on div "[PERSON_NAME] English 10, 11, 12th Grade: 10th Grade HSENGLISH" at bounding box center [241, 321] width 149 height 64
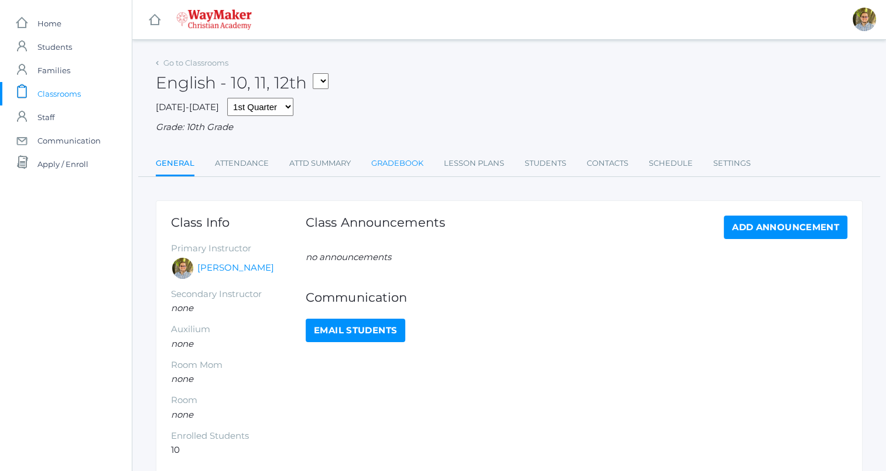
click at [403, 167] on link "Gradebook" at bounding box center [397, 163] width 52 height 23
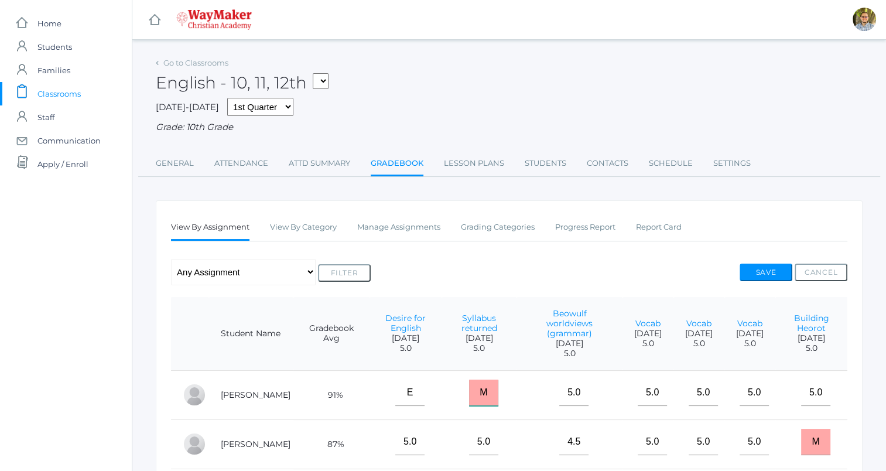
click at [481, 389] on input "M" at bounding box center [483, 392] width 29 height 26
type input "5"
click at [742, 270] on button "Save" at bounding box center [765, 272] width 53 height 18
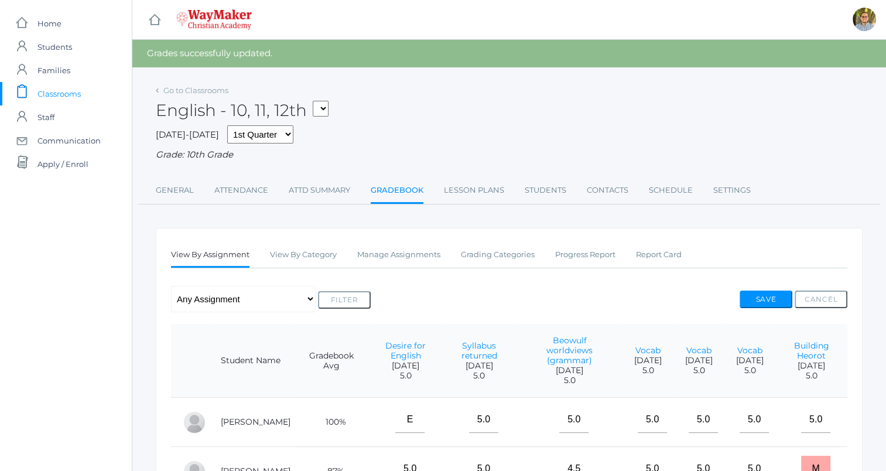
click at [64, 98] on span "Classrooms" at bounding box center [58, 93] width 43 height 23
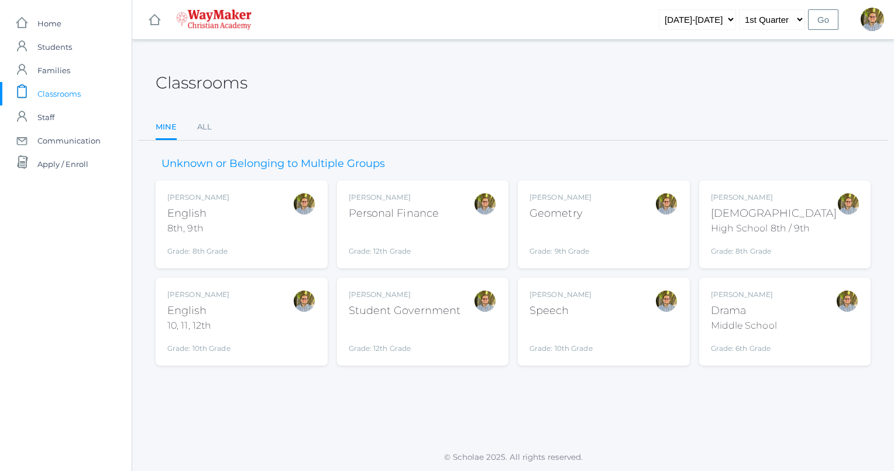
click at [602, 225] on div "Kylen Braileanu Geometry Grade: 9th Grade GEOM" at bounding box center [604, 224] width 149 height 64
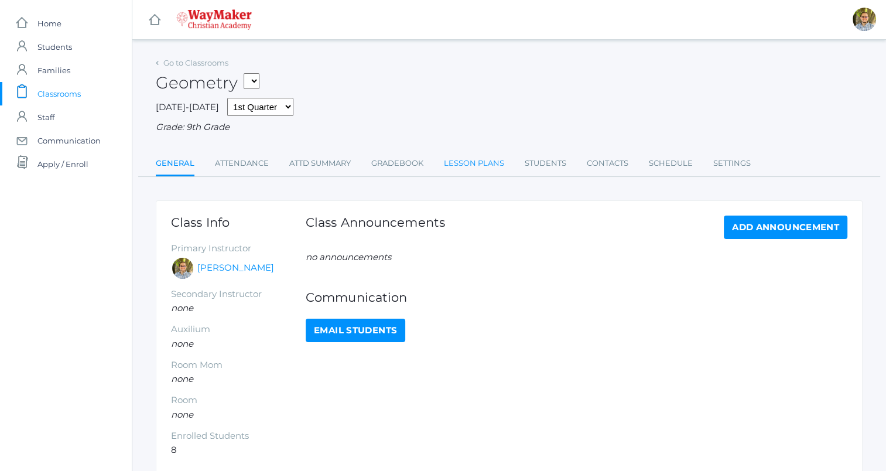
click at [485, 164] on link "Lesson Plans" at bounding box center [474, 163] width 60 height 23
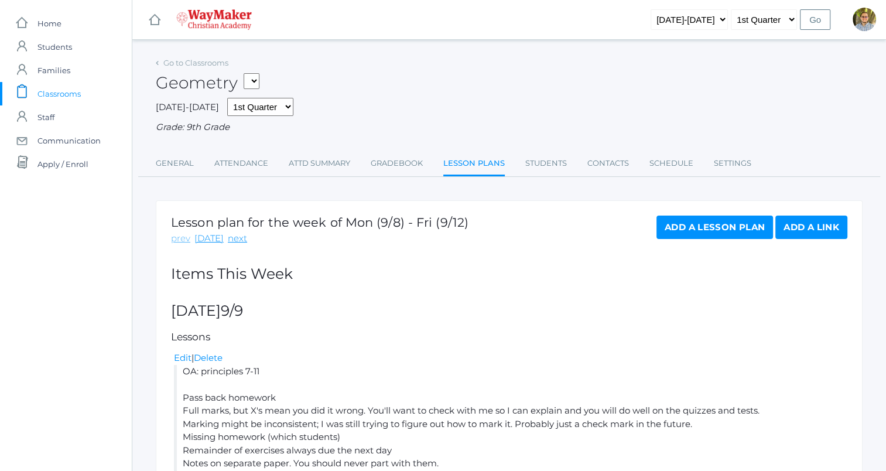
click at [180, 238] on link "prev" at bounding box center [180, 238] width 19 height 13
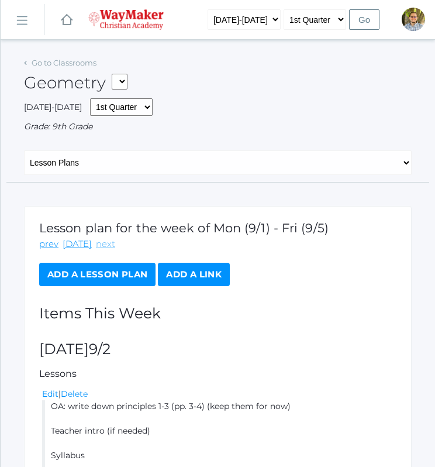
click at [102, 241] on link "next" at bounding box center [105, 244] width 19 height 13
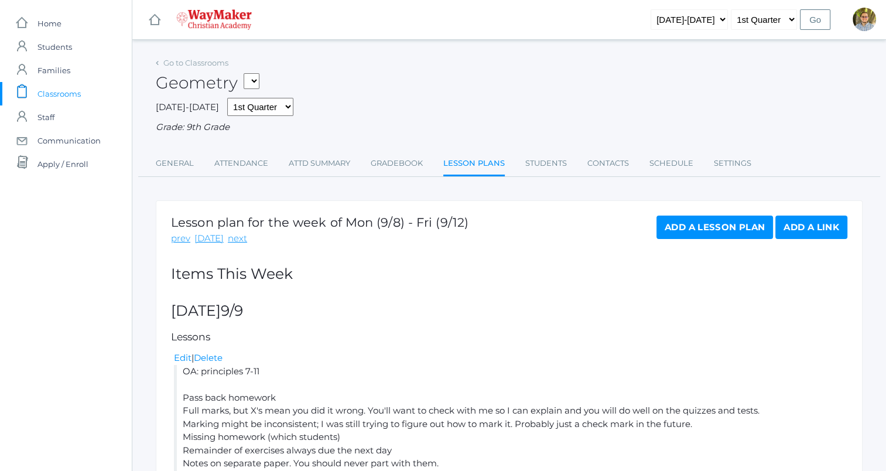
click at [73, 93] on span "Classrooms" at bounding box center [58, 93] width 43 height 23
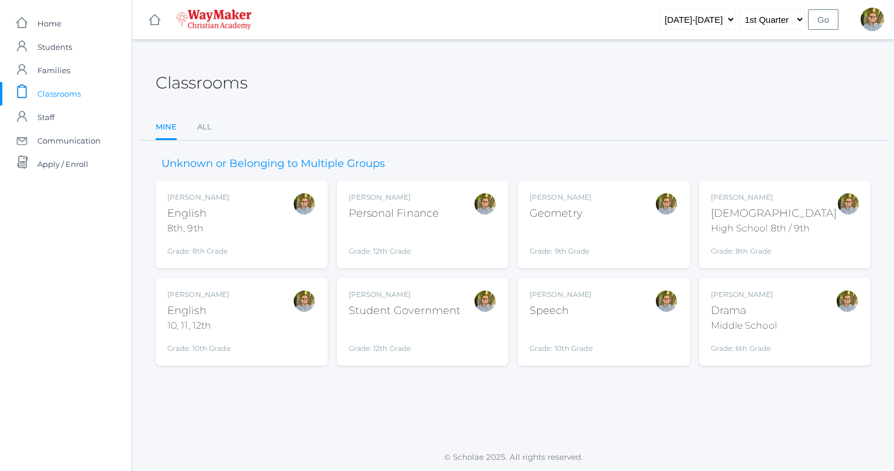
click at [265, 334] on div "Kylen Braileanu English 10, 11, 12th Grade: 10th Grade HSENGLISH" at bounding box center [241, 321] width 149 height 64
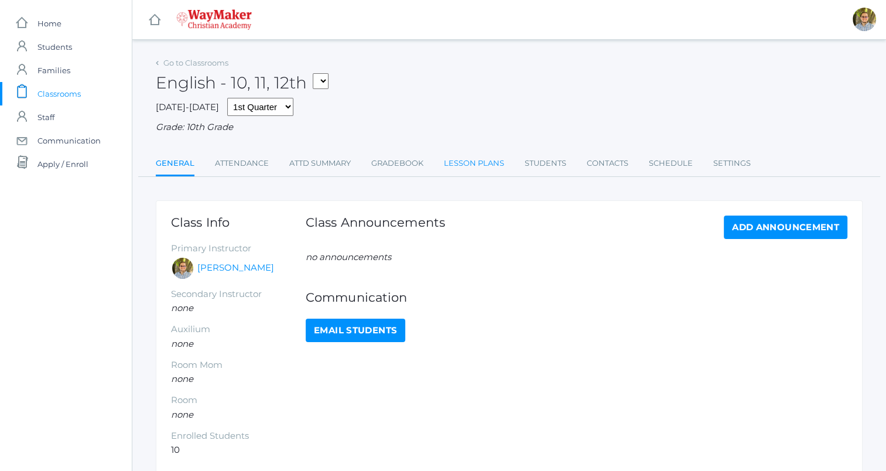
click at [483, 169] on link "Lesson Plans" at bounding box center [474, 163] width 60 height 23
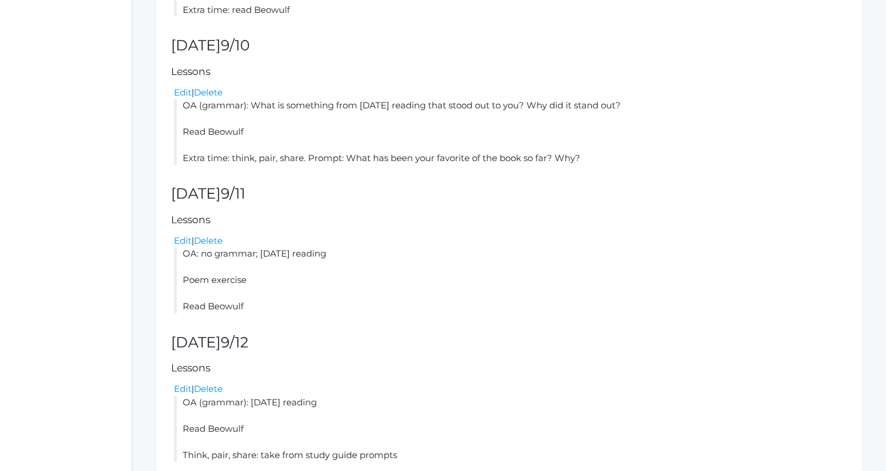
scroll to position [603, 0]
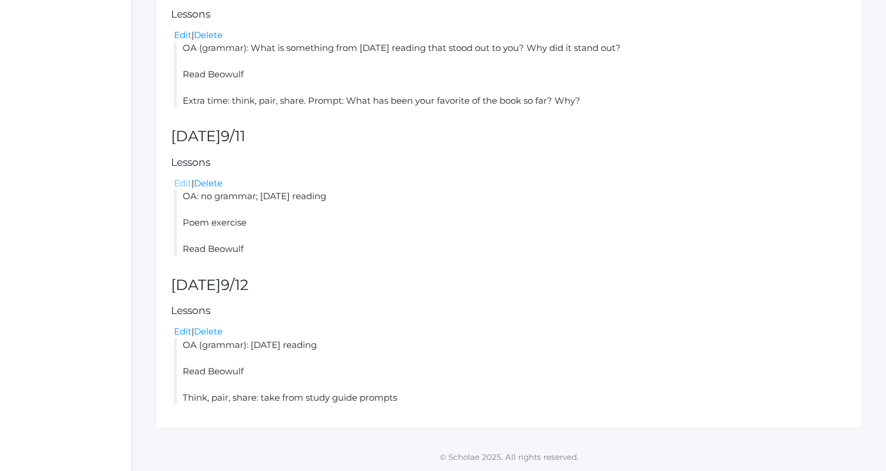
click at [180, 183] on link "Edit" at bounding box center [183, 182] width 18 height 11
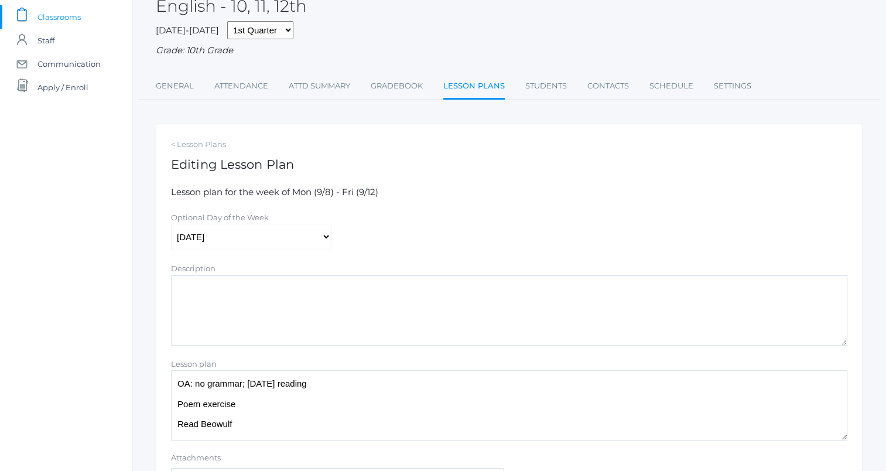
scroll to position [191, 0]
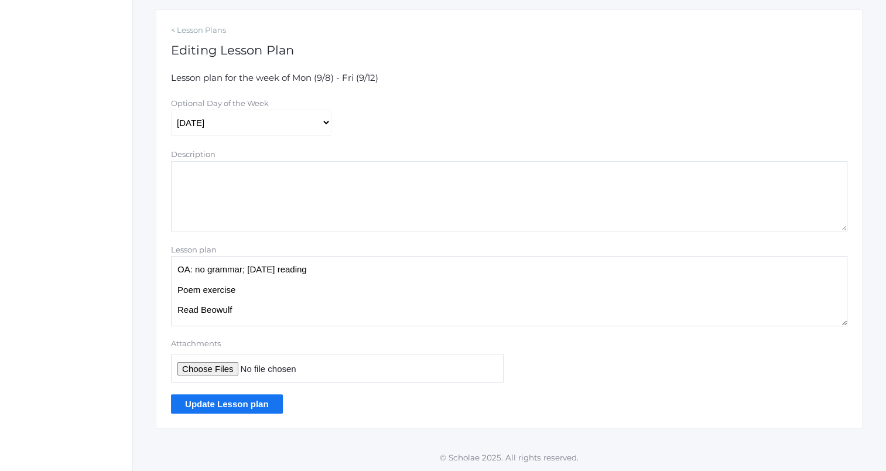
click at [266, 291] on textarea "OA: no grammar; [DATE] reading Poem exercise Read Beowulf" at bounding box center [509, 291] width 676 height 70
click at [392, 279] on textarea "OA: no grammar; yesterday's reading Poem exercise Read Beowulf" at bounding box center [509, 291] width 676 height 70
type textarea "OA: no grammar; yesterday's reading Wylie: write about today's reading too sinc…"
click at [231, 403] on input "Update Lesson plan" at bounding box center [227, 403] width 112 height 19
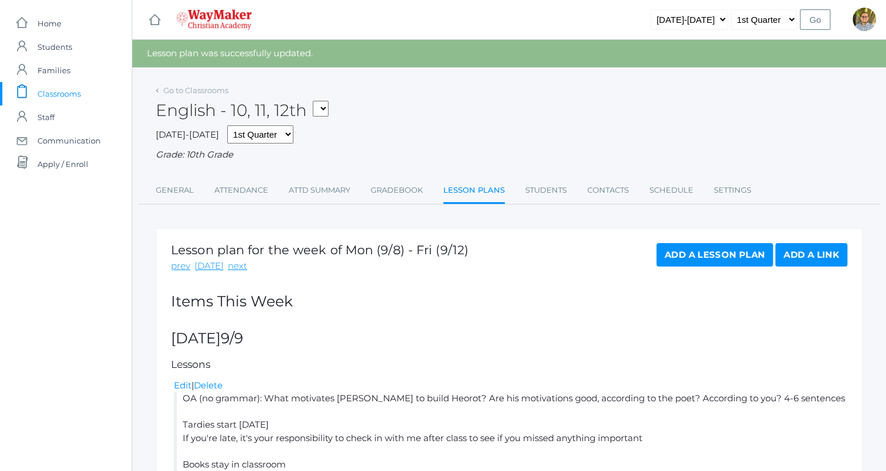
click at [66, 92] on span "Classrooms" at bounding box center [58, 93] width 43 height 23
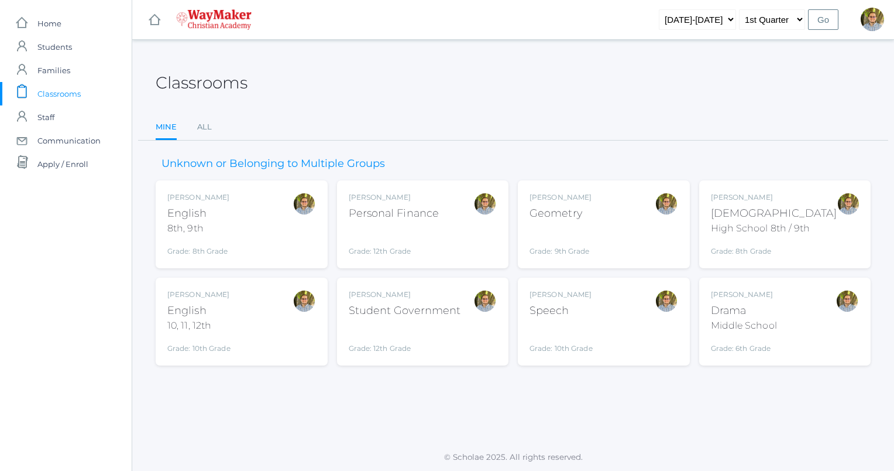
click at [593, 236] on div "[PERSON_NAME] Geometry Grade: 9th Grade GEOM" at bounding box center [604, 224] width 149 height 64
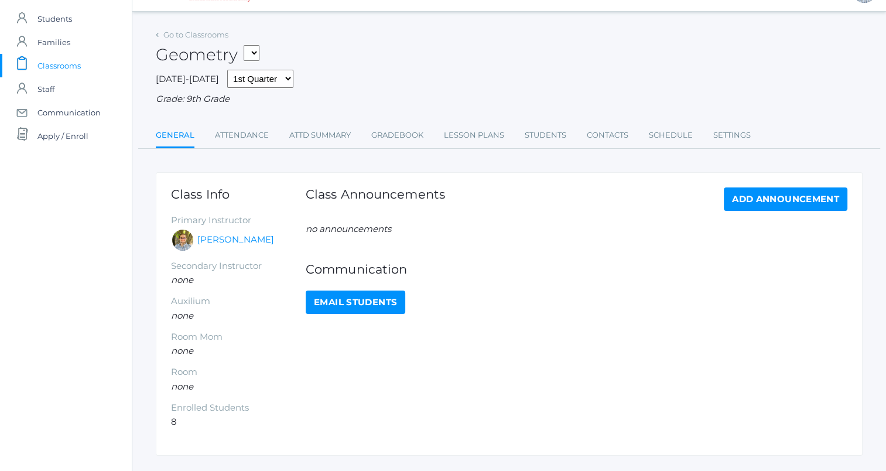
scroll to position [28, 0]
click at [480, 136] on link "Lesson Plans" at bounding box center [474, 134] width 60 height 23
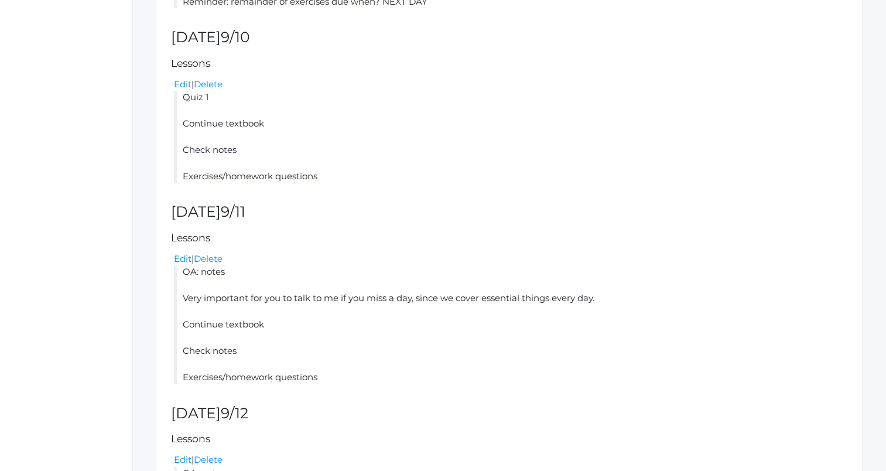
scroll to position [761, 0]
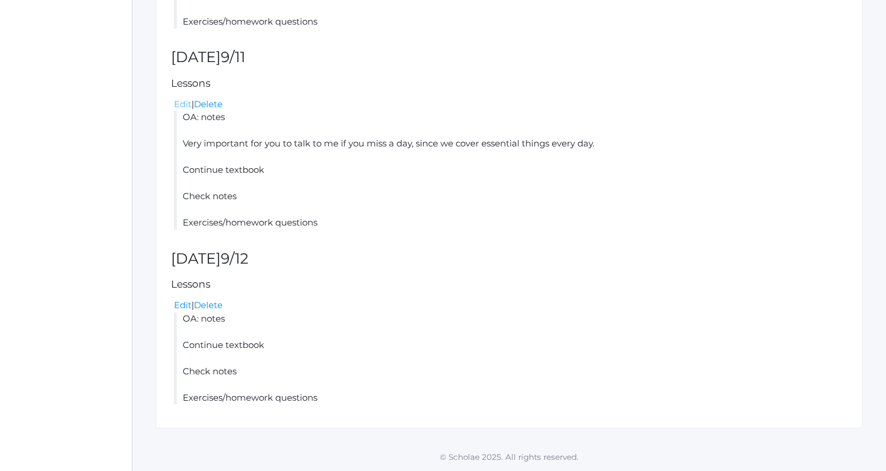
click at [180, 104] on link "Edit" at bounding box center [183, 103] width 18 height 11
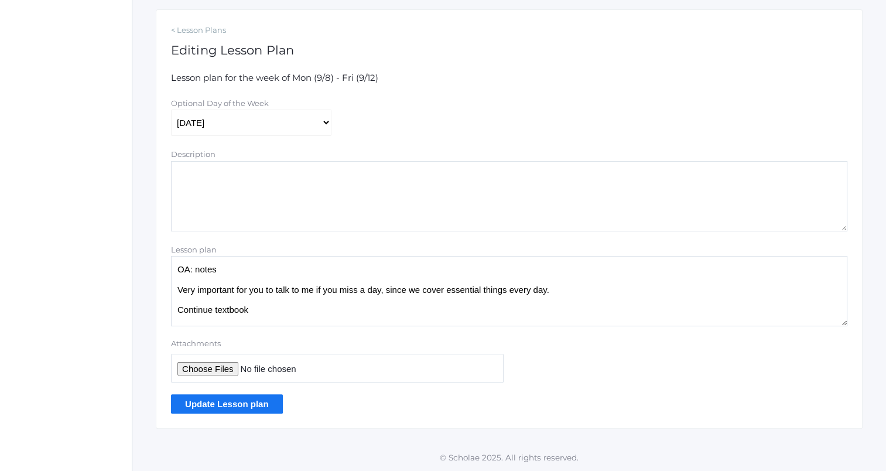
scroll to position [35, 0]
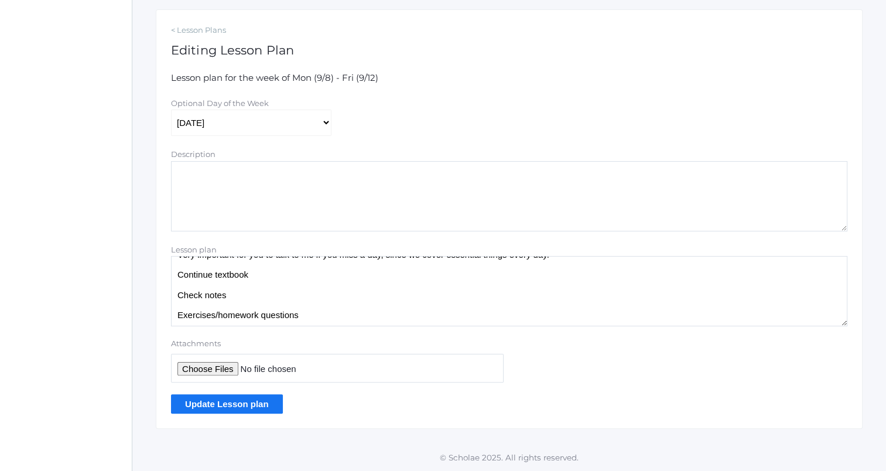
click at [345, 322] on textarea "OA: notes Very important for you to talk to me if you miss a day, since we cove…" at bounding box center [509, 291] width 676 height 70
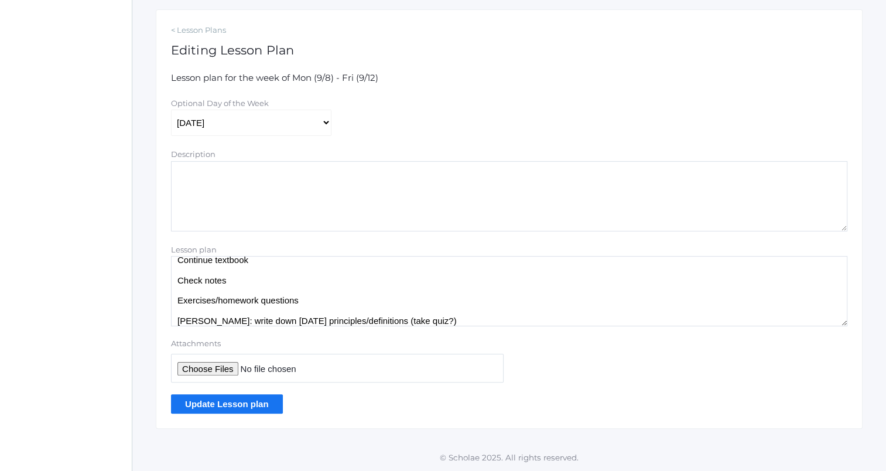
type textarea "OA: notes Very important for you to talk to me if you miss a day, since we cove…"
click at [225, 405] on input "Update Lesson plan" at bounding box center [227, 403] width 112 height 19
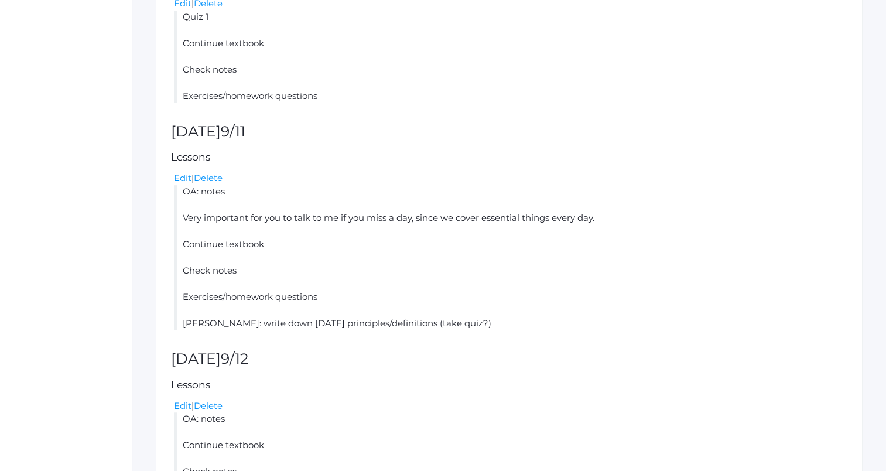
scroll to position [718, 0]
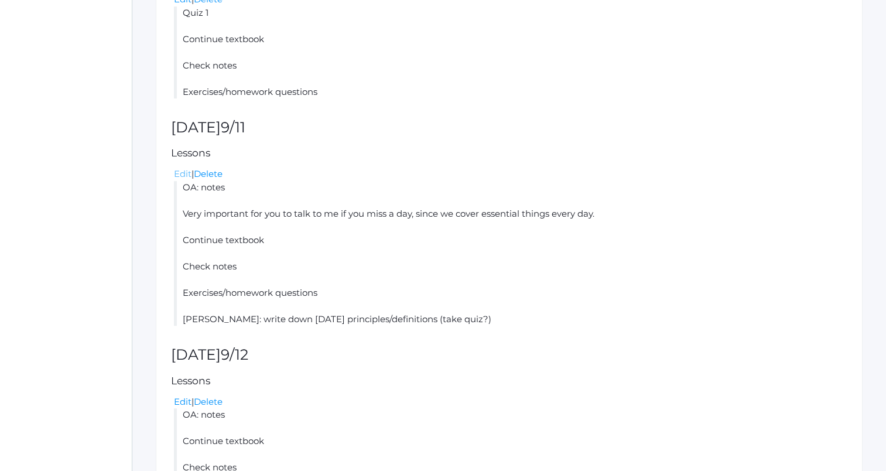
click at [177, 173] on link "Edit" at bounding box center [183, 173] width 18 height 11
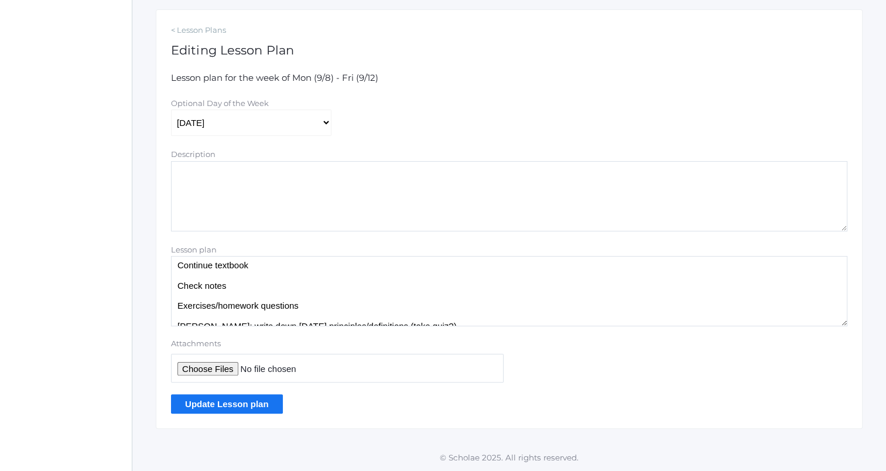
scroll to position [52, 0]
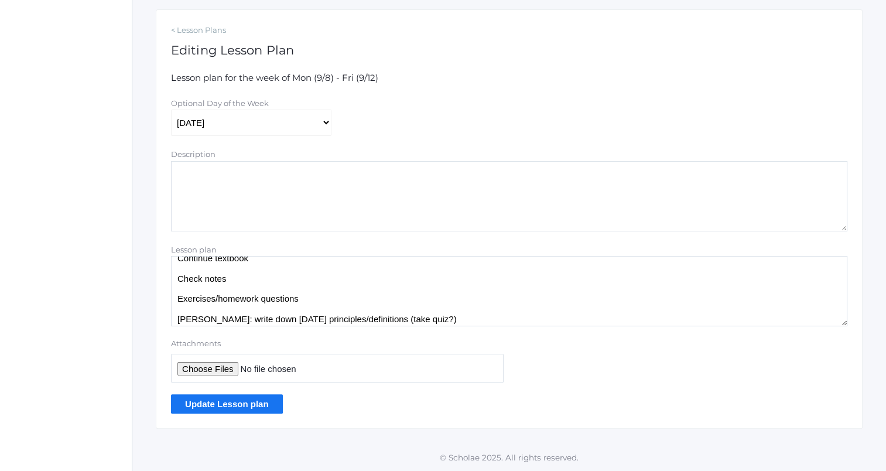
click at [291, 276] on textarea "OA: notes Very important for you to talk to me if you miss a day, since we cove…" at bounding box center [509, 291] width 676 height 70
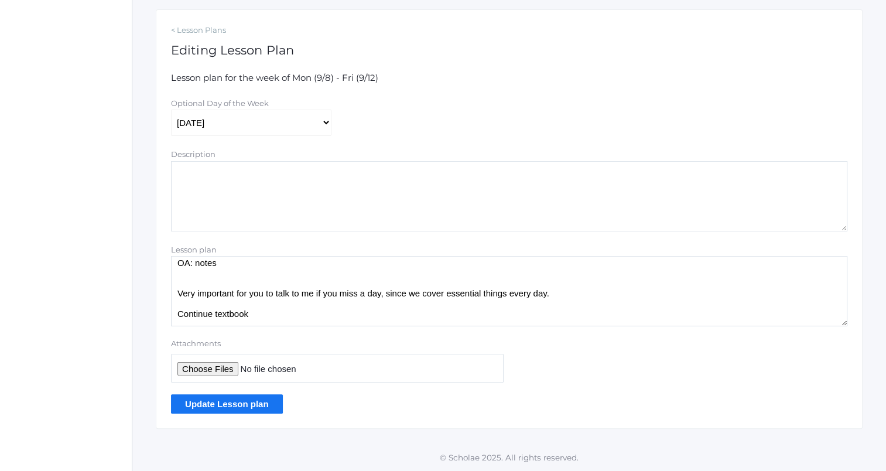
scroll to position [16, 0]
type textarea "OA: notes Quiz: definitions Very important for you to talk to me if you miss a …"
click at [248, 400] on input "Update Lesson plan" at bounding box center [227, 403] width 112 height 19
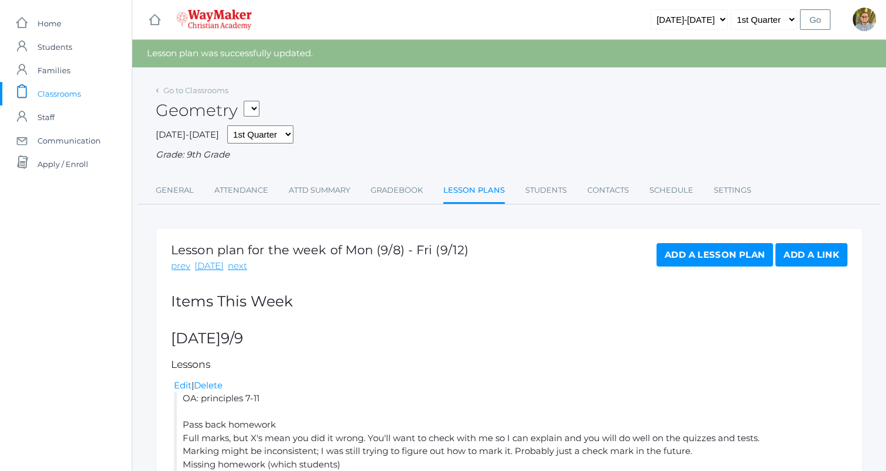
click at [91, 89] on link "icons/clipboard/plain Created with Sketch. Classrooms" at bounding box center [66, 93] width 132 height 23
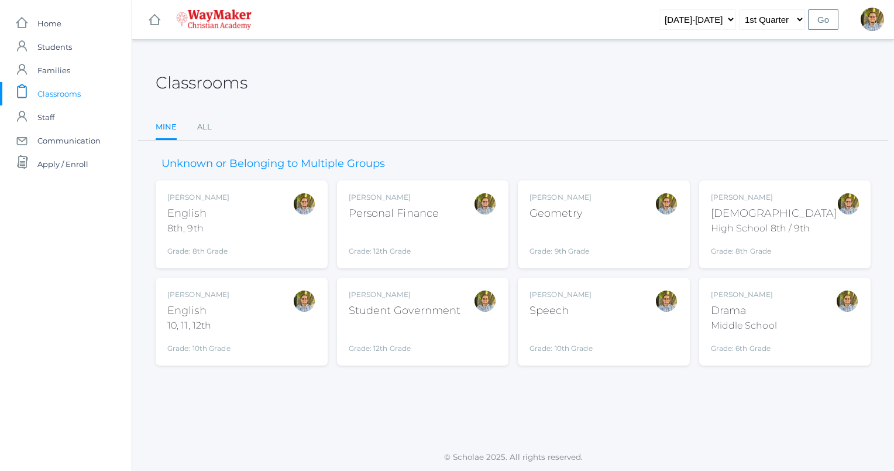
click at [258, 218] on div "[PERSON_NAME] [DEMOGRAPHIC_DATA] 8th, 9th Grade: 8th Grade 08ENGLISH" at bounding box center [241, 224] width 149 height 64
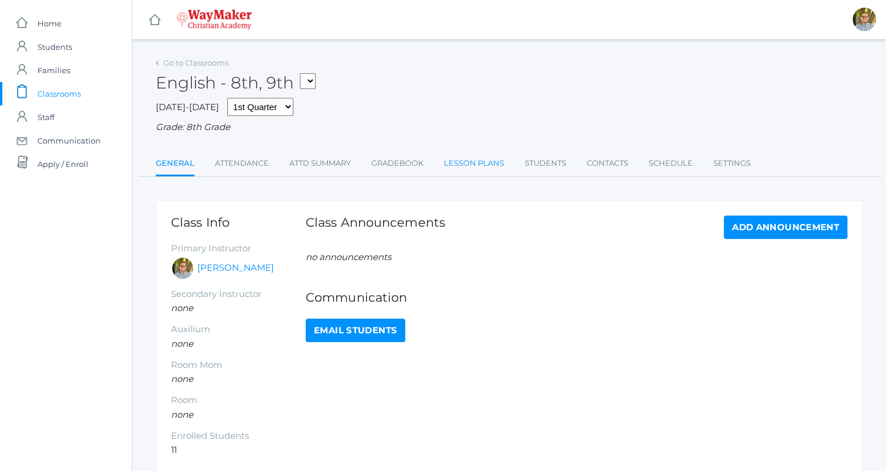
click at [466, 159] on link "Lesson Plans" at bounding box center [474, 163] width 60 height 23
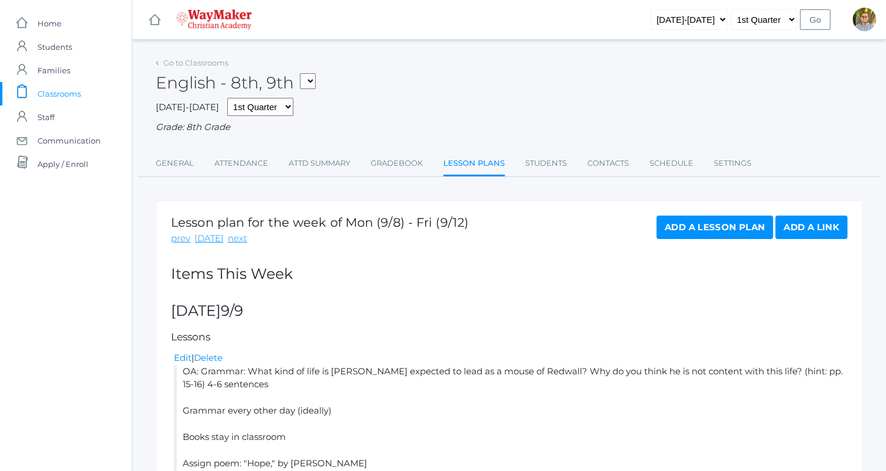
click at [64, 94] on span "Classrooms" at bounding box center [58, 93] width 43 height 23
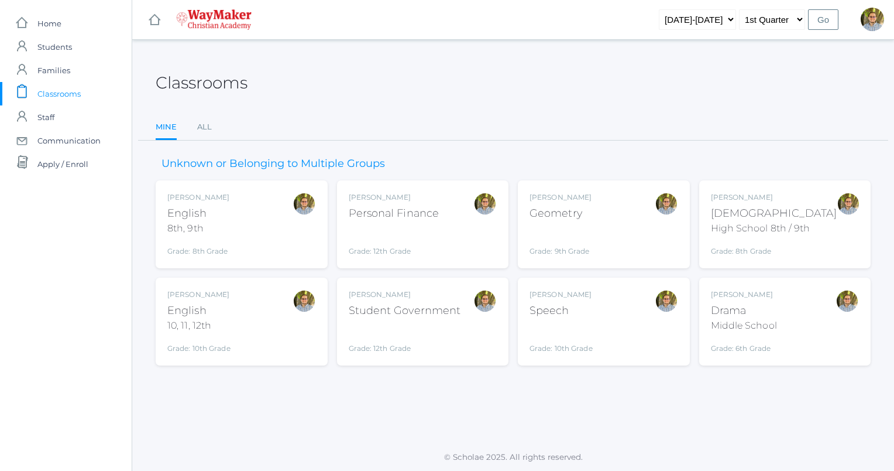
click at [269, 242] on div "[PERSON_NAME] [DEMOGRAPHIC_DATA] 8th, 9th Grade: 8th Grade 08ENGLISH" at bounding box center [241, 224] width 149 height 64
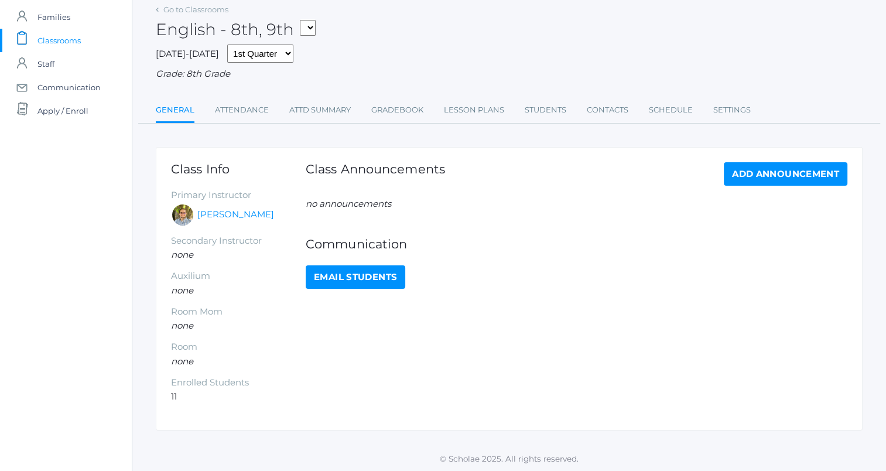
scroll to position [54, 0]
click at [393, 111] on link "Gradebook" at bounding box center [397, 109] width 52 height 23
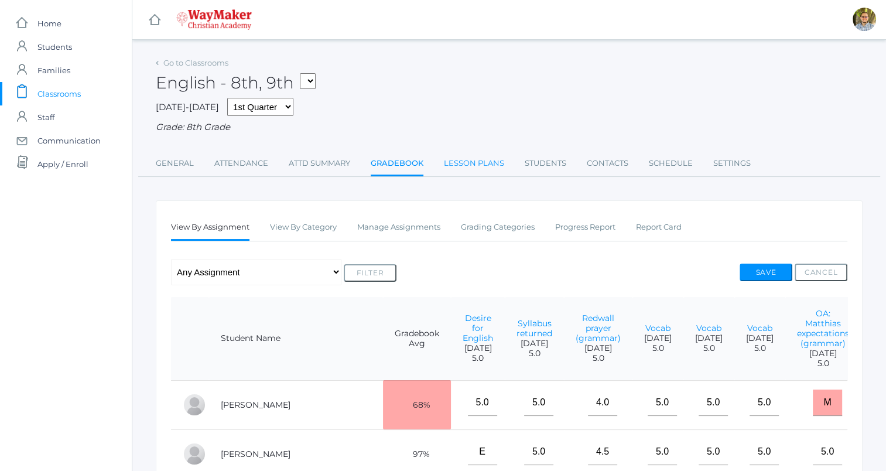
click at [486, 168] on link "Lesson Plans" at bounding box center [474, 163] width 60 height 23
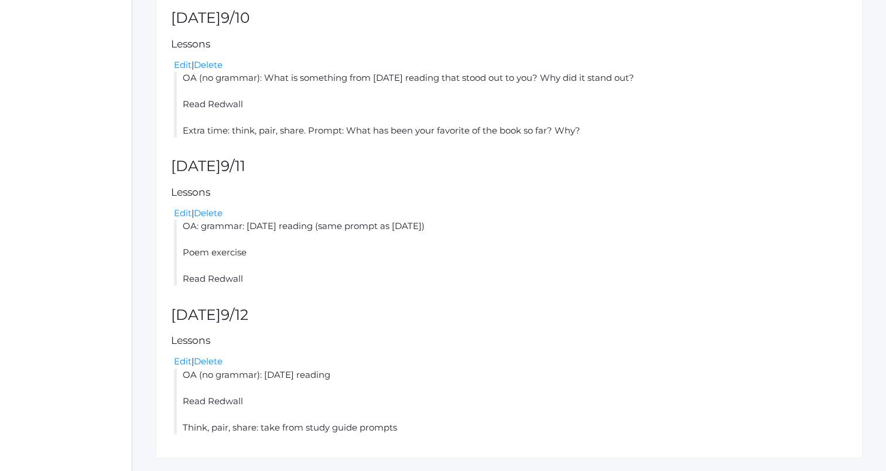
scroll to position [576, 0]
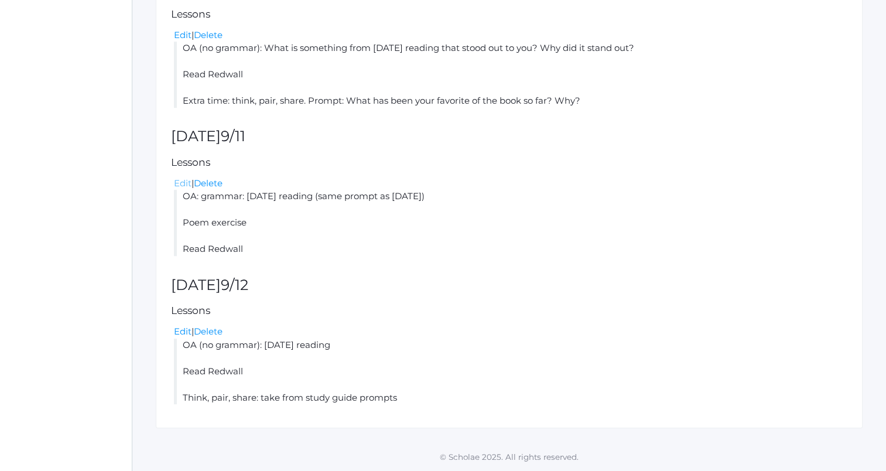
click at [176, 183] on link "Edit" at bounding box center [183, 182] width 18 height 11
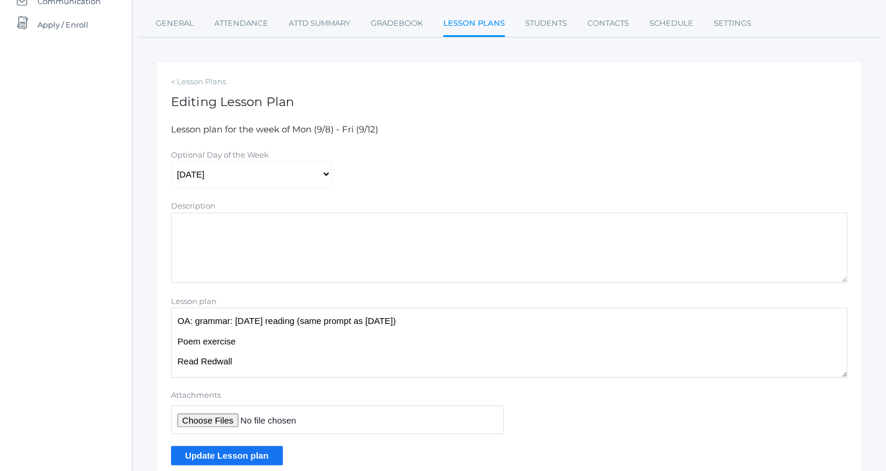
scroll to position [191, 0]
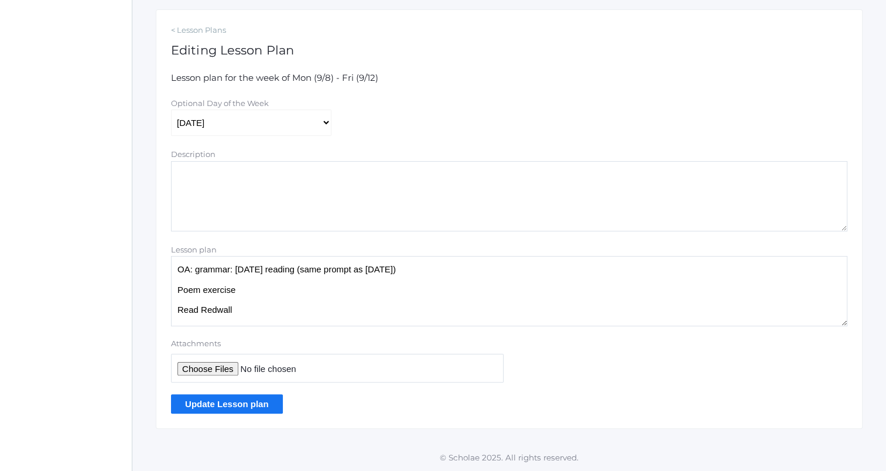
click at [277, 288] on textarea "OA: grammar: yesterday's reading (same prompt as yesterday) Poem exercise Read …" at bounding box center [509, 291] width 676 height 70
type textarea "OA: grammar: yesterday's reading (same prompt as yesterday) Poem exercise: back…"
click at [255, 406] on input "Update Lesson plan" at bounding box center [227, 403] width 112 height 19
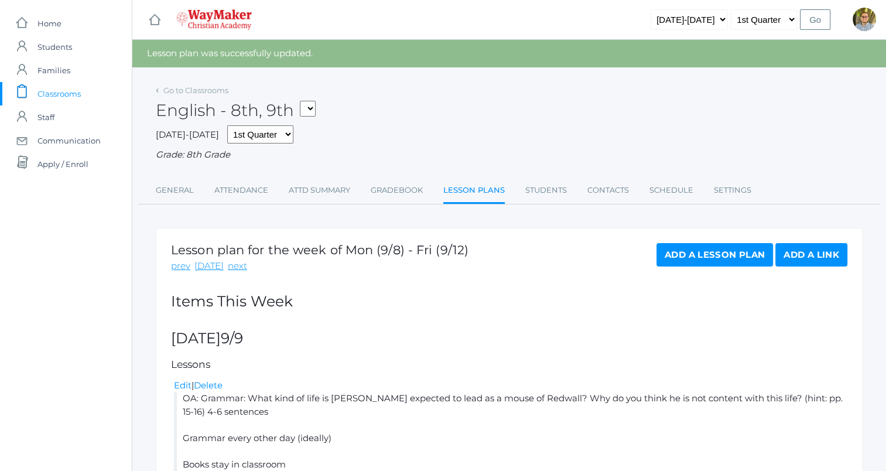
click at [84, 94] on link "icons/clipboard/plain Created with Sketch. Classrooms" at bounding box center [66, 93] width 132 height 23
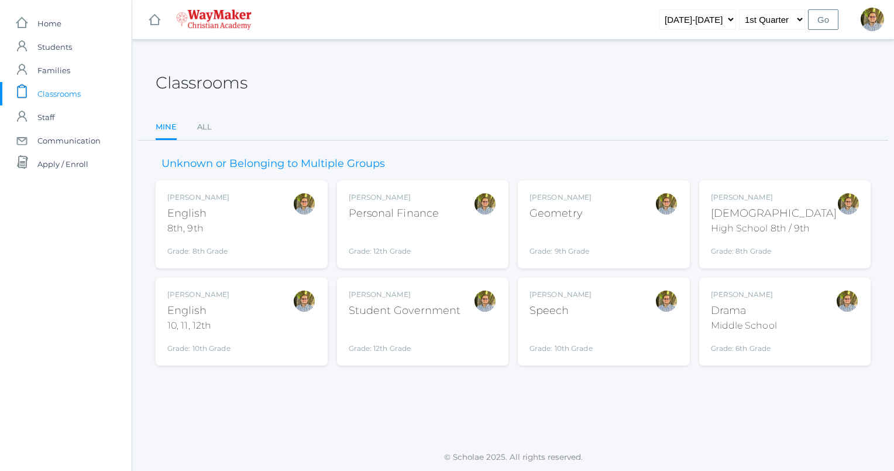
click at [286, 331] on div "[PERSON_NAME] English 10, 11, 12th Grade: 10th Grade HSENGLISH" at bounding box center [241, 321] width 149 height 64
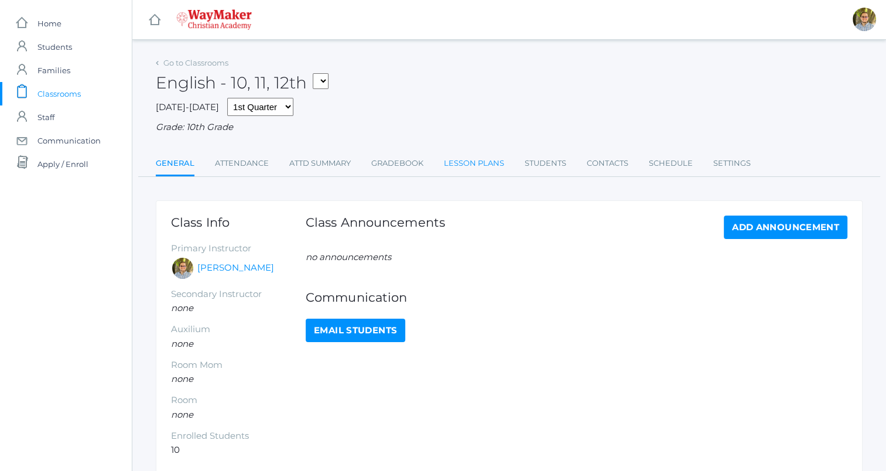
click at [479, 171] on link "Lesson Plans" at bounding box center [474, 163] width 60 height 23
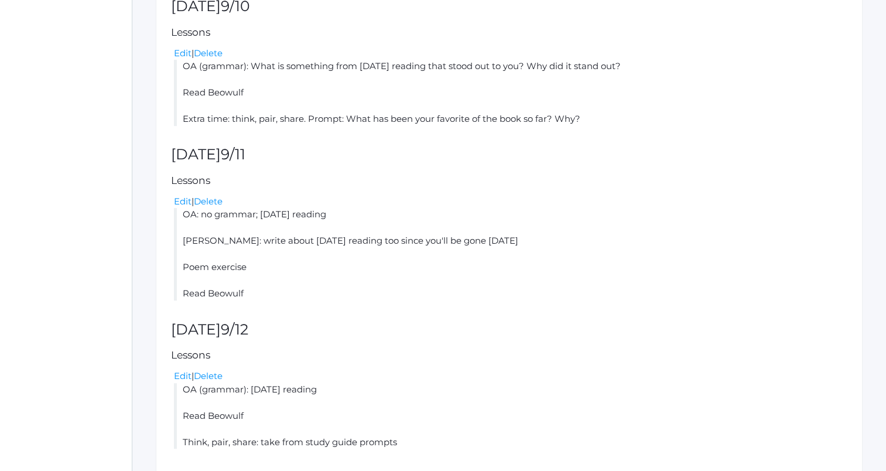
scroll to position [585, 0]
click at [181, 202] on link "Edit" at bounding box center [183, 200] width 18 height 11
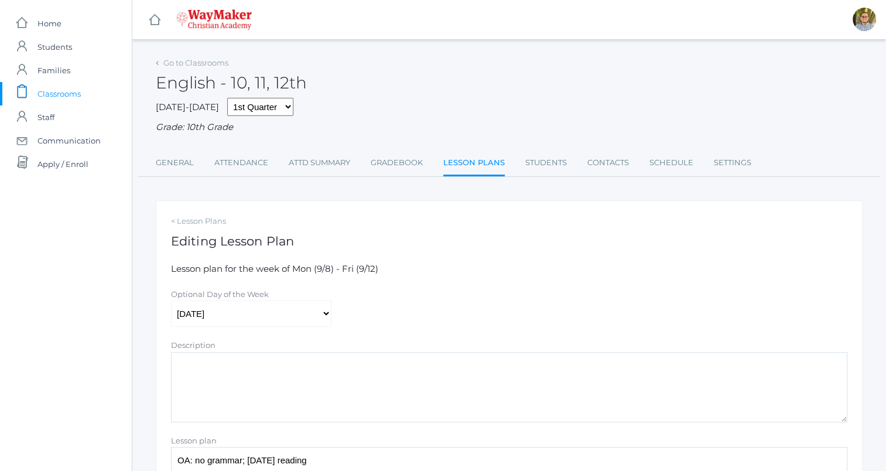
scroll to position [191, 0]
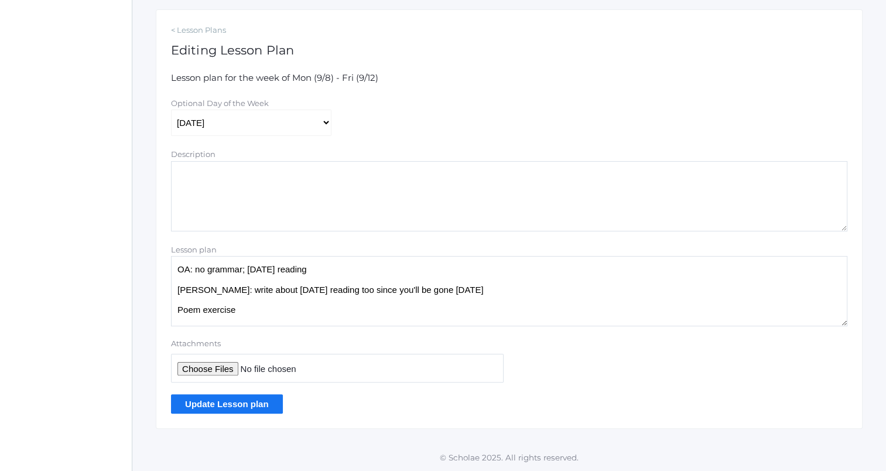
click at [303, 311] on textarea "OA: no grammar; yesterday's reading Wylie: write about today's reading too sinc…" at bounding box center [509, 291] width 676 height 70
type textarea "OA: no grammar; yesterday's reading Wylie: write about today's reading too sinc…"
click at [229, 400] on input "Update Lesson plan" at bounding box center [227, 403] width 112 height 19
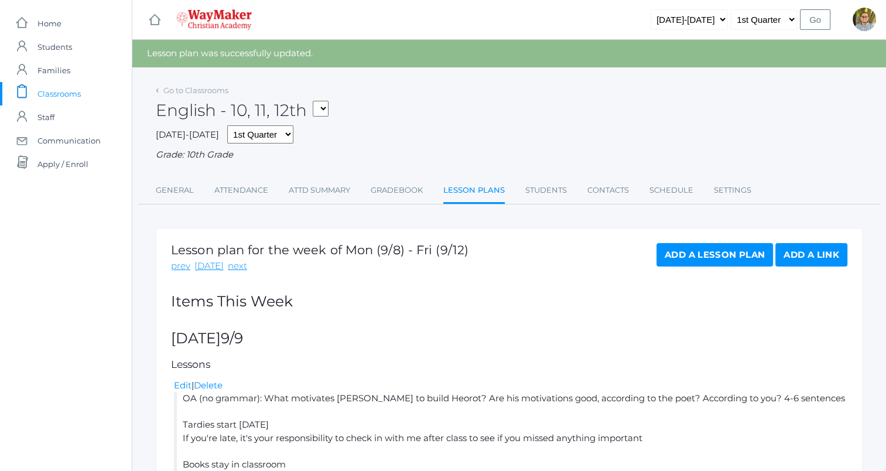
click at [68, 93] on span "Classrooms" at bounding box center [58, 93] width 43 height 23
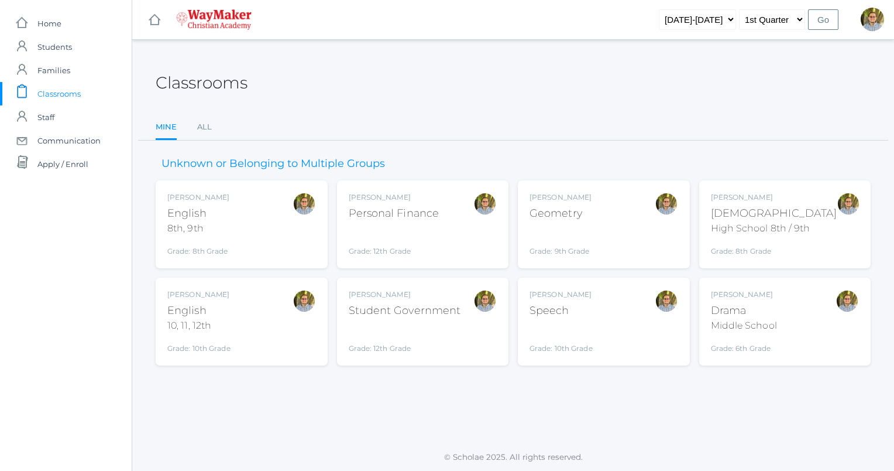
click at [784, 323] on div "Kylen Braileanu Drama Middle School Grade: 6th Grade THEATER" at bounding box center [785, 321] width 149 height 64
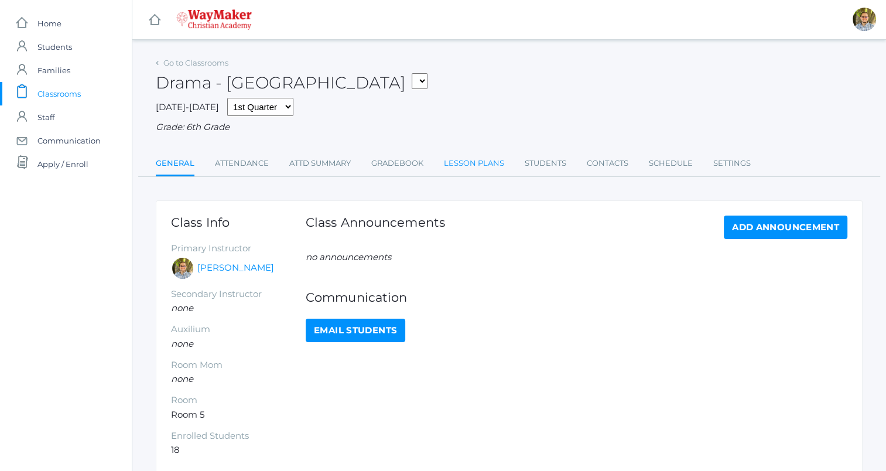
click at [467, 167] on link "Lesson Plans" at bounding box center [474, 163] width 60 height 23
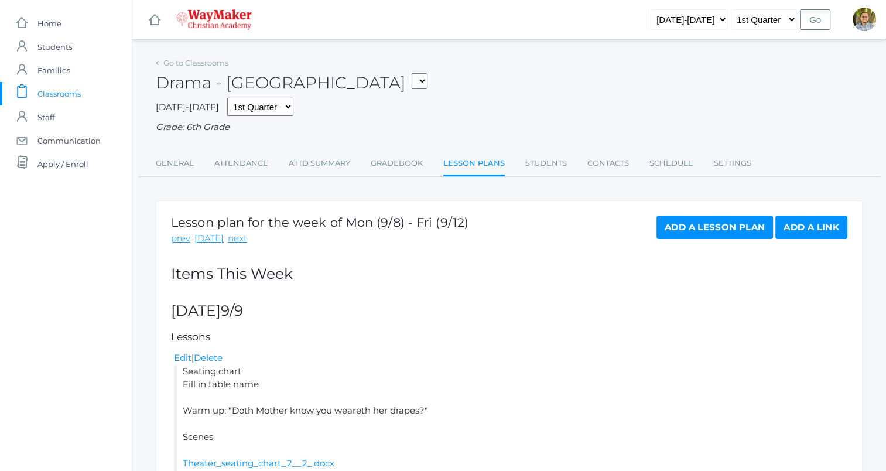
click at [68, 94] on span "Classrooms" at bounding box center [58, 93] width 43 height 23
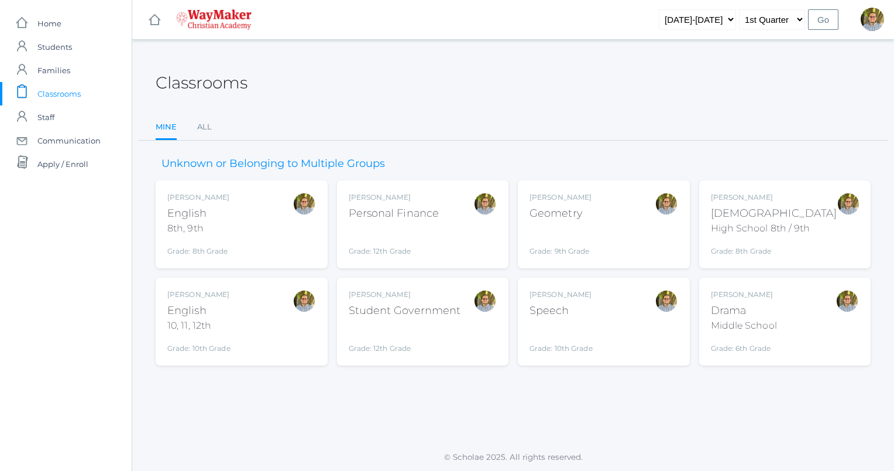
click at [819, 318] on div "Kylen Braileanu Drama Middle School Grade: 6th Grade THEATER" at bounding box center [785, 321] width 149 height 64
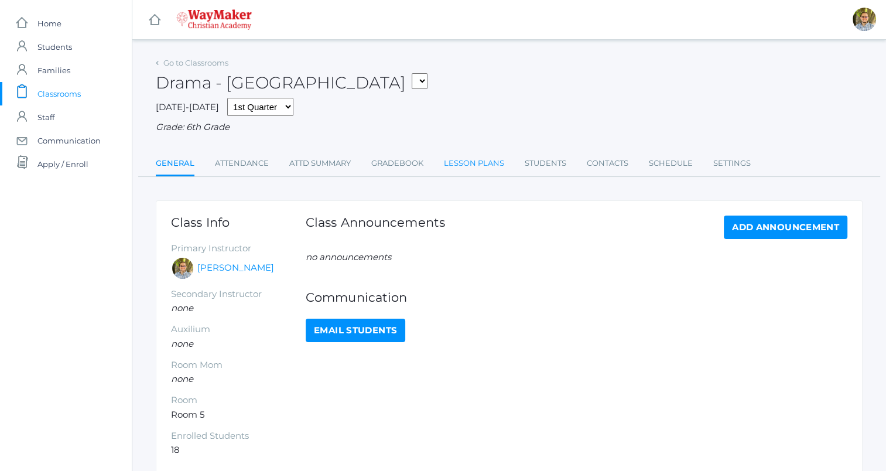
click at [466, 170] on link "Lesson Plans" at bounding box center [474, 163] width 60 height 23
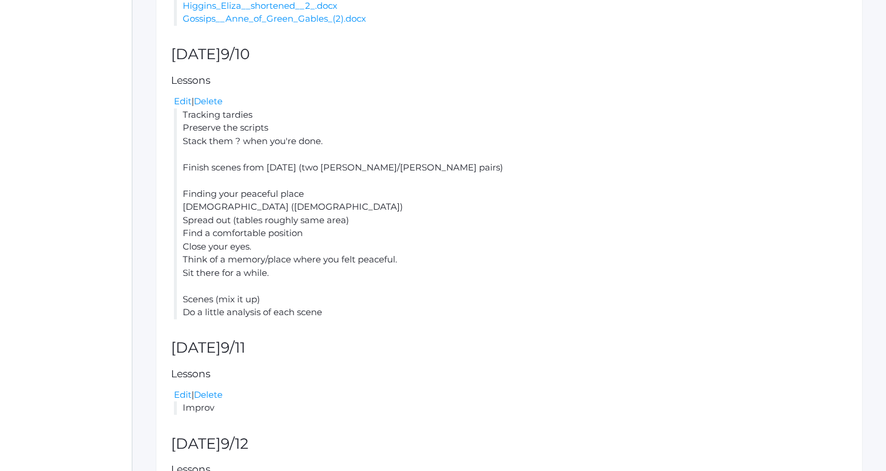
scroll to position [603, 0]
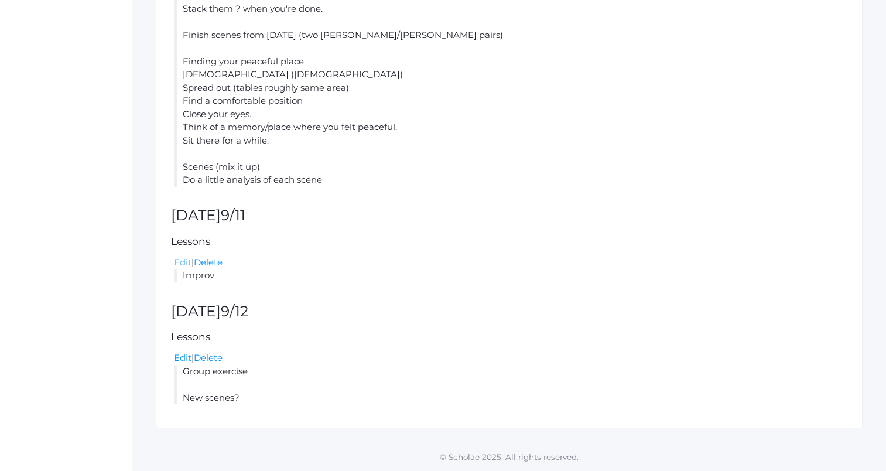
click at [183, 264] on link "Edit" at bounding box center [183, 261] width 18 height 11
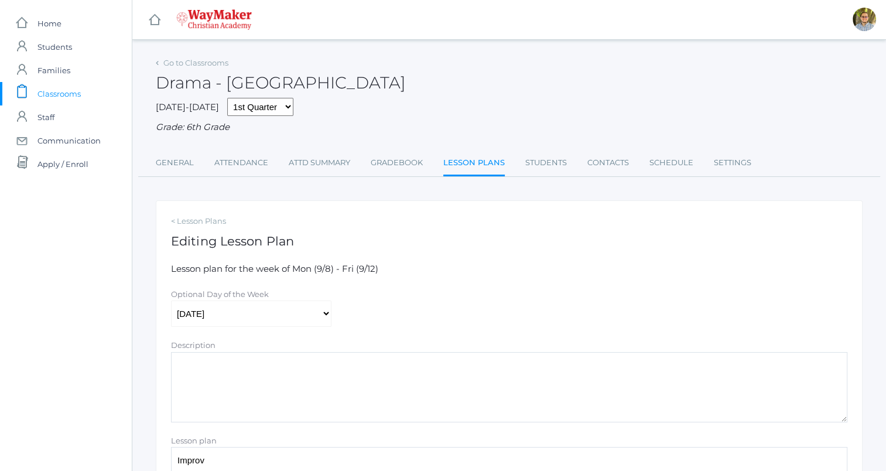
scroll to position [191, 0]
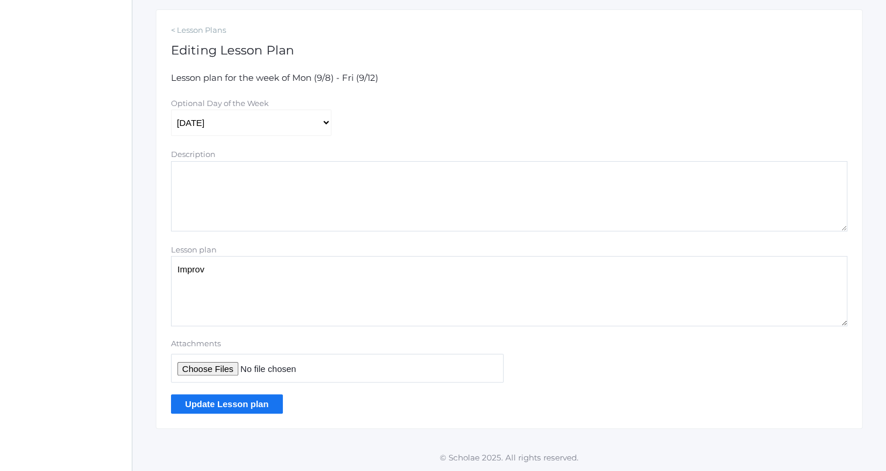
click at [333, 298] on textarea "Improv" at bounding box center [509, 291] width 676 height 70
type textarea "Finish yesterday's scenes if needed Improv"
click at [255, 407] on input "Update Lesson plan" at bounding box center [227, 403] width 112 height 19
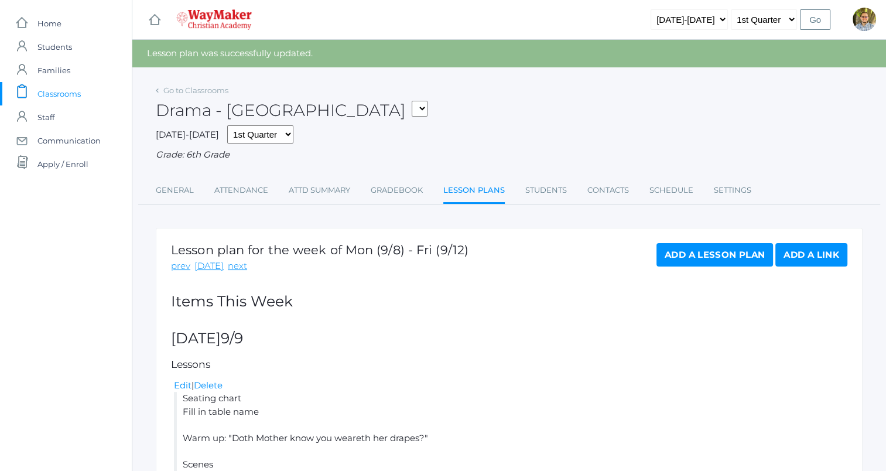
click at [70, 92] on span "Classrooms" at bounding box center [58, 93] width 43 height 23
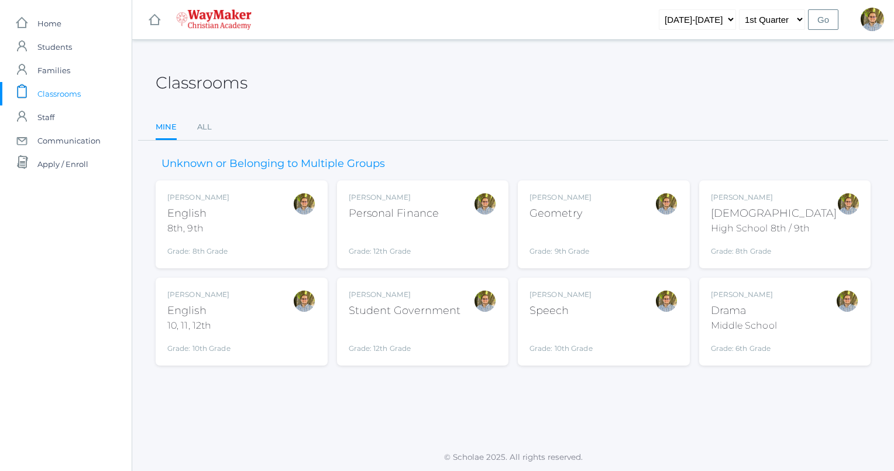
click at [608, 314] on div "[PERSON_NAME] Speech Grade: 10th Grade SPEECH" at bounding box center [604, 321] width 149 height 64
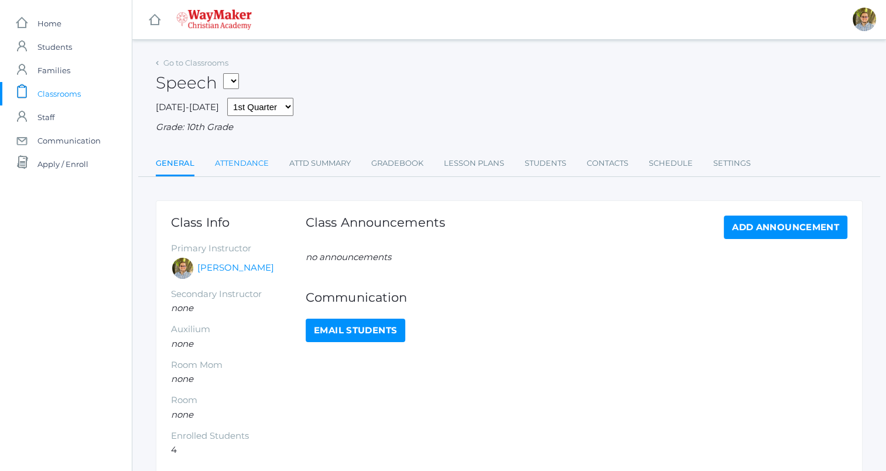
click at [255, 165] on link "Attendance" at bounding box center [242, 163] width 54 height 23
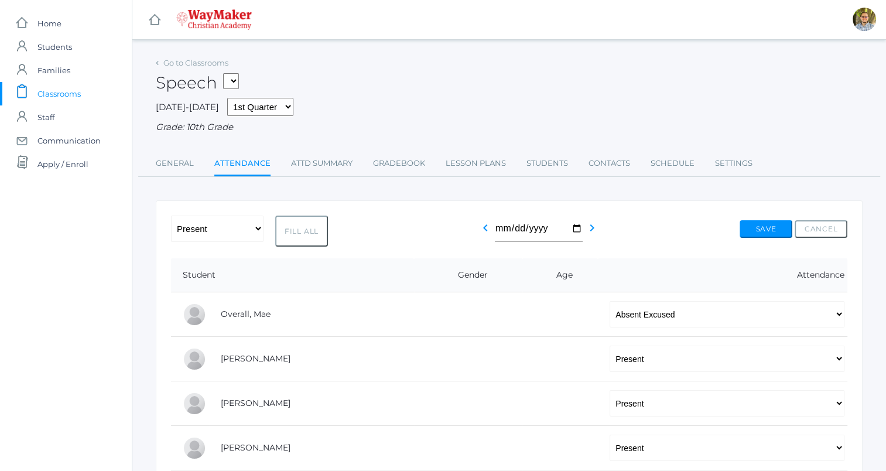
click at [79, 97] on span "Classrooms" at bounding box center [58, 93] width 43 height 23
